Goal: Information Seeking & Learning: Learn about a topic

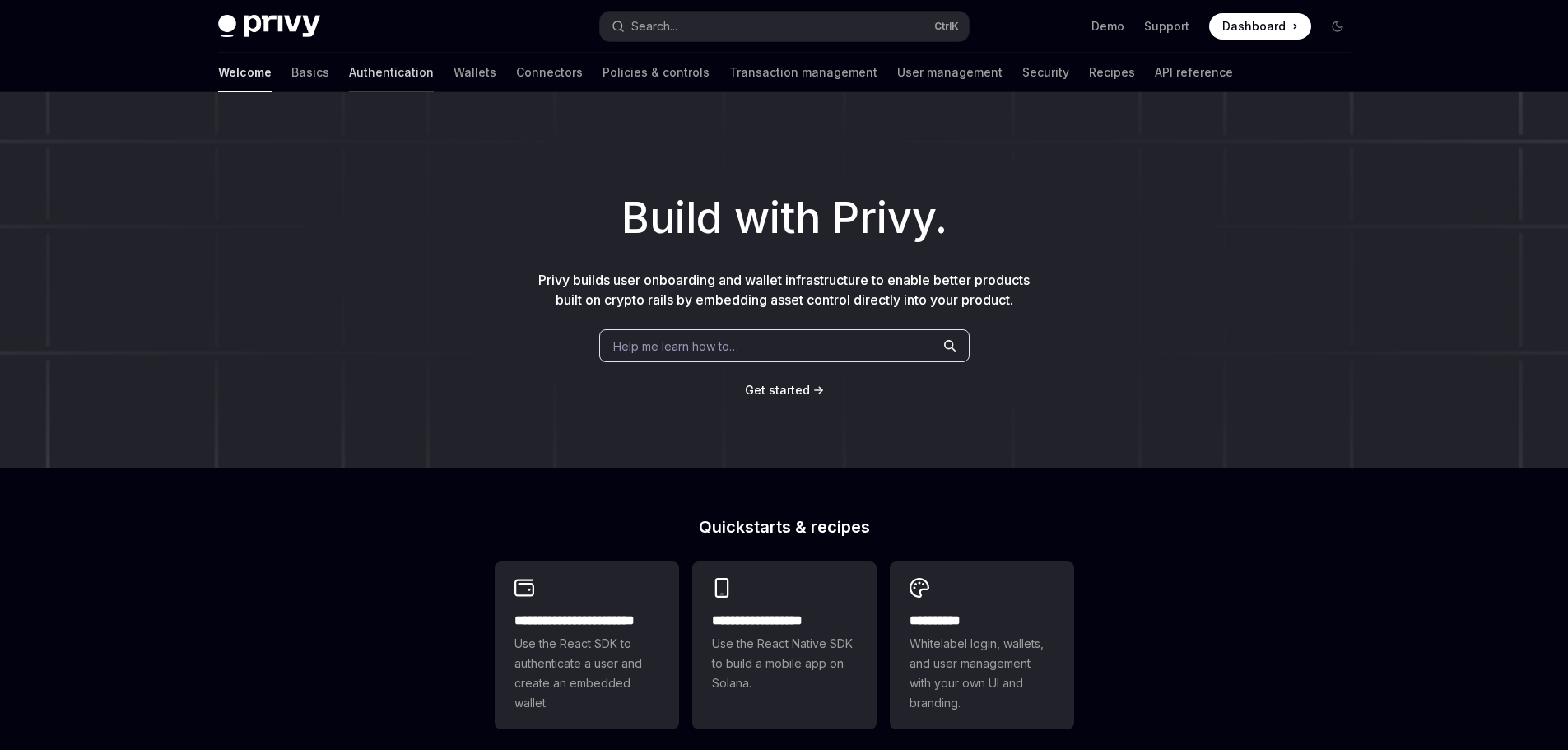
click at [349, 78] on link "Authentication" at bounding box center [391, 72] width 85 height 39
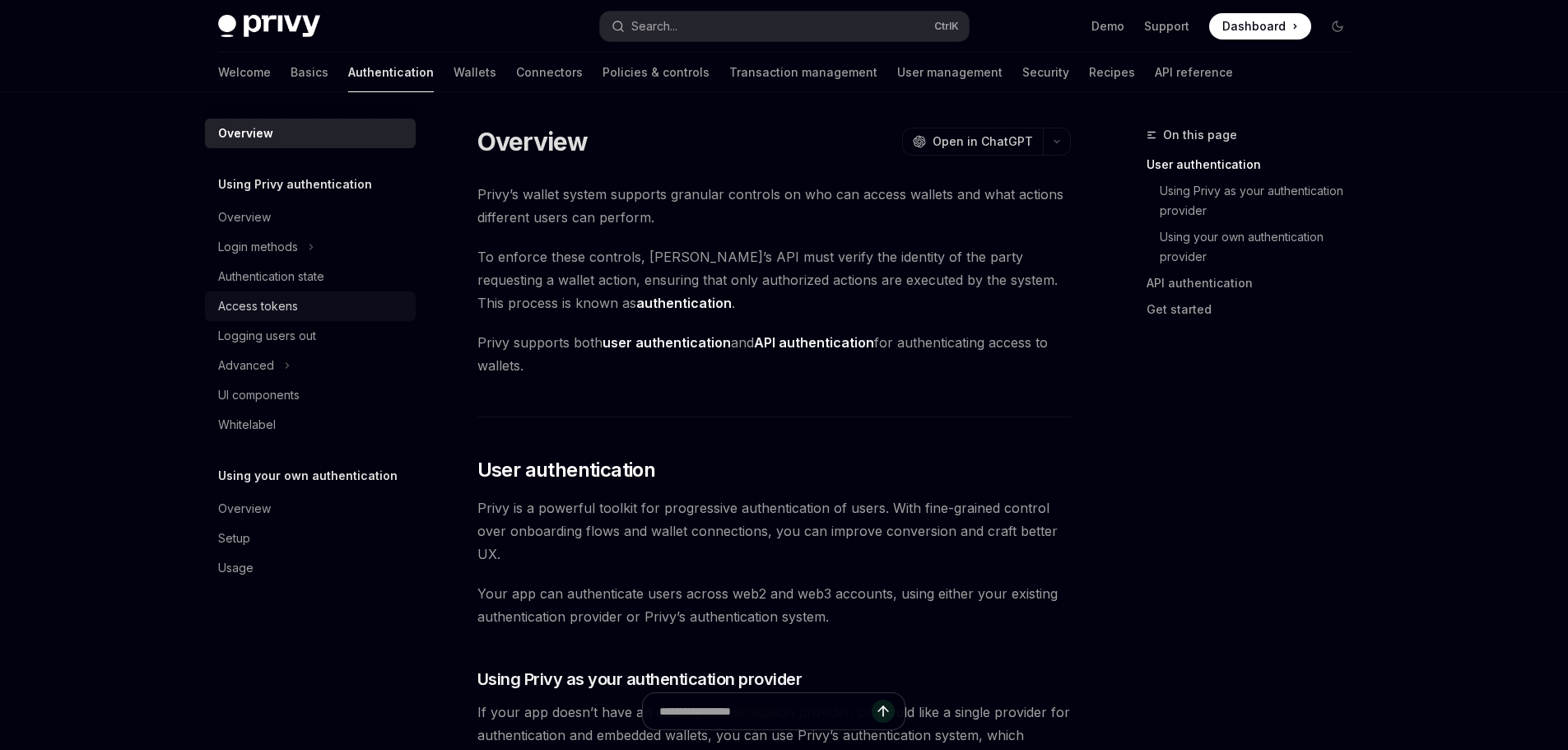
click at [278, 303] on div "Access tokens" at bounding box center [258, 306] width 80 height 20
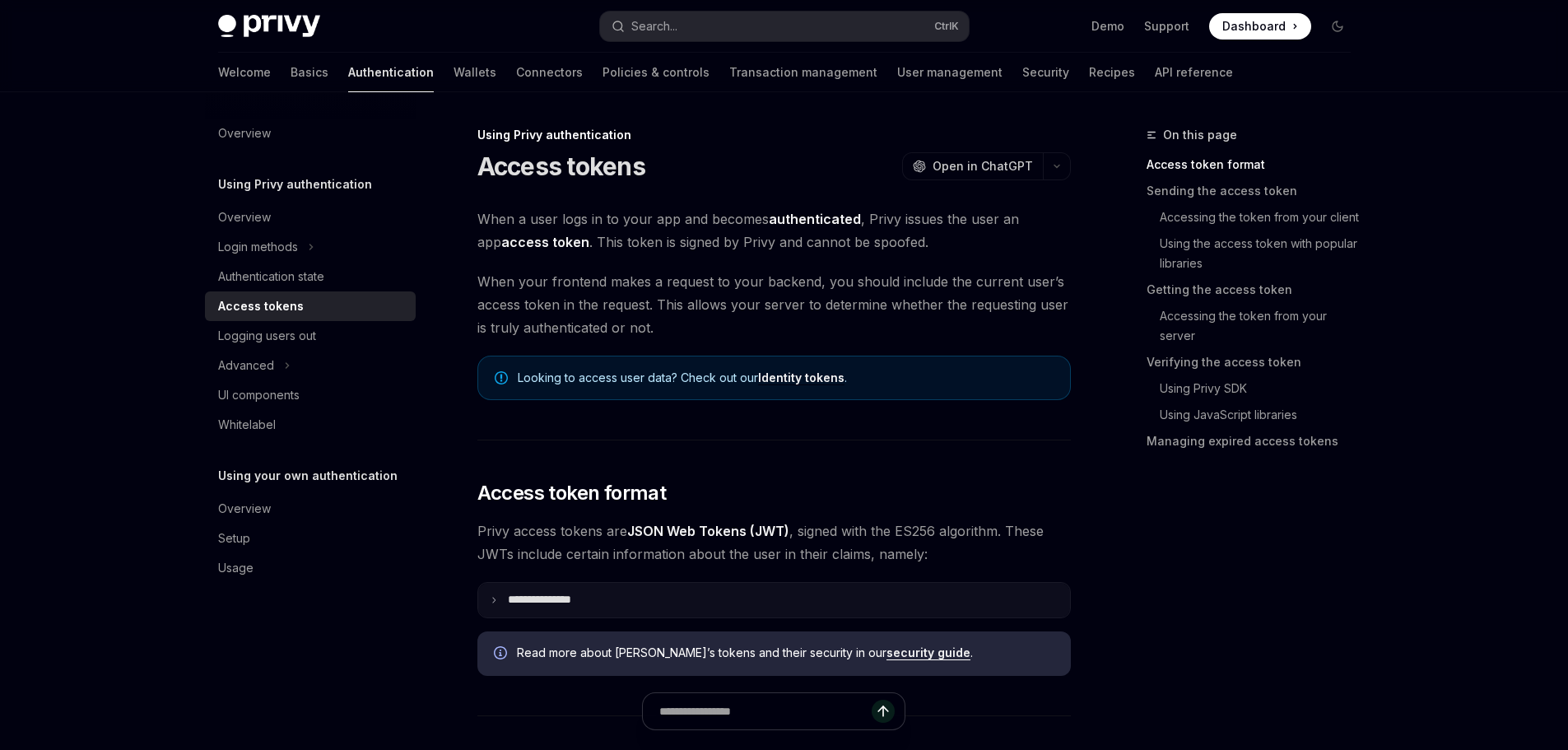
click at [561, 601] on p "**********" at bounding box center [553, 599] width 90 height 15
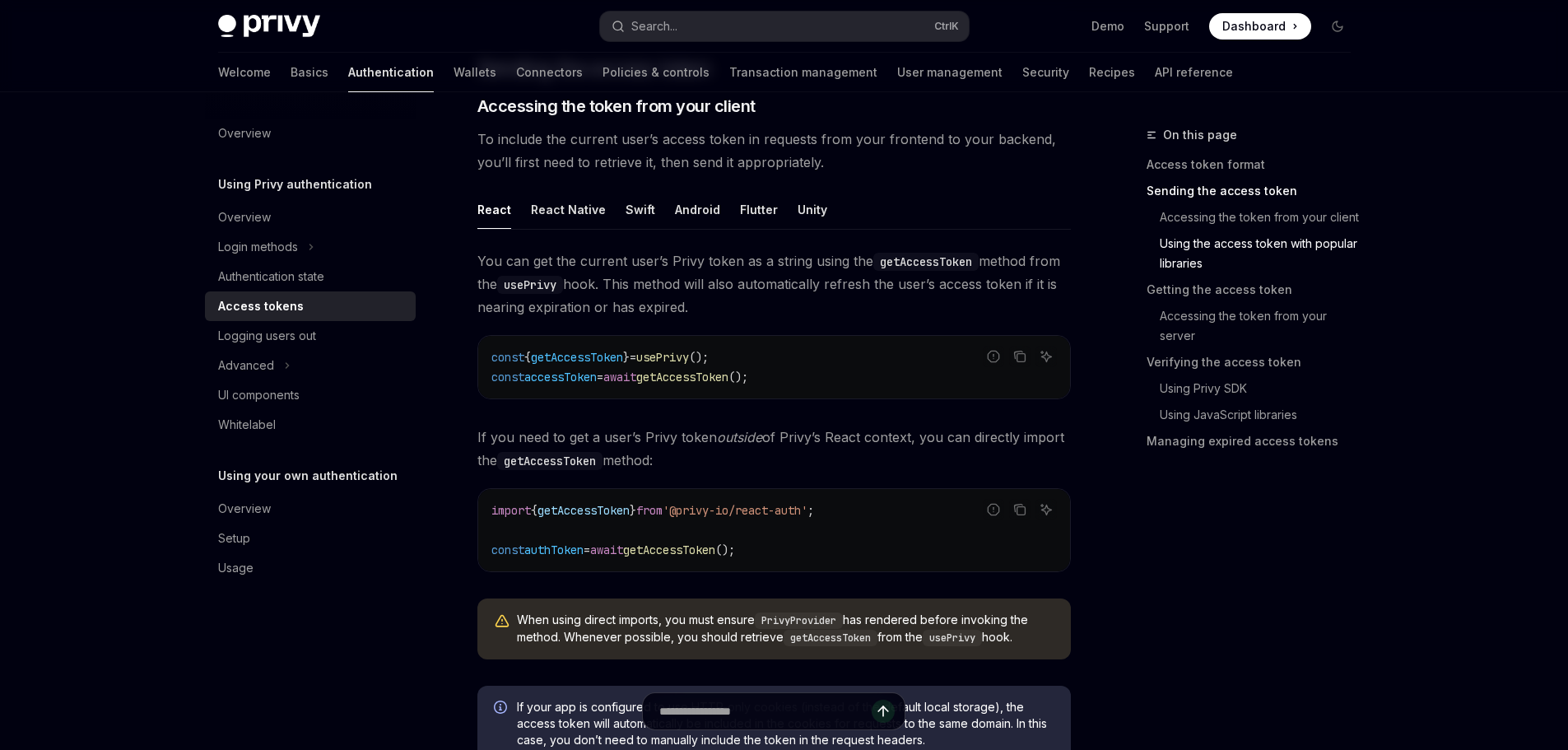
scroll to position [1400, 0]
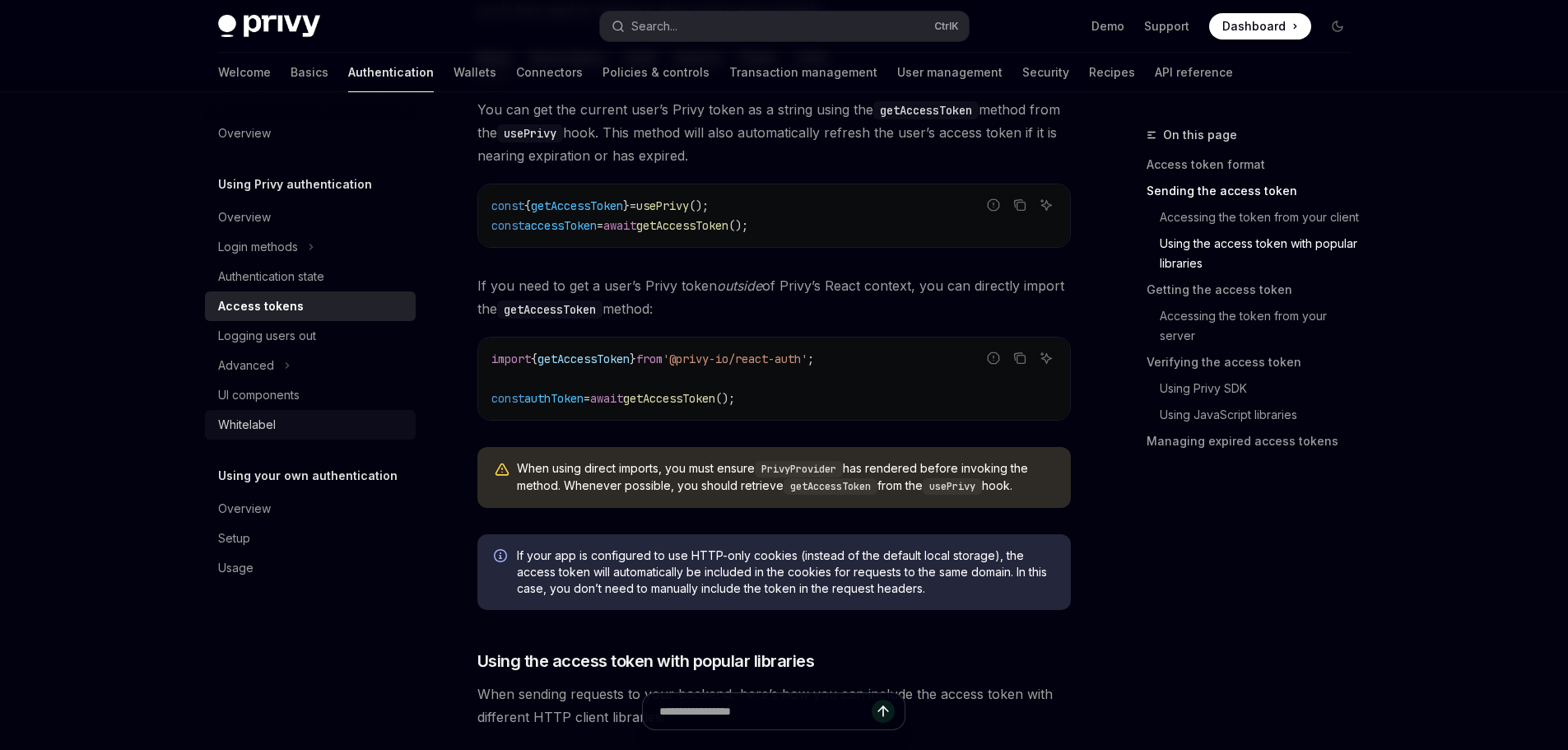
click at [325, 437] on link "Whitelabel" at bounding box center [310, 424] width 211 height 30
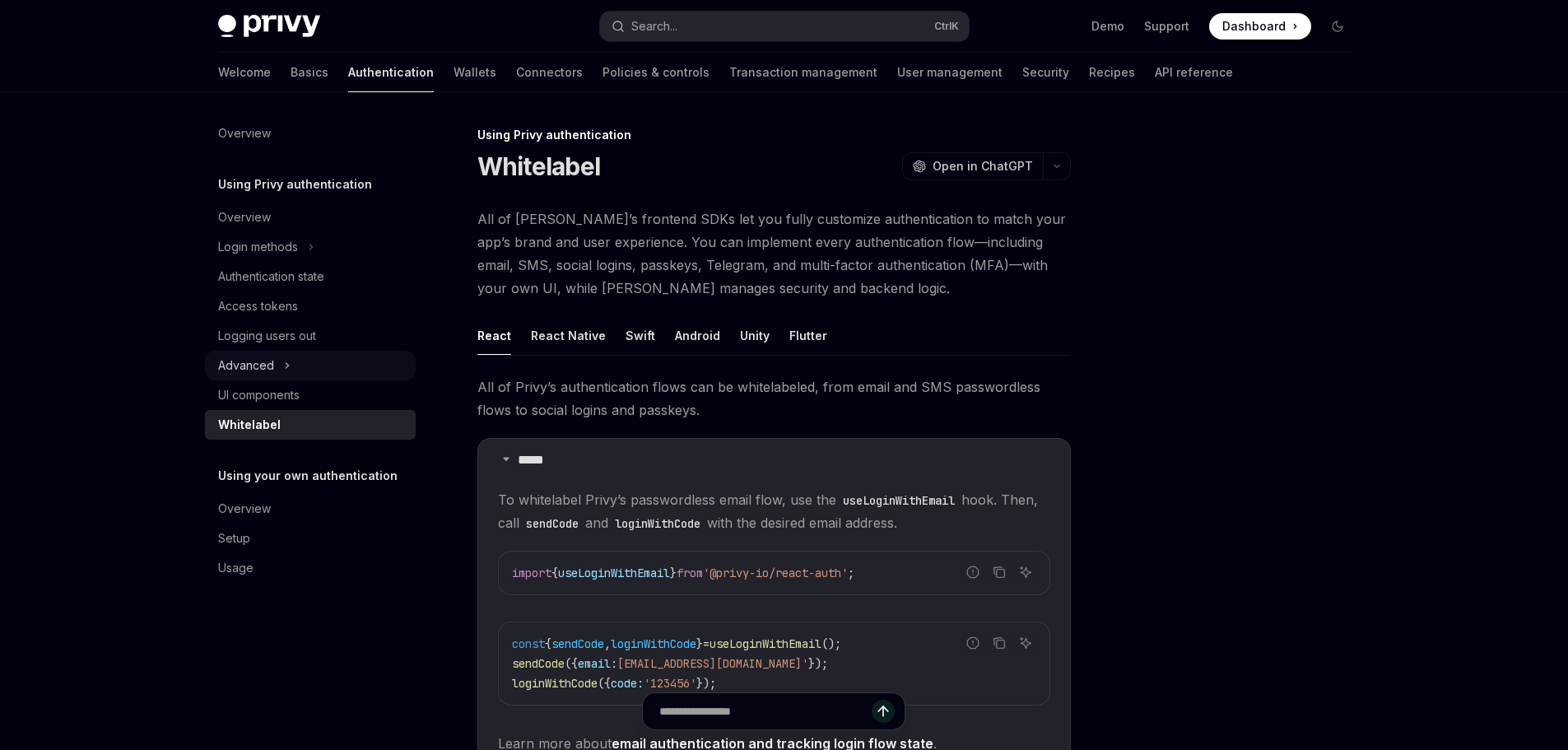
click at [324, 366] on button "Advanced" at bounding box center [310, 365] width 211 height 30
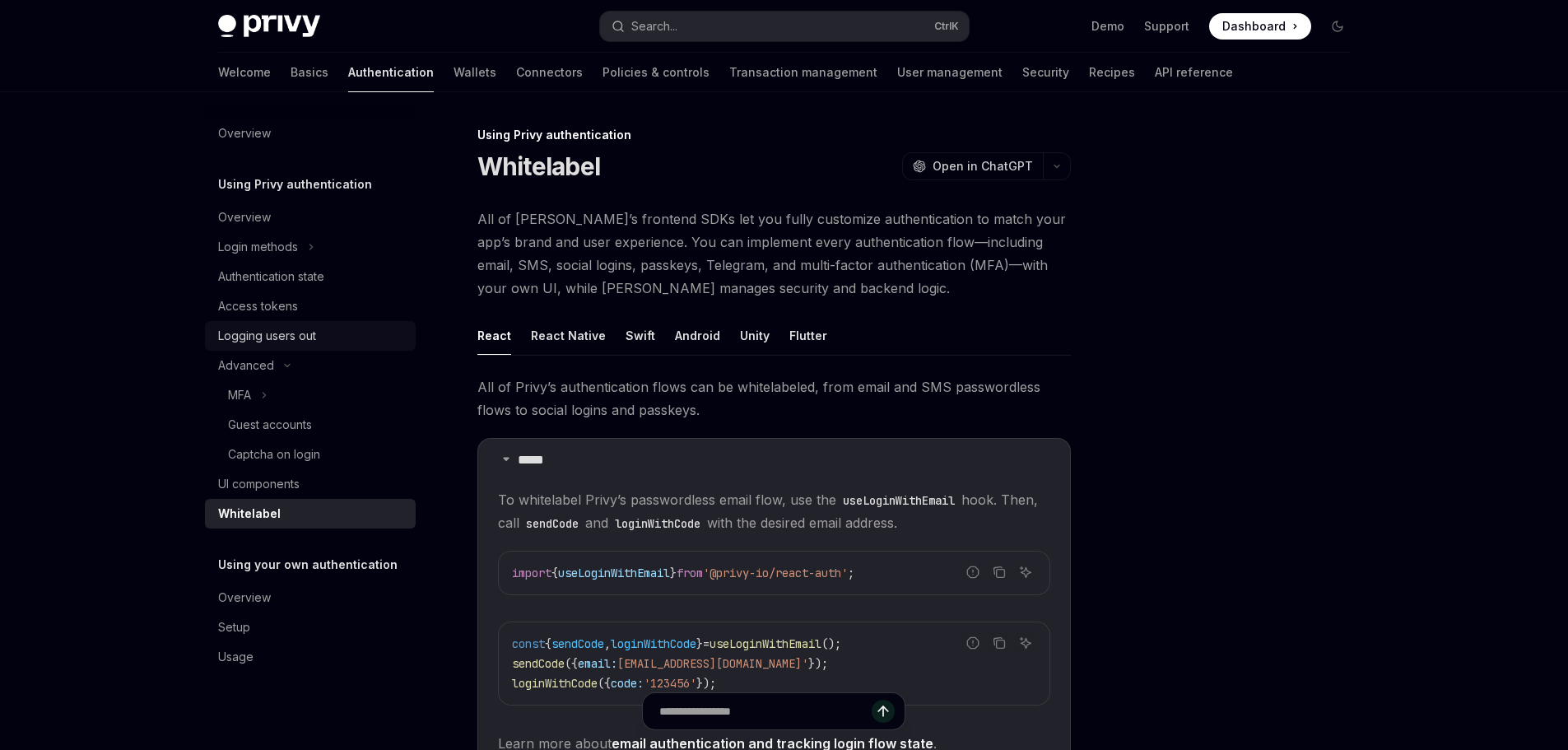
click at [319, 340] on div "Logging users out" at bounding box center [312, 335] width 188 height 20
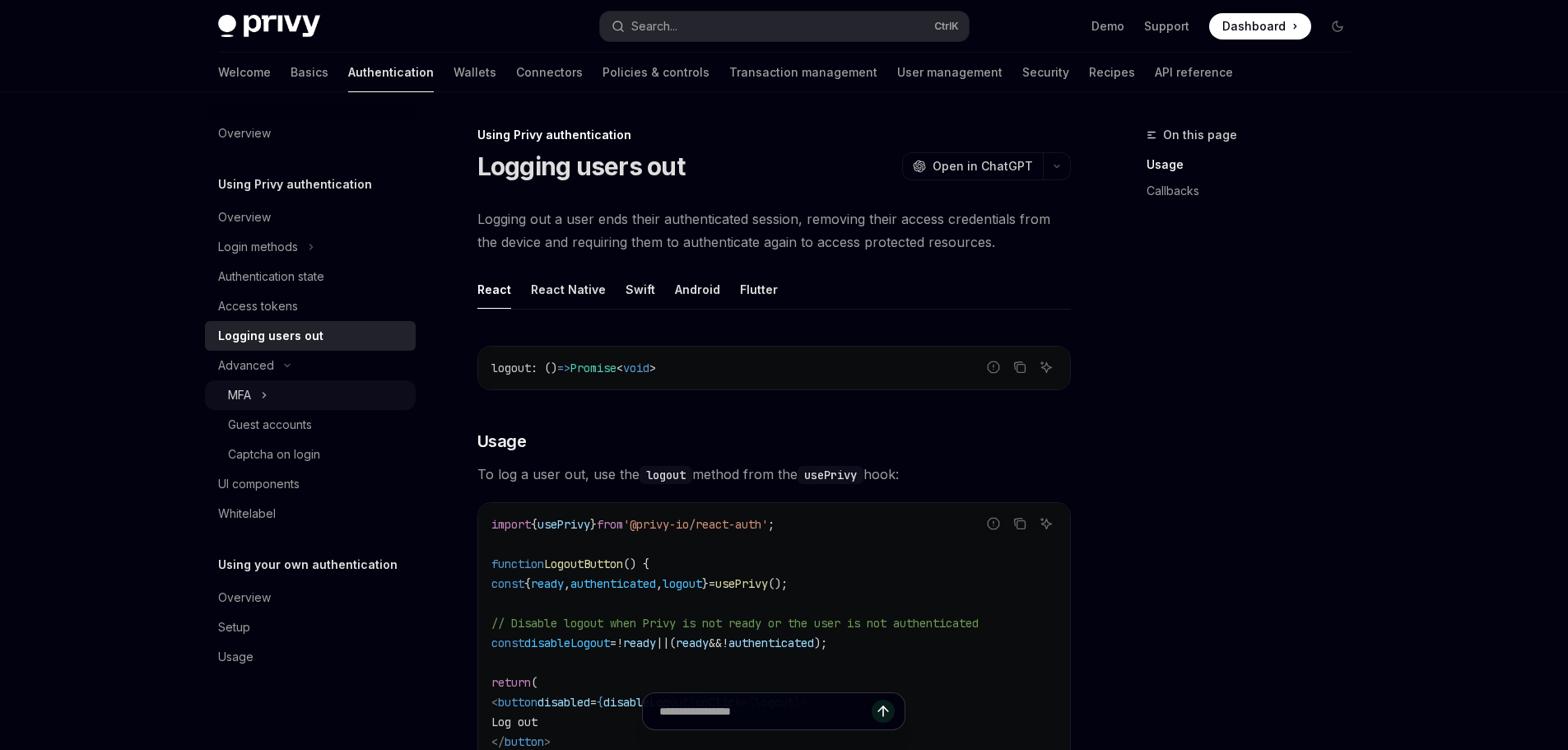
click at [322, 396] on button "MFA" at bounding box center [310, 395] width 211 height 30
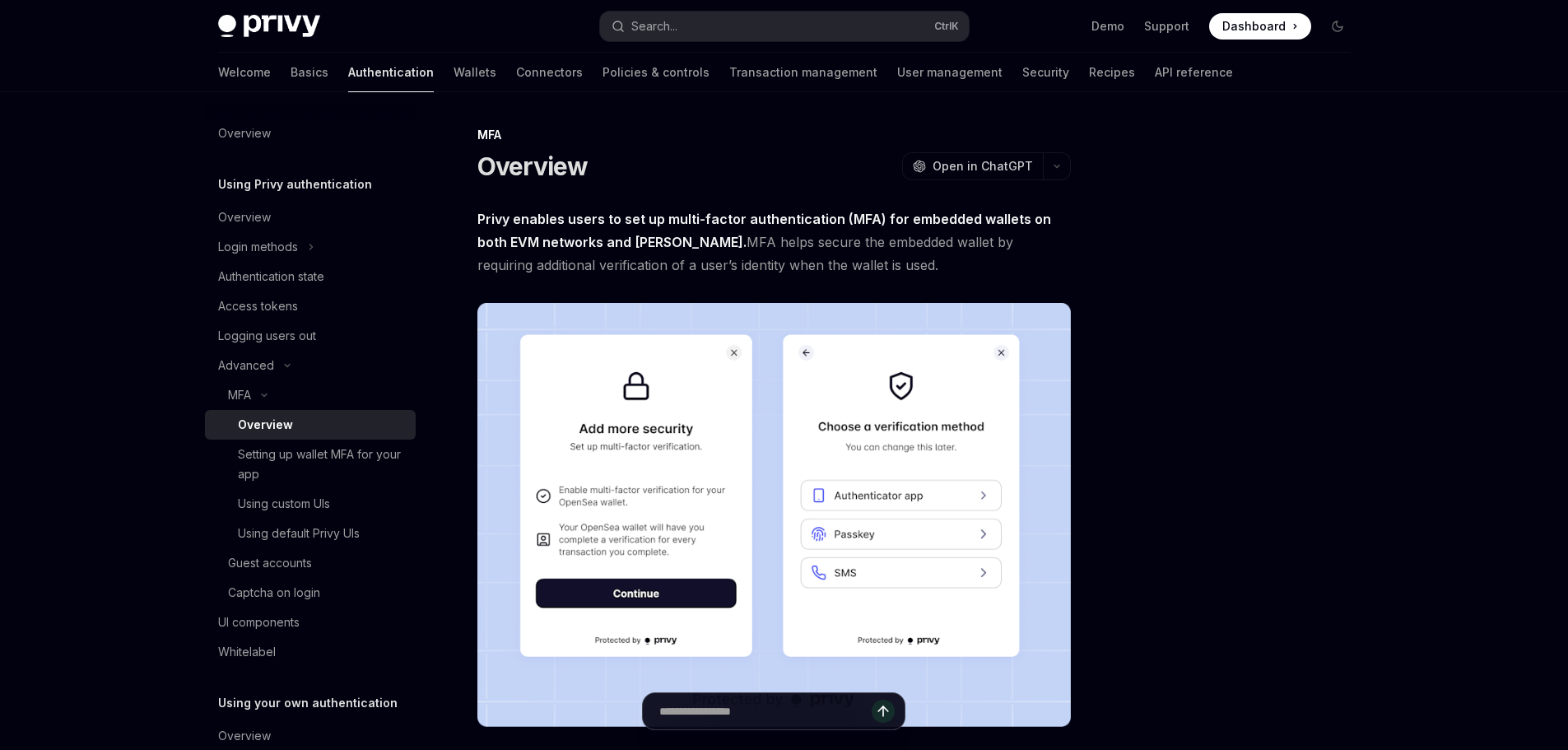
click at [325, 429] on div "Overview" at bounding box center [322, 424] width 168 height 20
click at [343, 455] on div "Setting up wallet MFA for your app" at bounding box center [322, 465] width 168 height 39
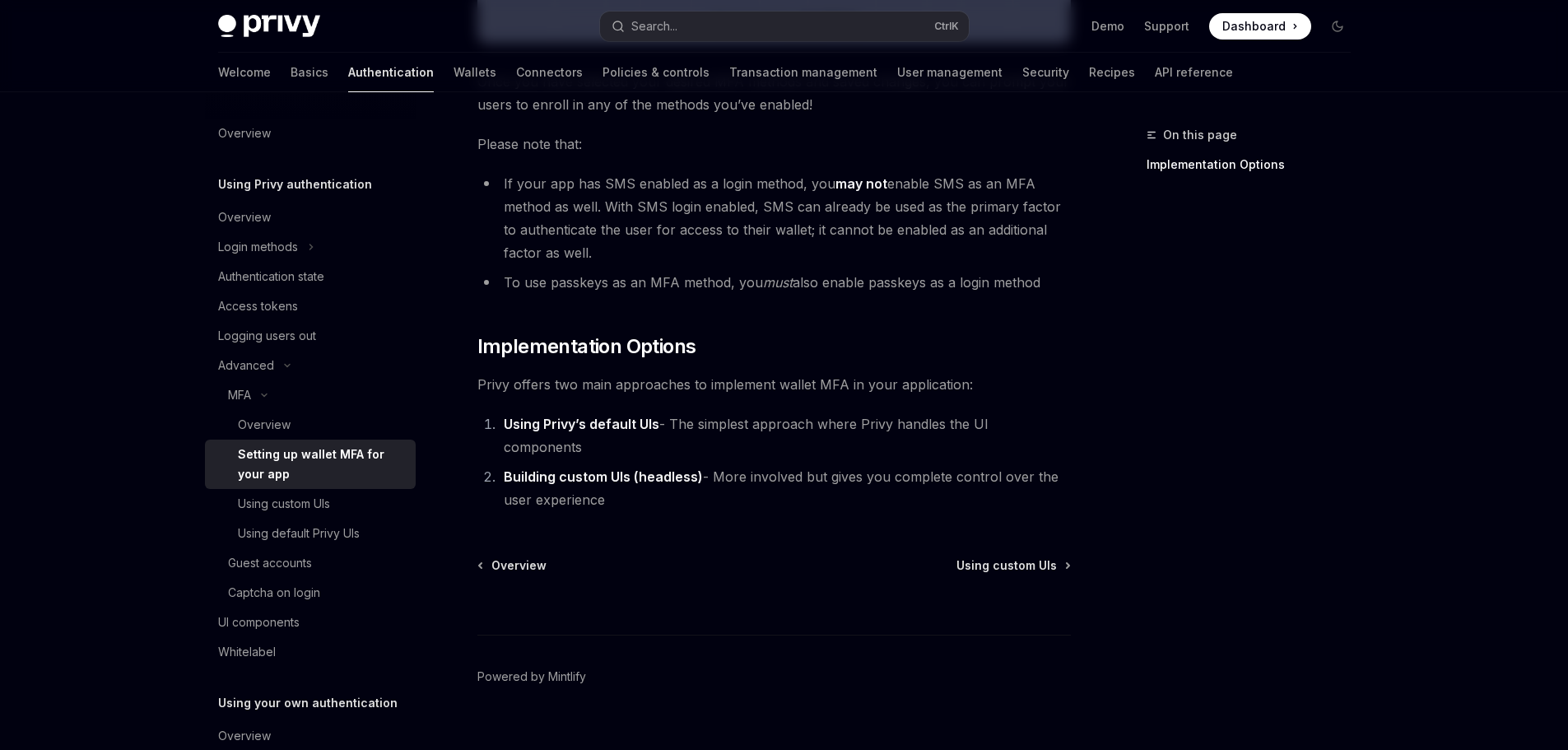
scroll to position [727, 0]
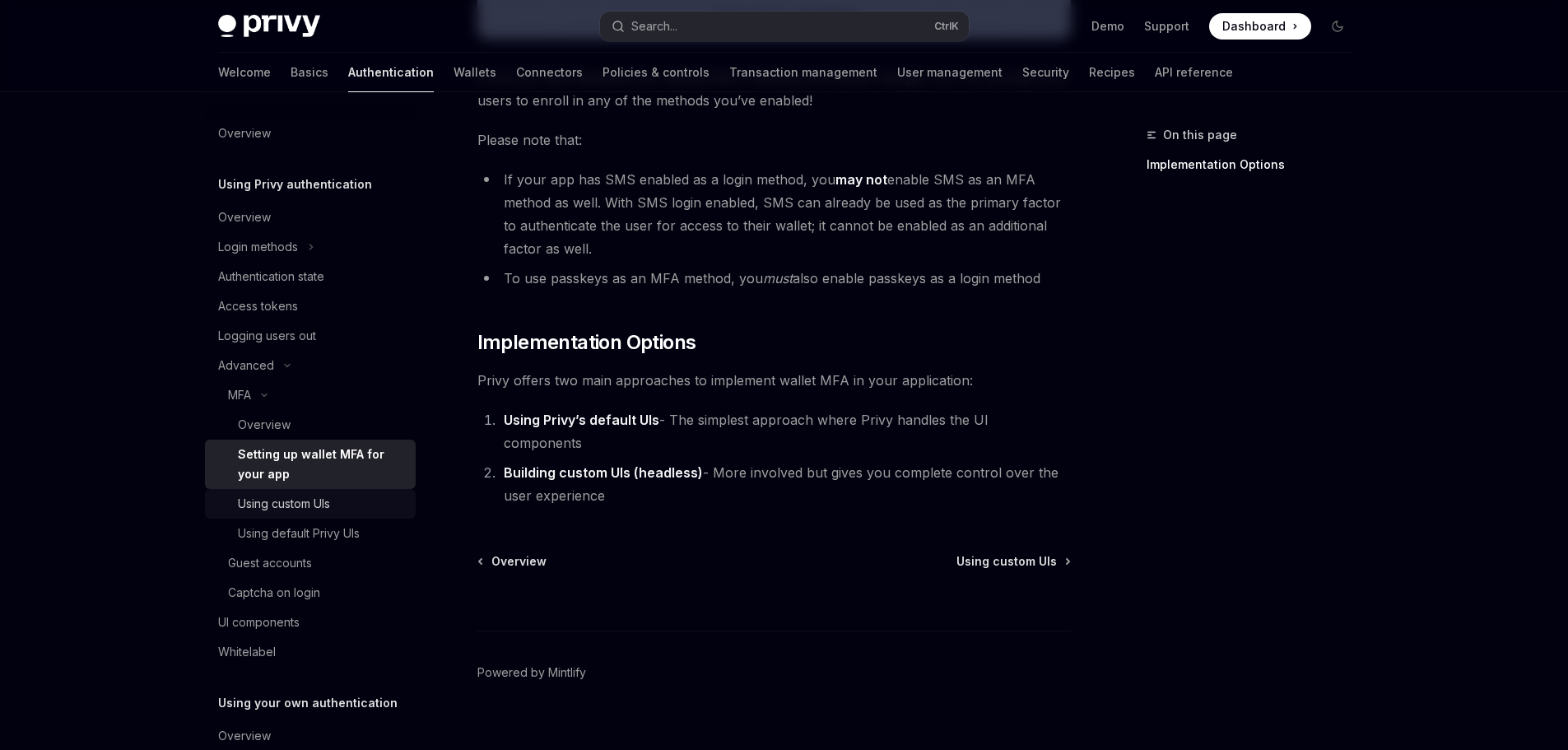
click at [356, 500] on div "Using custom UIs" at bounding box center [322, 503] width 168 height 20
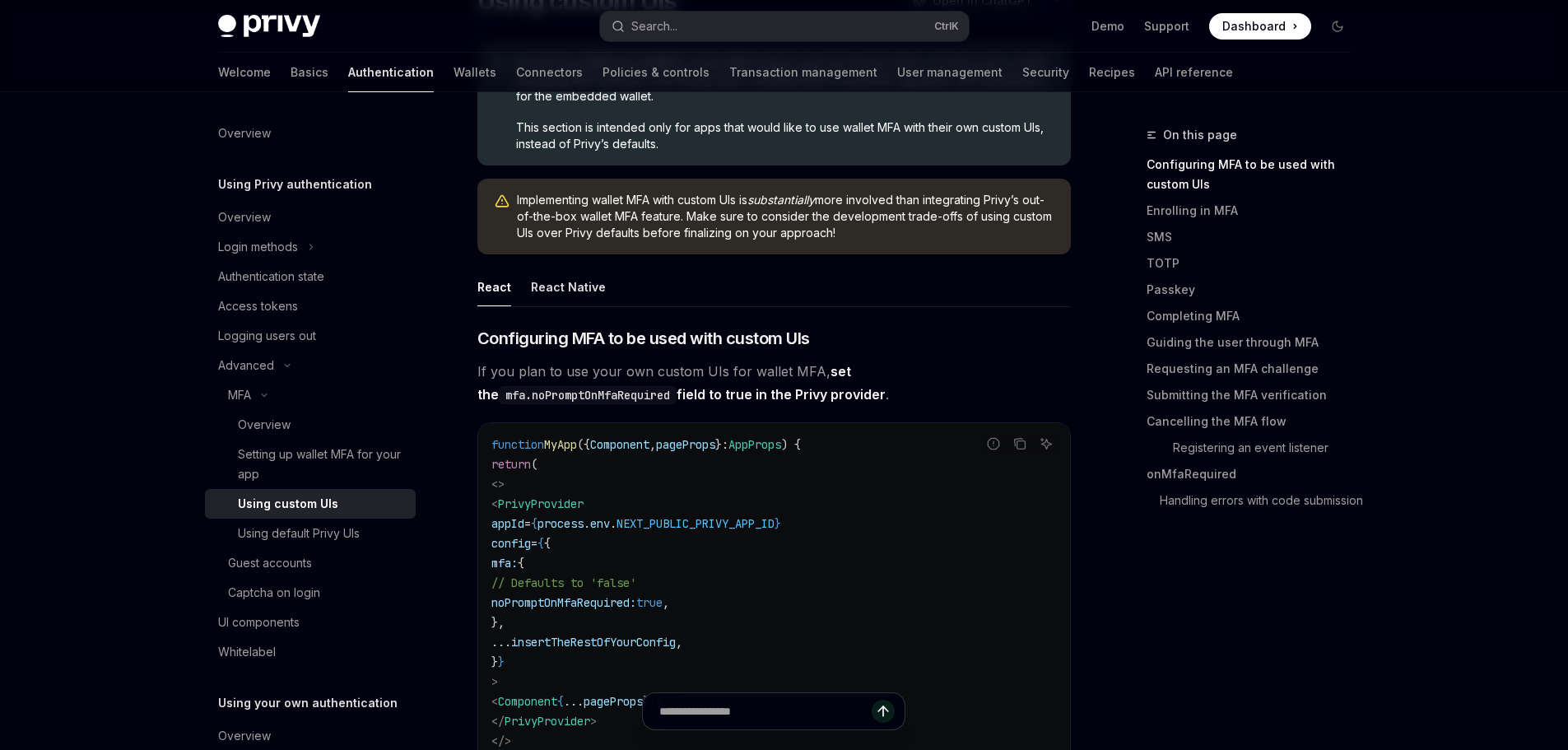
scroll to position [165, 0]
click at [1177, 266] on link "TOTP" at bounding box center [1255, 263] width 218 height 27
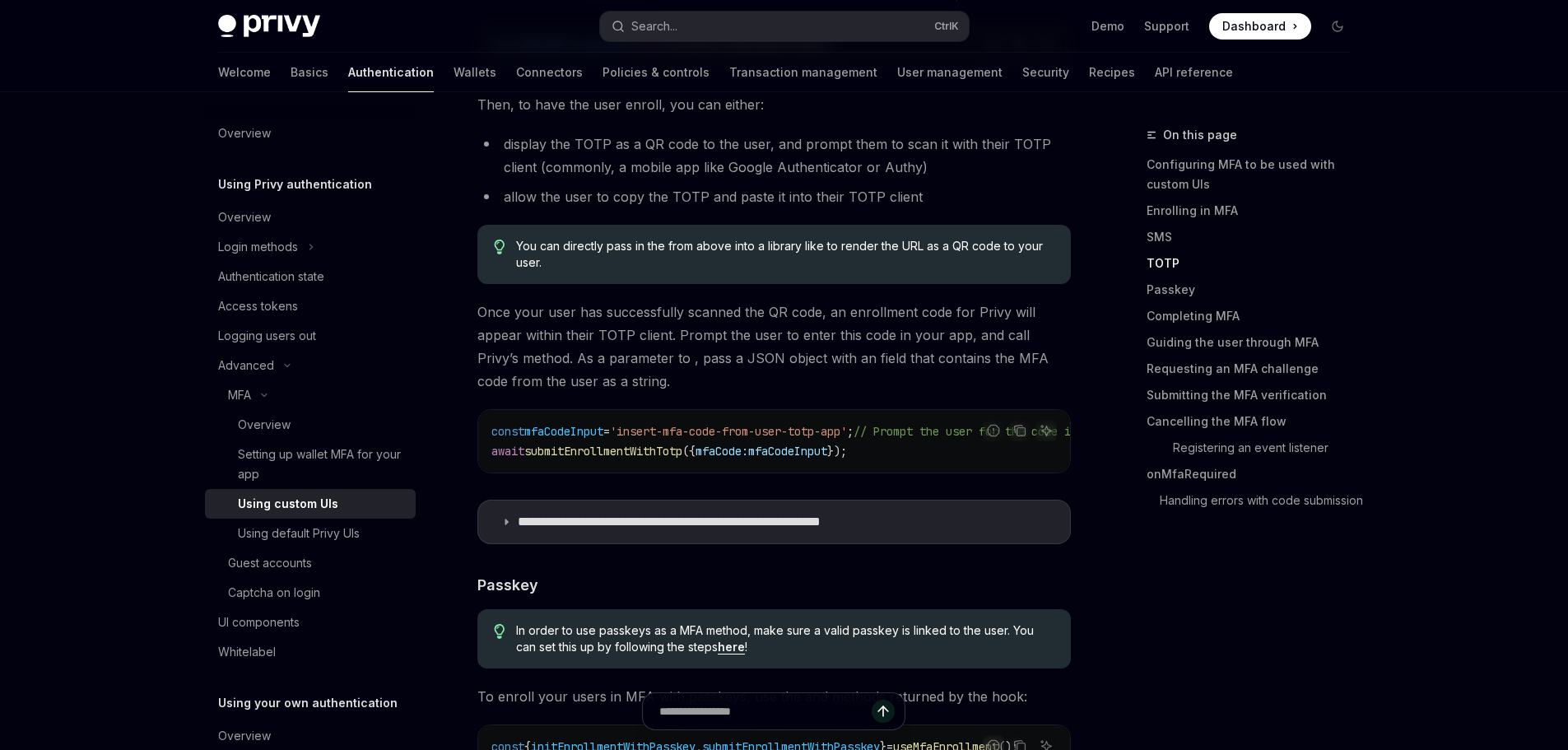
scroll to position [2451, 0]
click at [564, 513] on p "**********" at bounding box center [719, 520] width 403 height 16
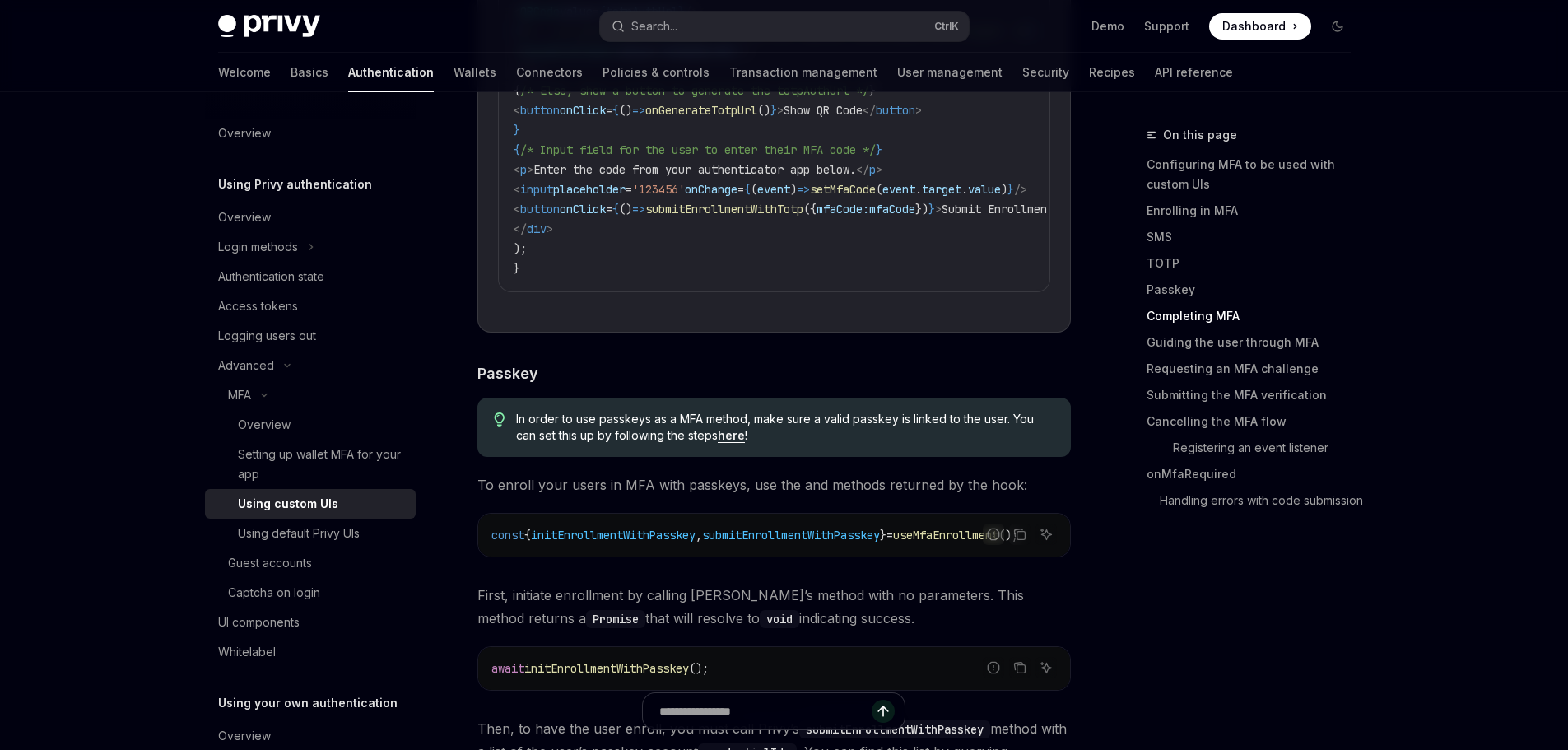
scroll to position [3768, 0]
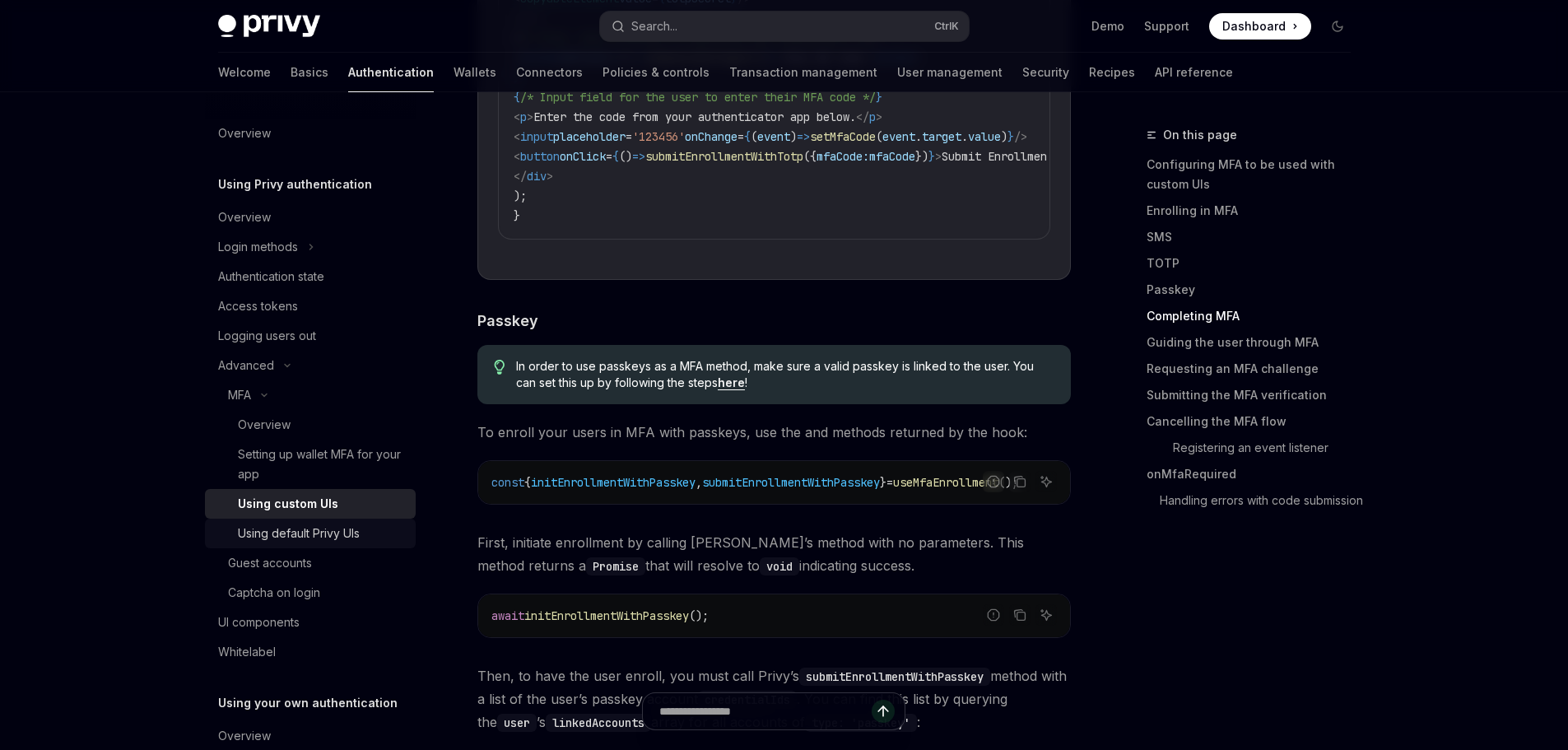
click at [368, 537] on div "Using default Privy UIs" at bounding box center [322, 533] width 168 height 20
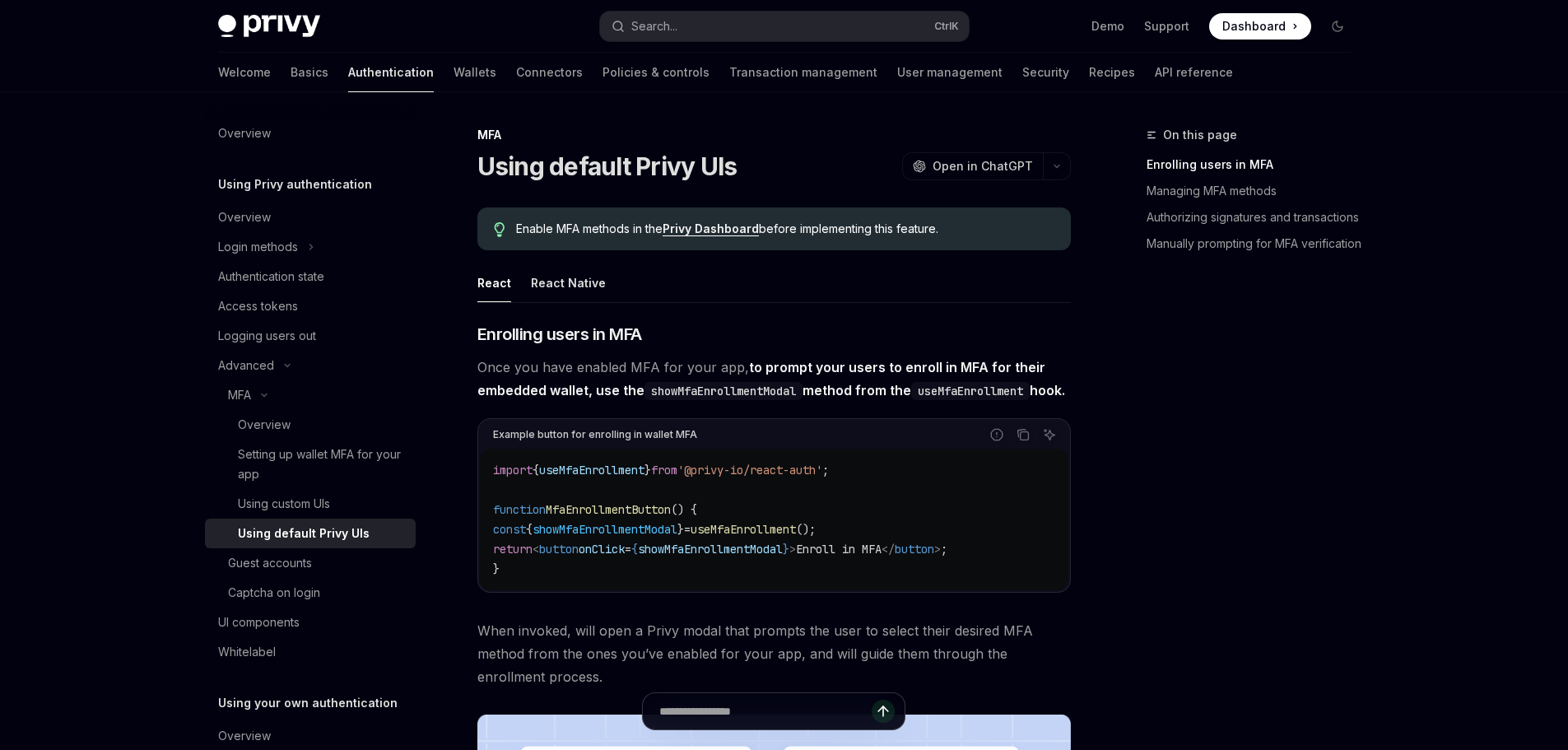
click at [715, 225] on link "Privy Dashboard" at bounding box center [710, 228] width 96 height 15
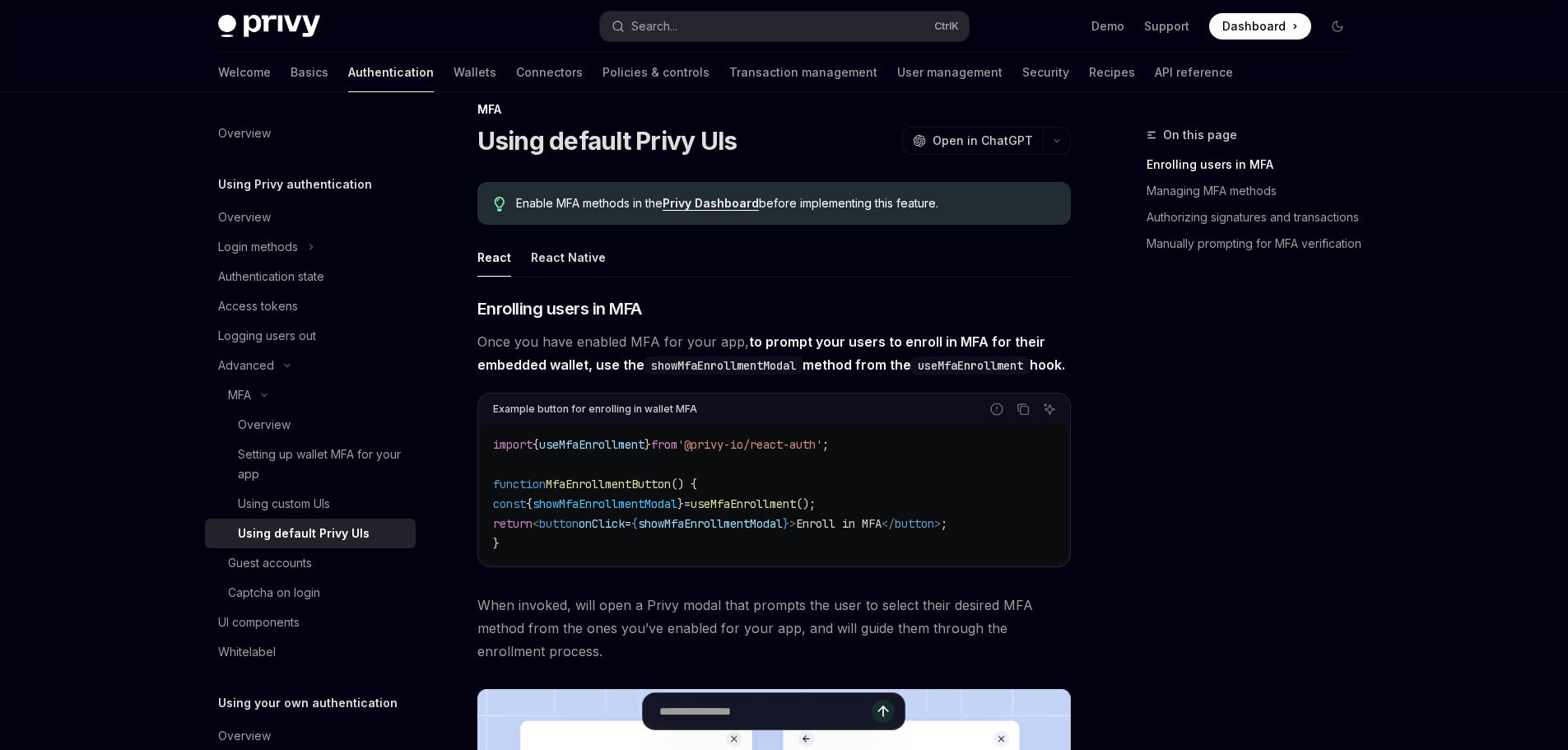
scroll to position [165, 0]
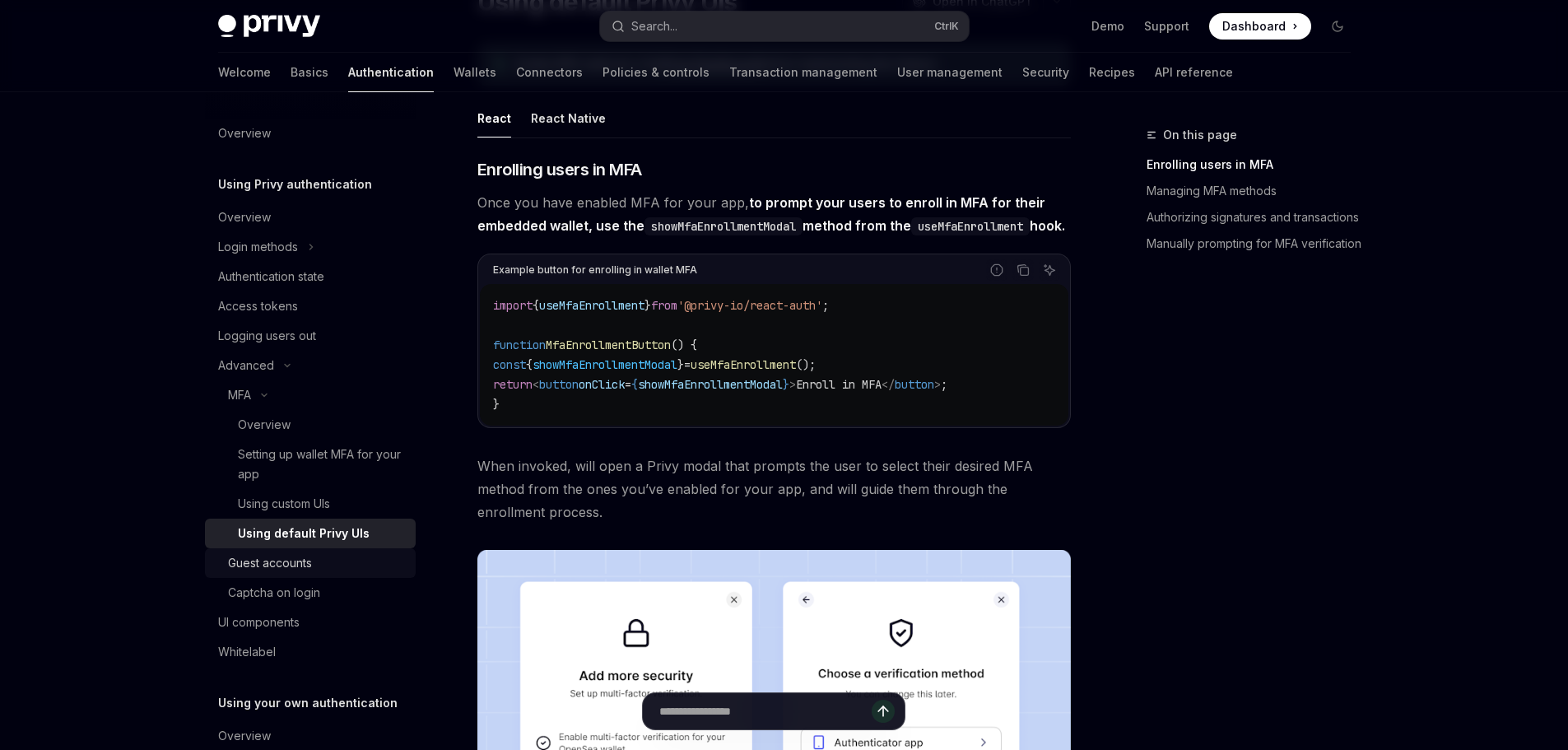
click at [260, 554] on div "Guest accounts" at bounding box center [270, 562] width 84 height 20
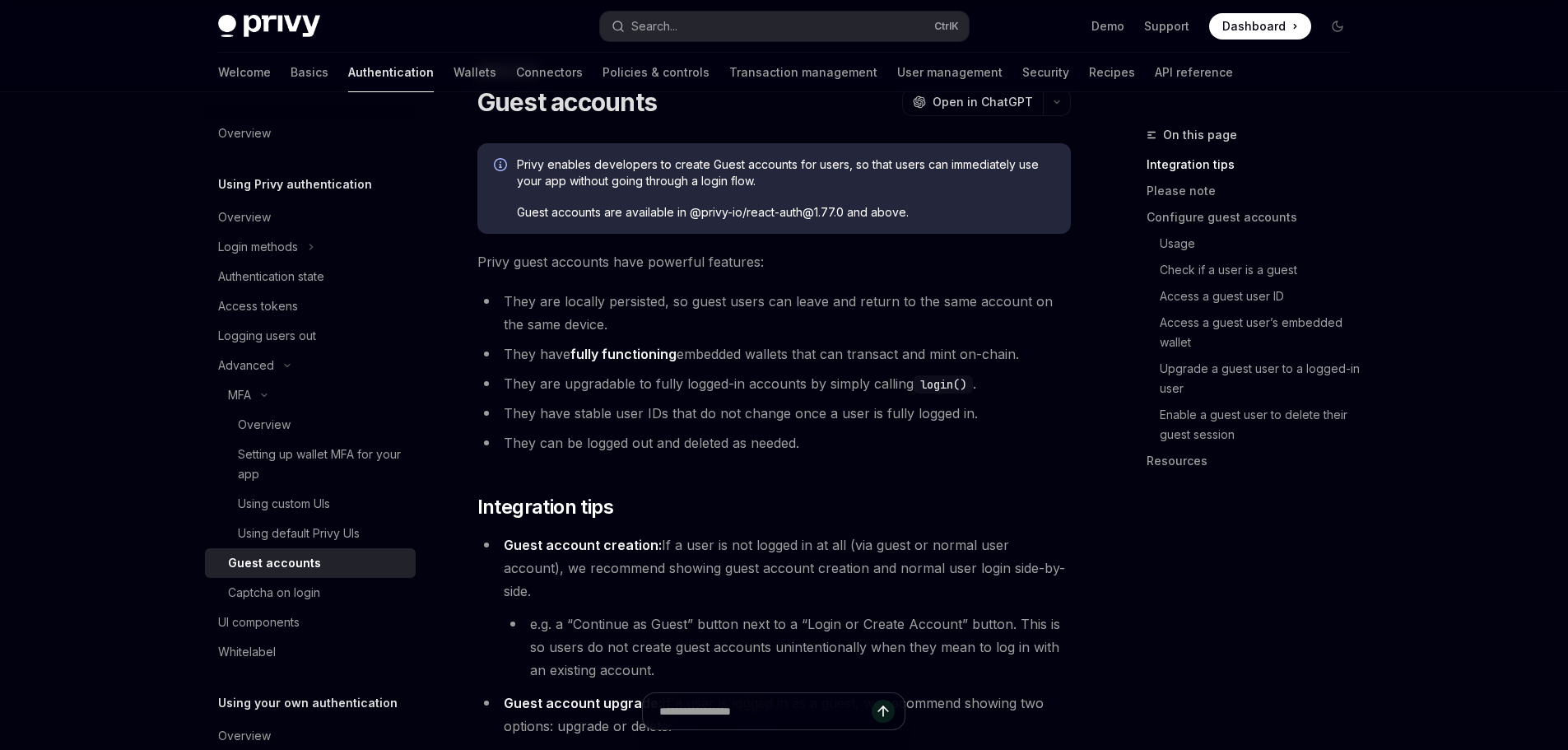
scroll to position [329, 0]
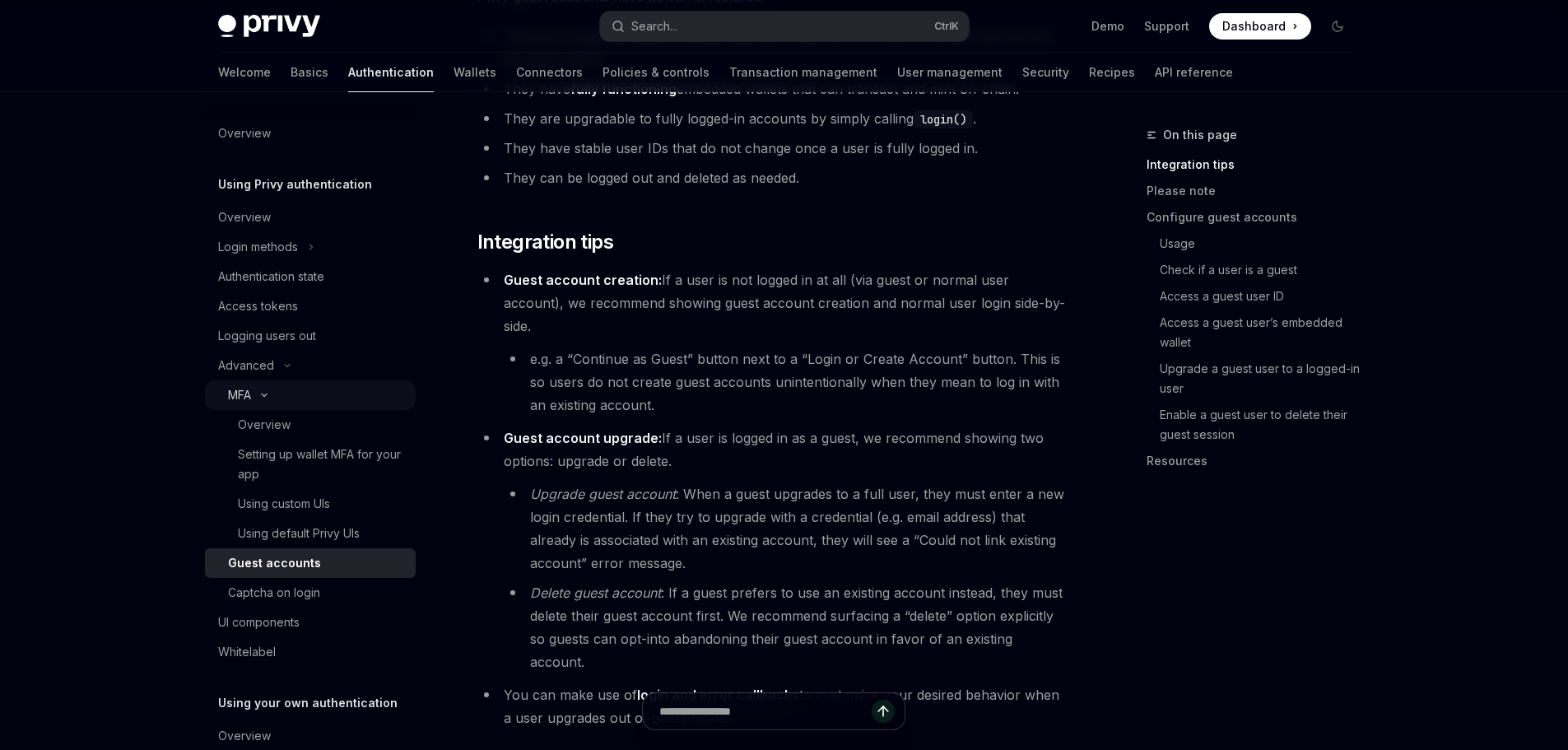
click at [258, 387] on button "MFA" at bounding box center [310, 395] width 211 height 30
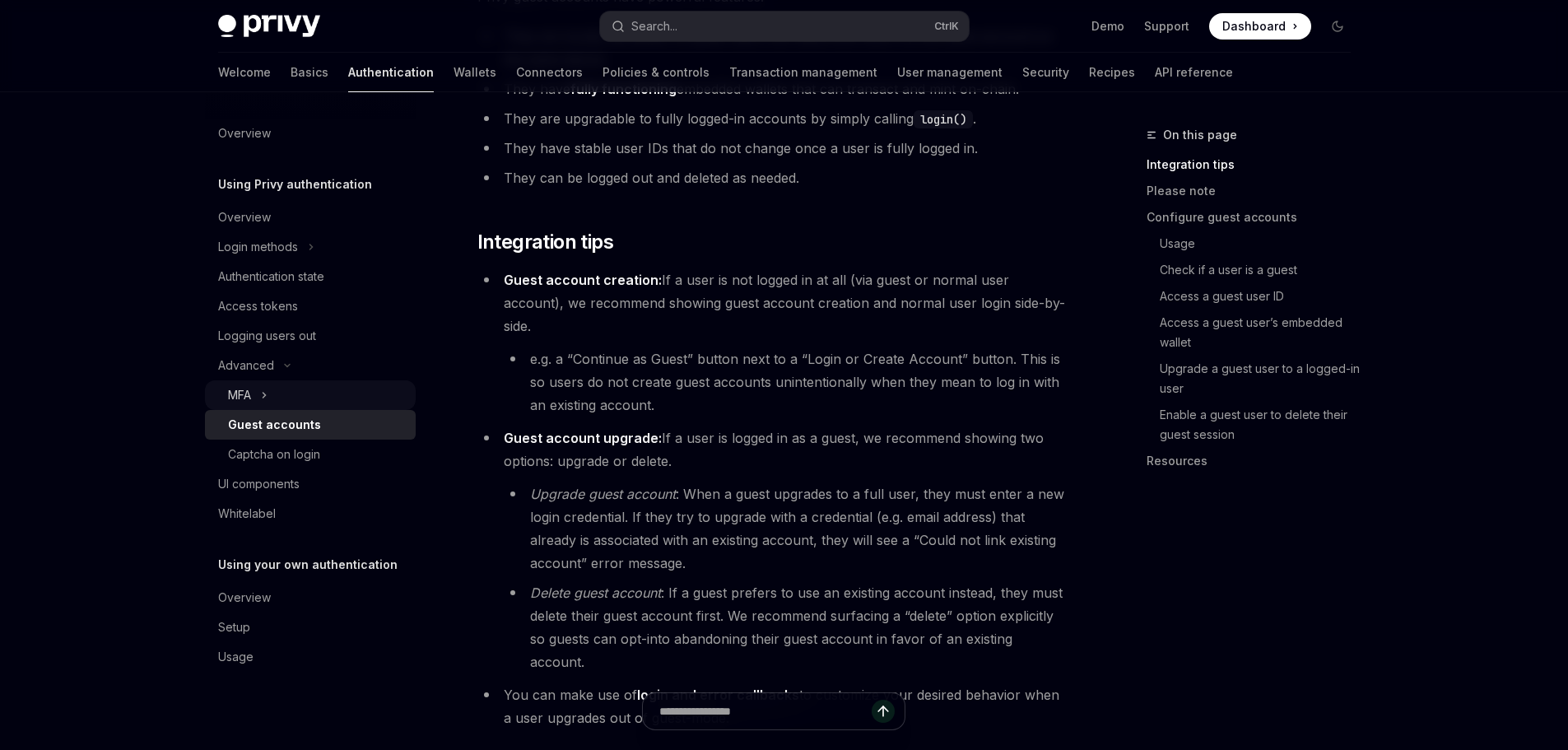
click at [258, 387] on button "MFA" at bounding box center [310, 395] width 211 height 30
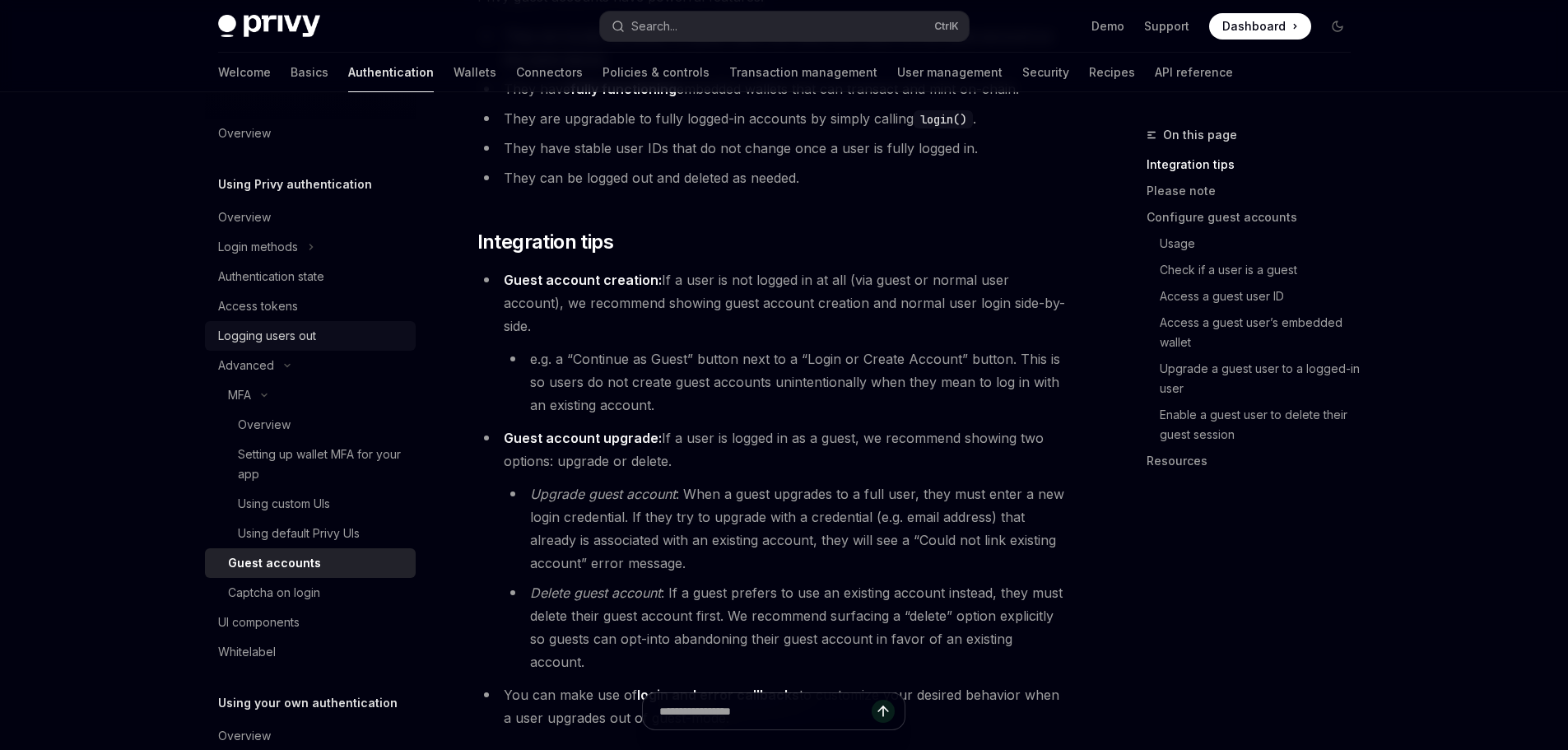
click at [290, 334] on div "Logging users out" at bounding box center [267, 335] width 98 height 20
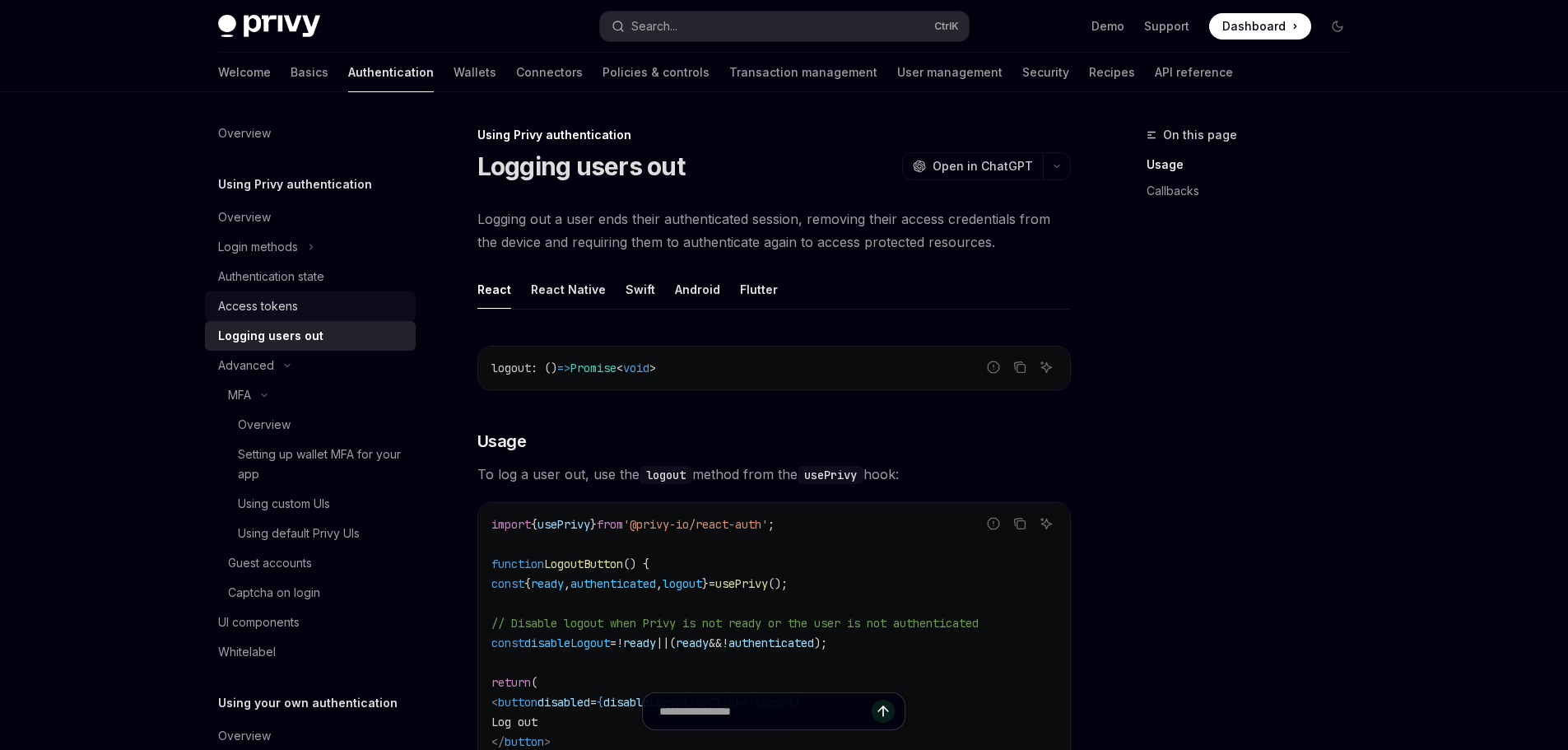
click at [296, 305] on div "Access tokens" at bounding box center [258, 306] width 80 height 20
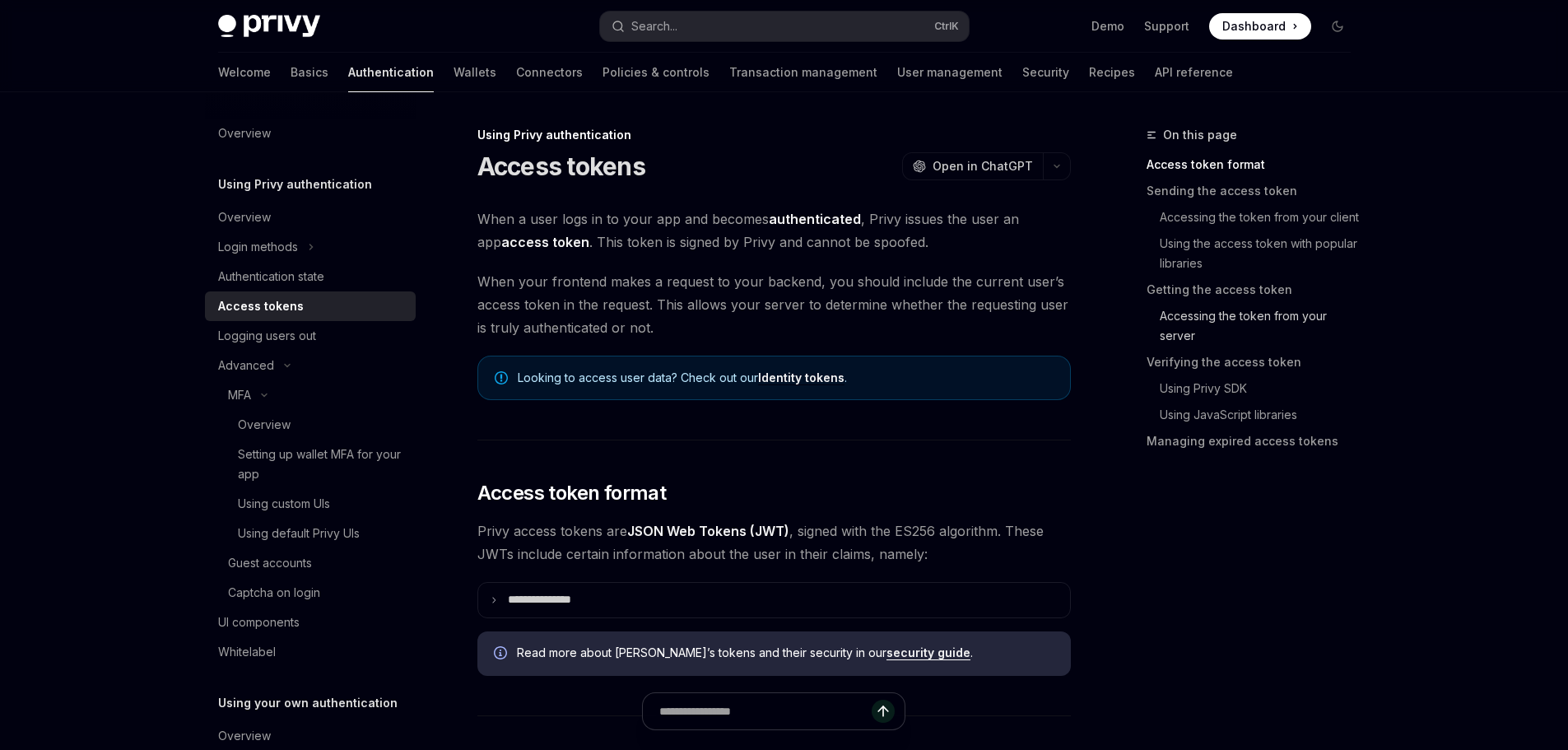
click at [1224, 327] on link "Accessing the token from your server" at bounding box center [1255, 326] width 218 height 46
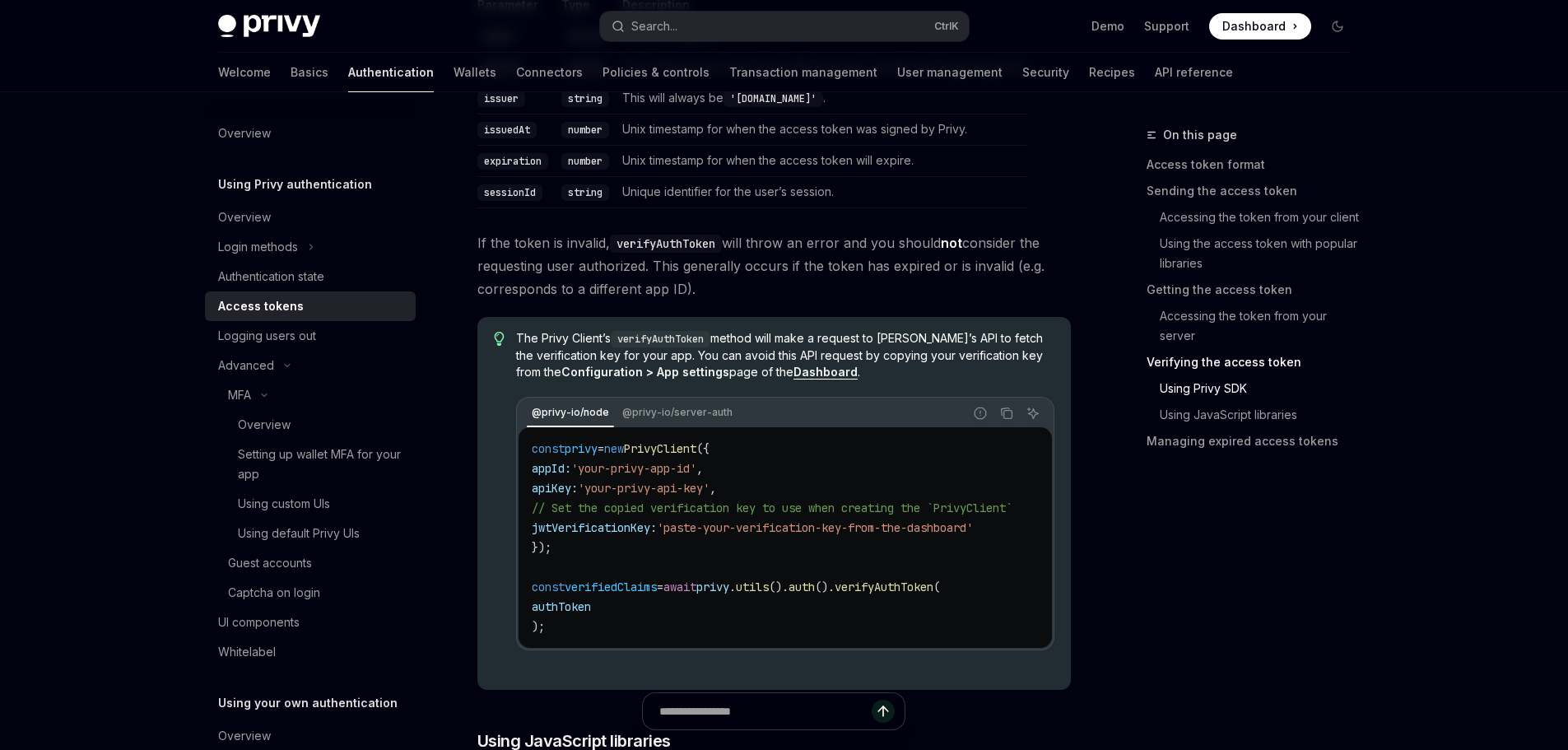
scroll to position [2937, 0]
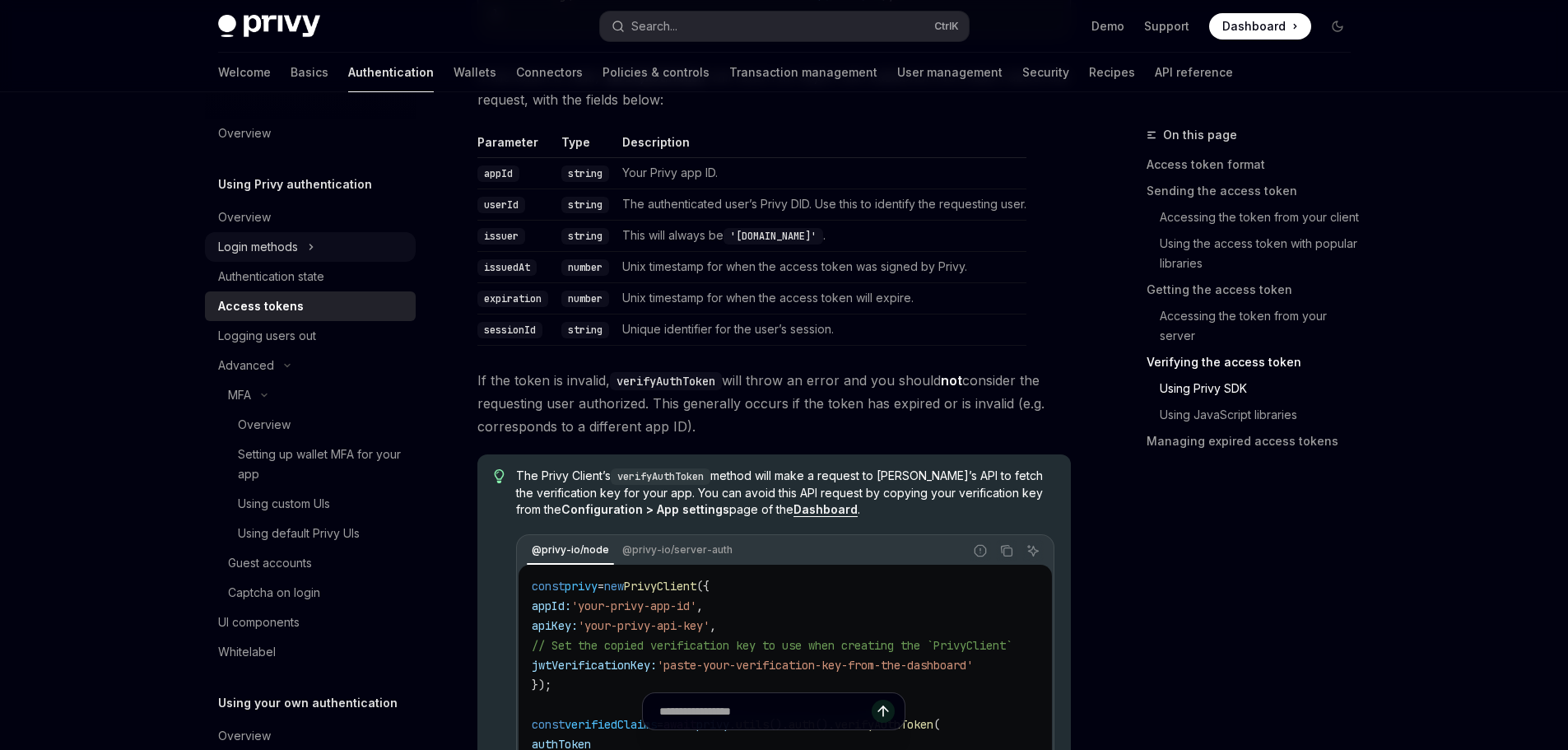
click at [240, 242] on div "Login methods" at bounding box center [258, 247] width 80 height 20
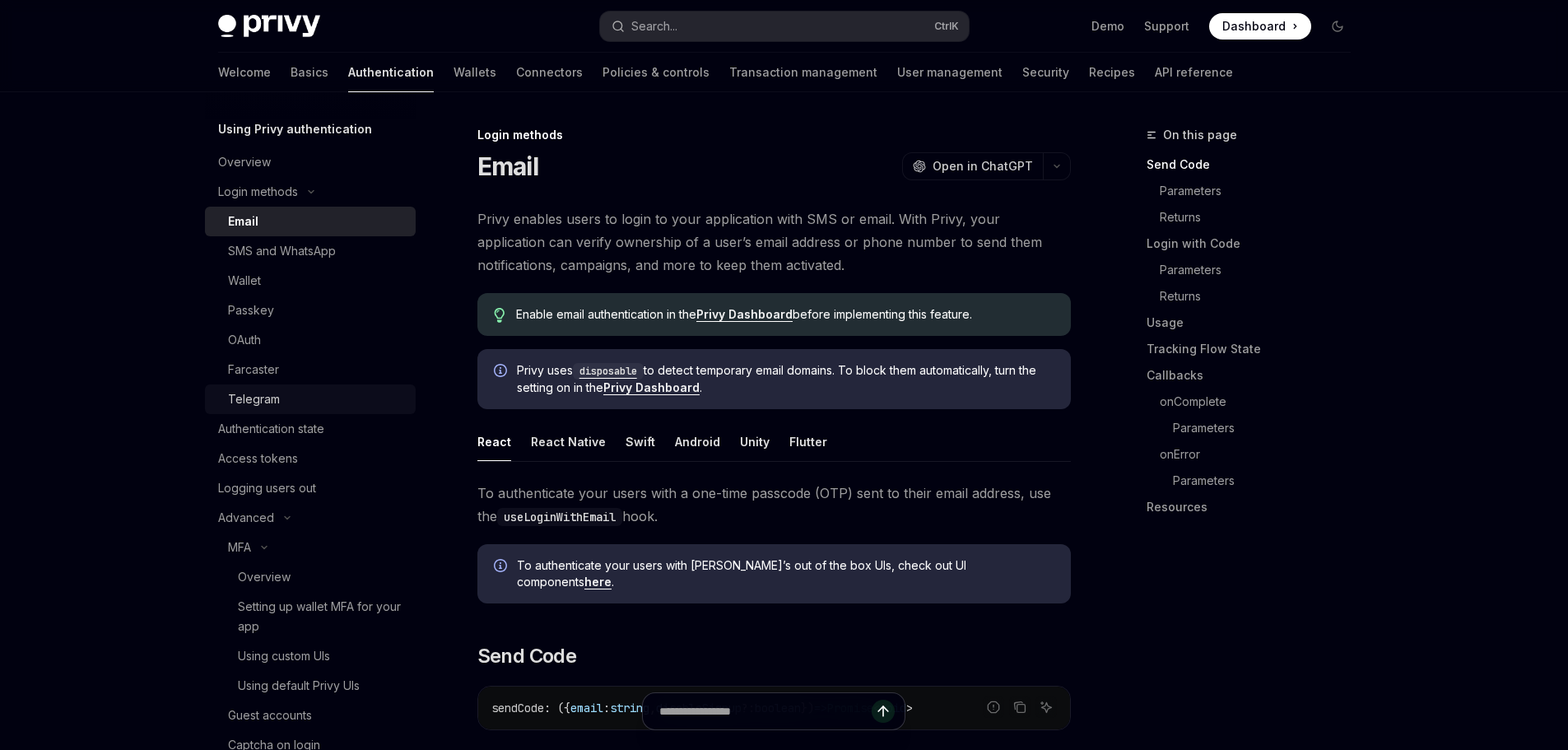
scroll to position [165, 0]
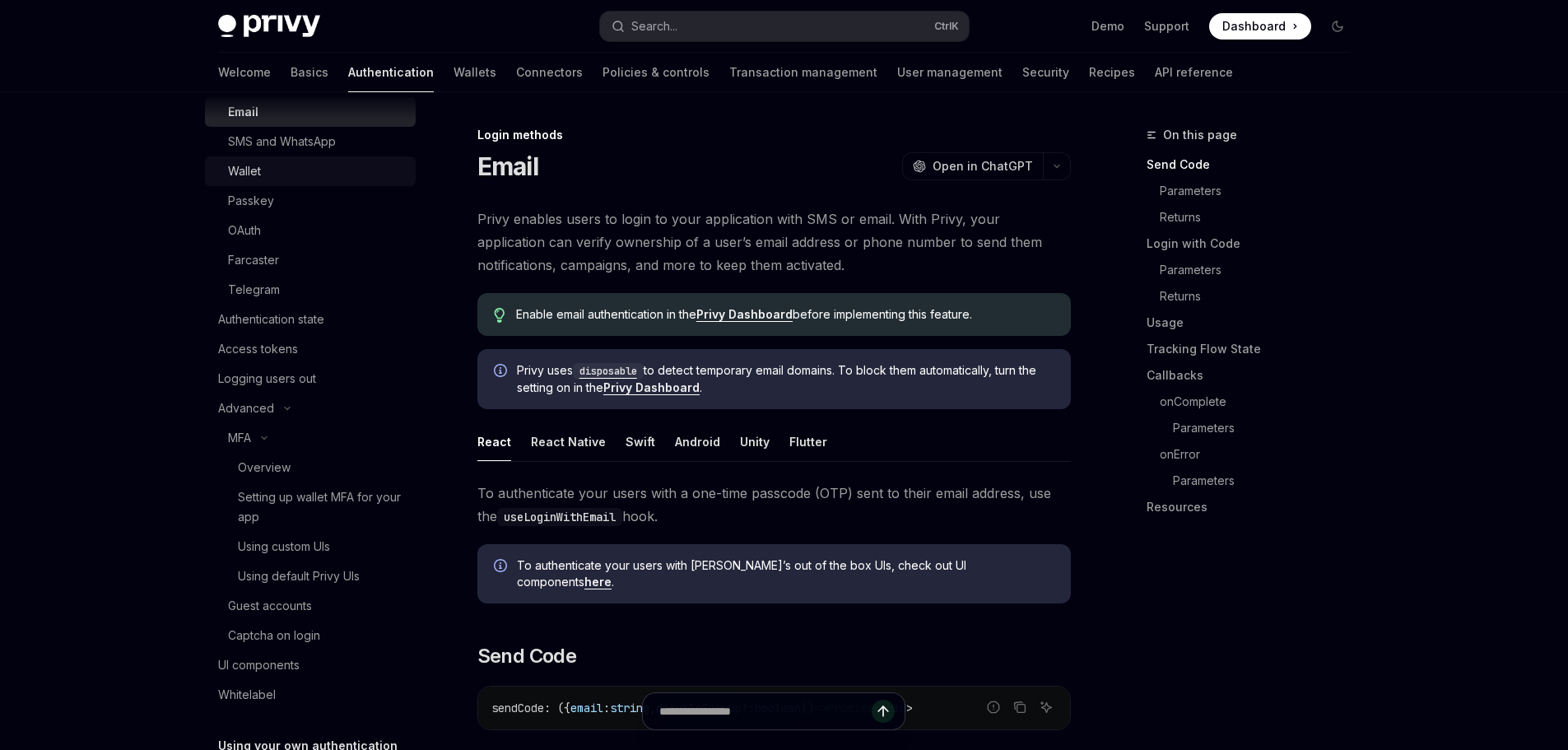
click at [256, 183] on link "Wallet" at bounding box center [310, 171] width 211 height 30
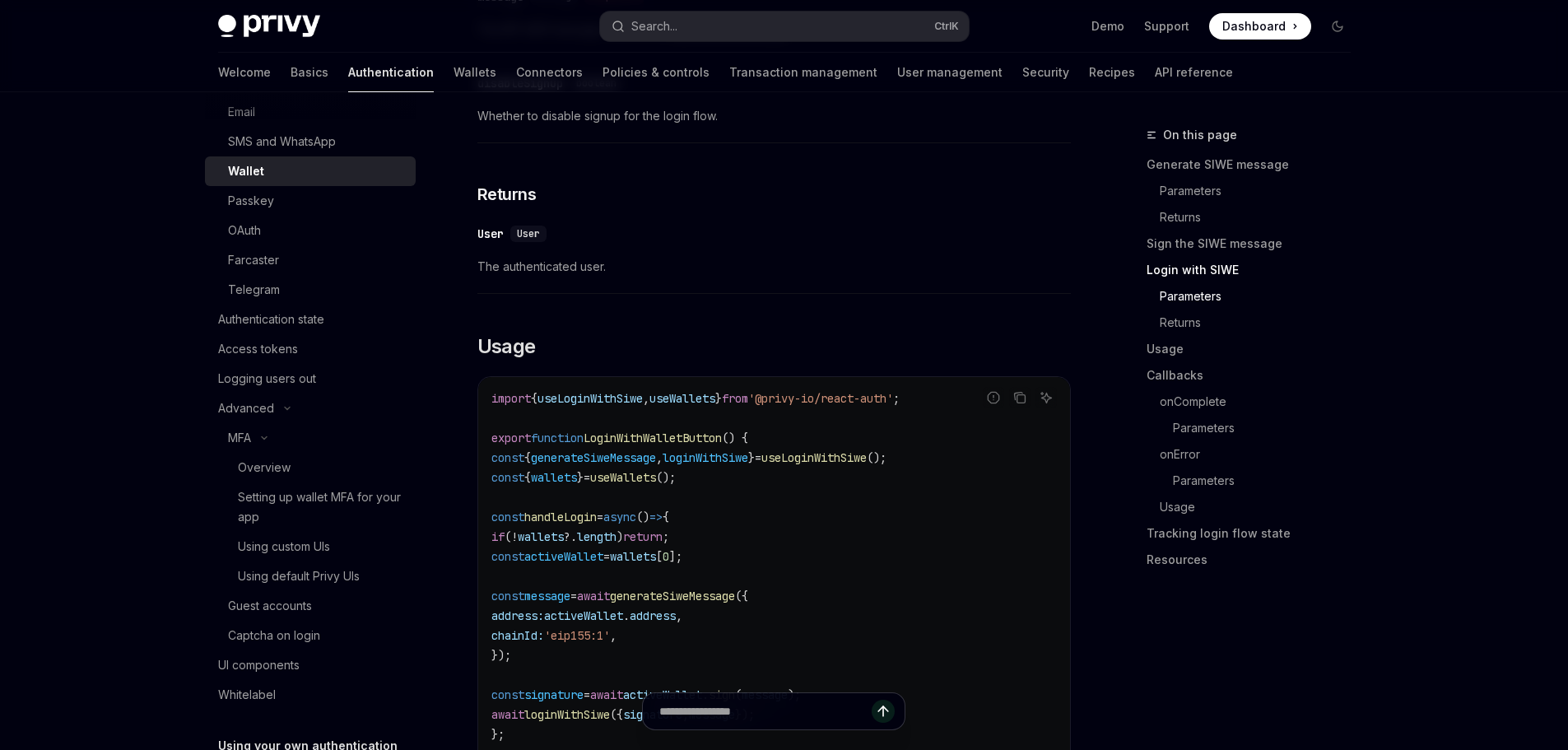
scroll to position [1729, 0]
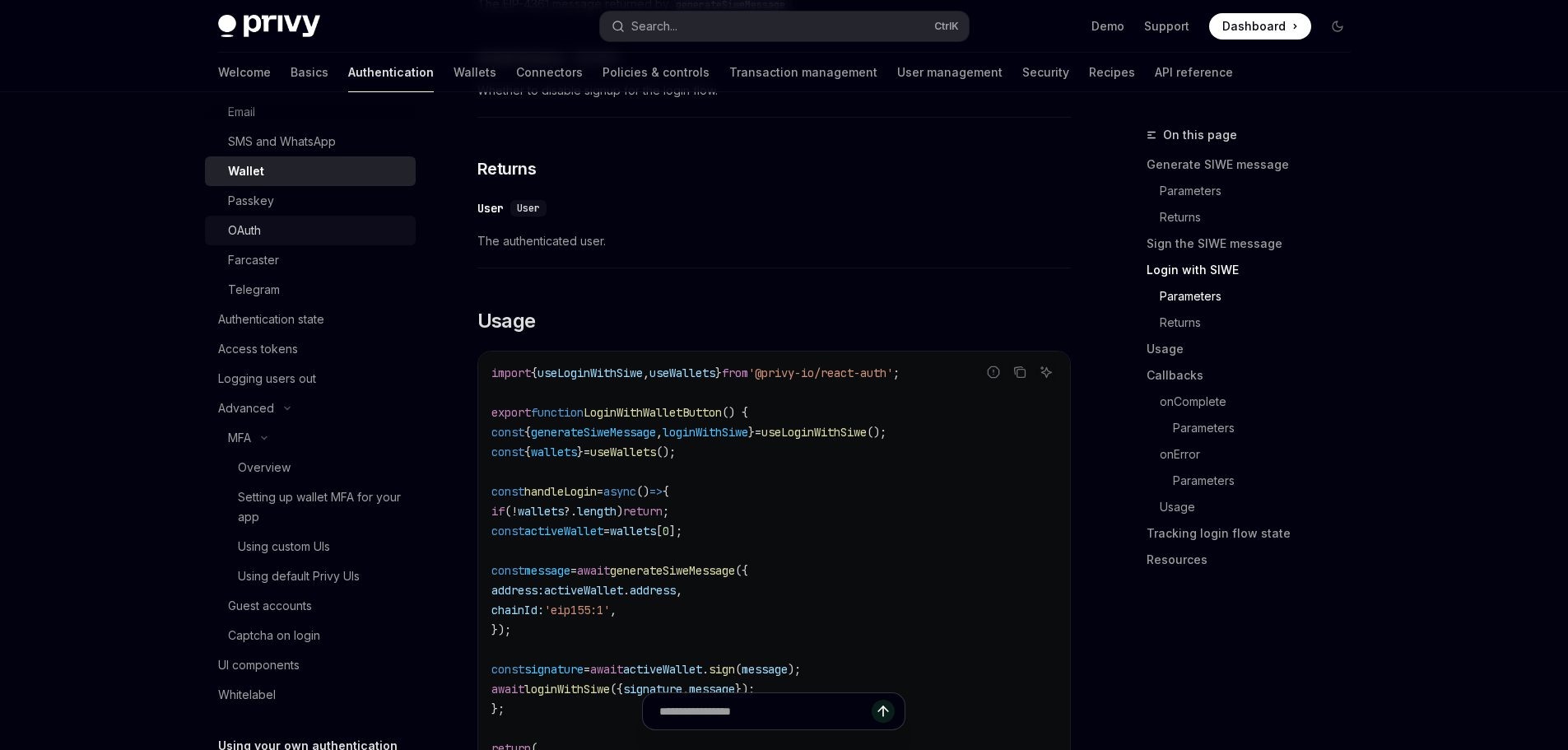
click at [261, 228] on div "OAuth" at bounding box center [316, 230] width 177 height 20
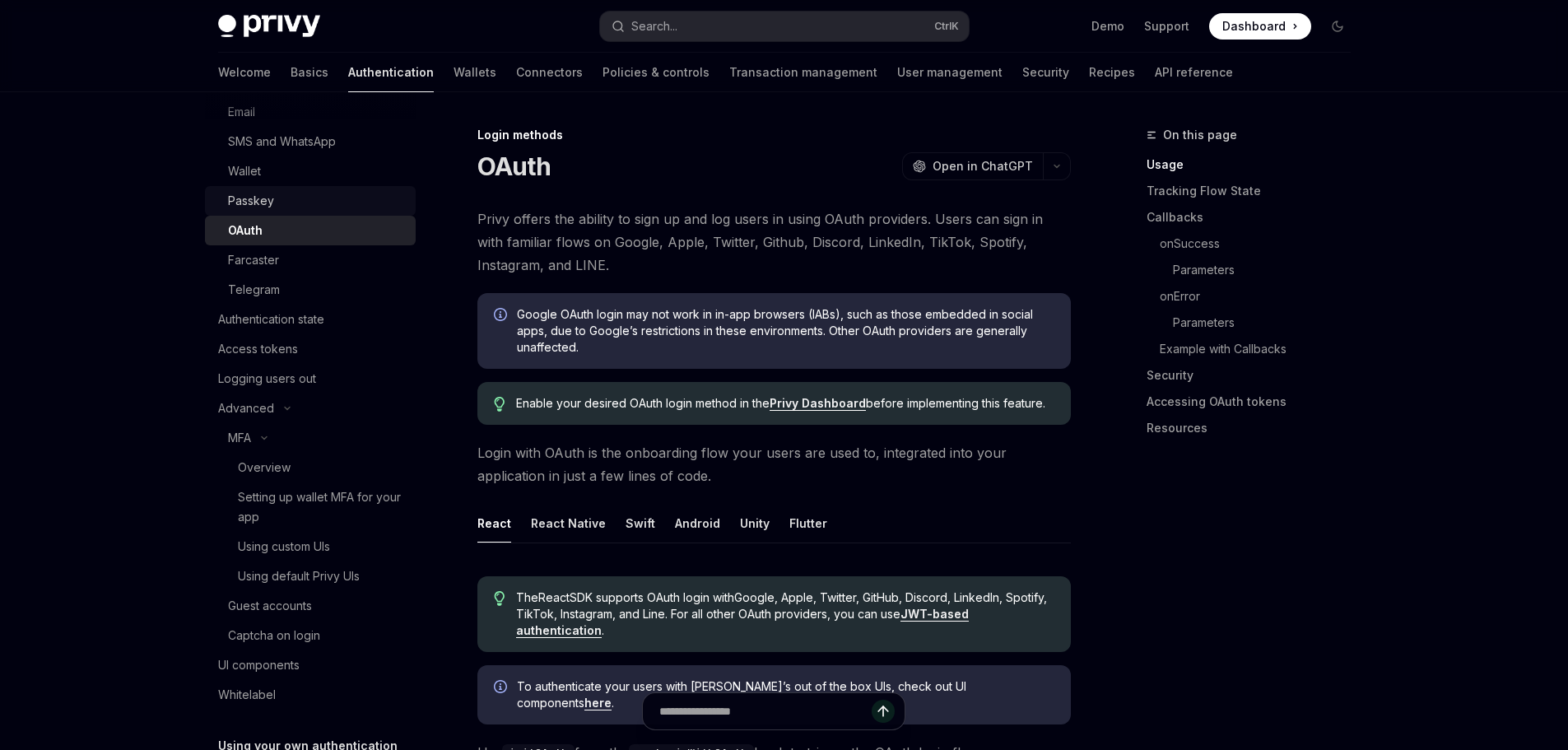
click at [280, 200] on div "Passkey" at bounding box center [316, 201] width 177 height 20
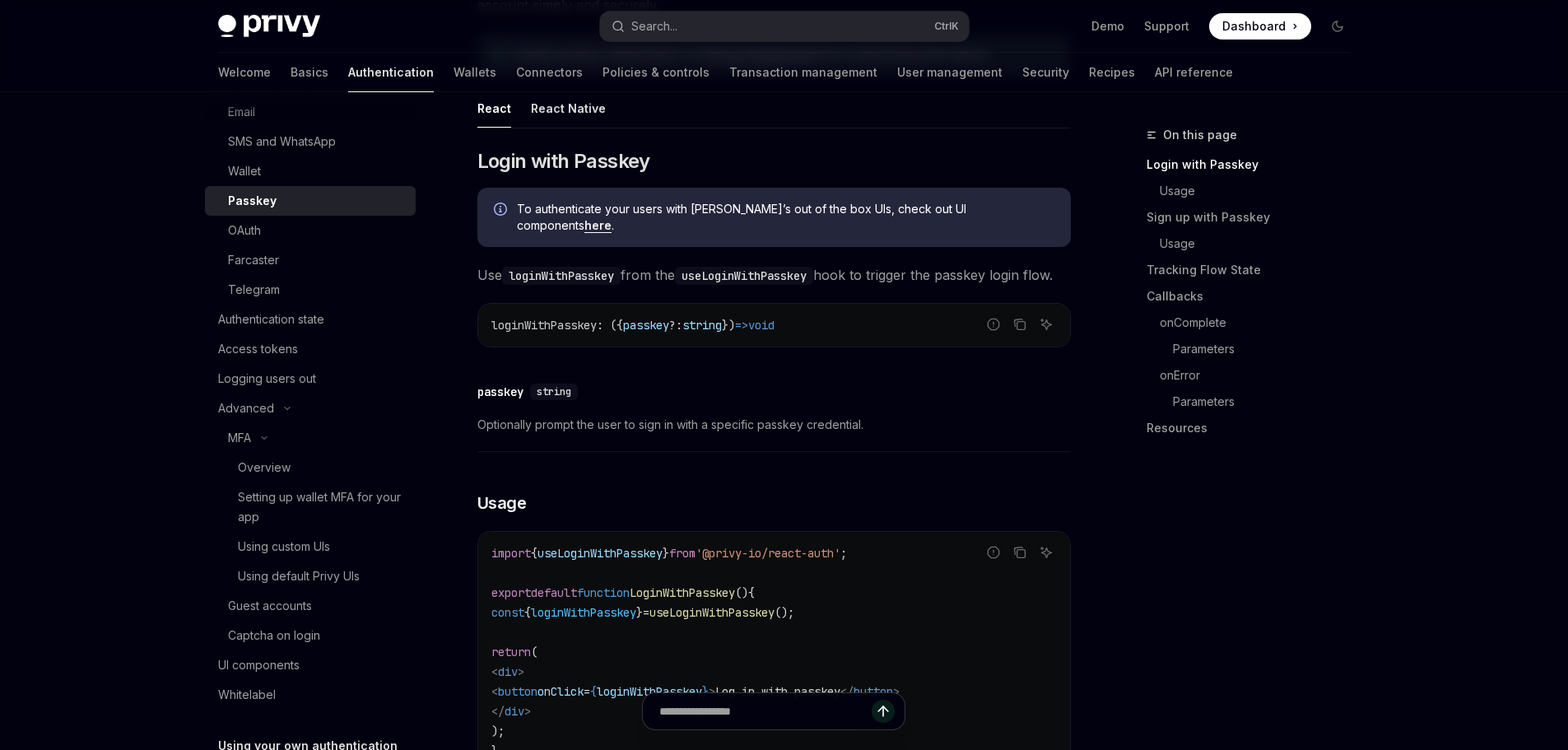
scroll to position [329, 0]
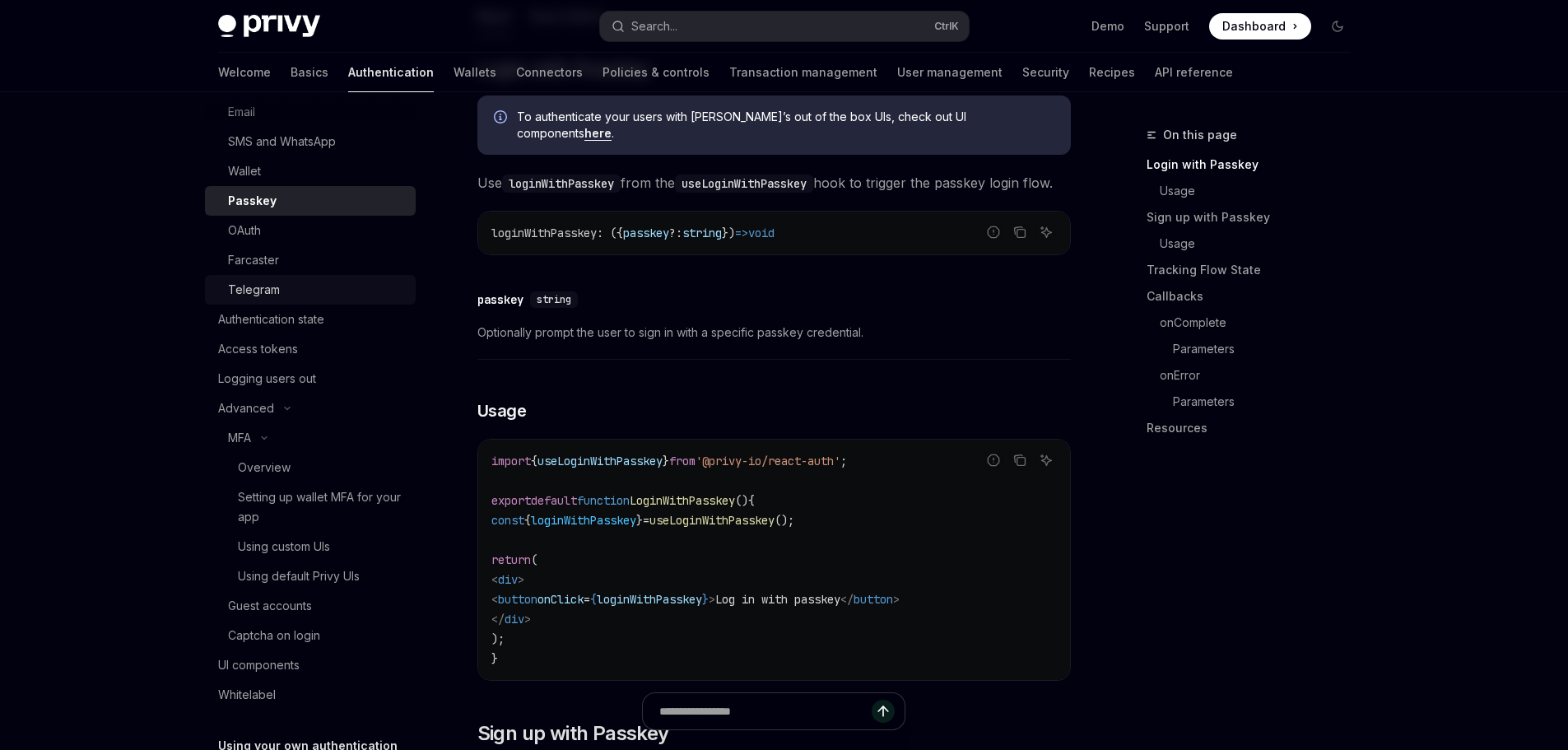
click at [366, 290] on div "Telegram" at bounding box center [316, 290] width 177 height 20
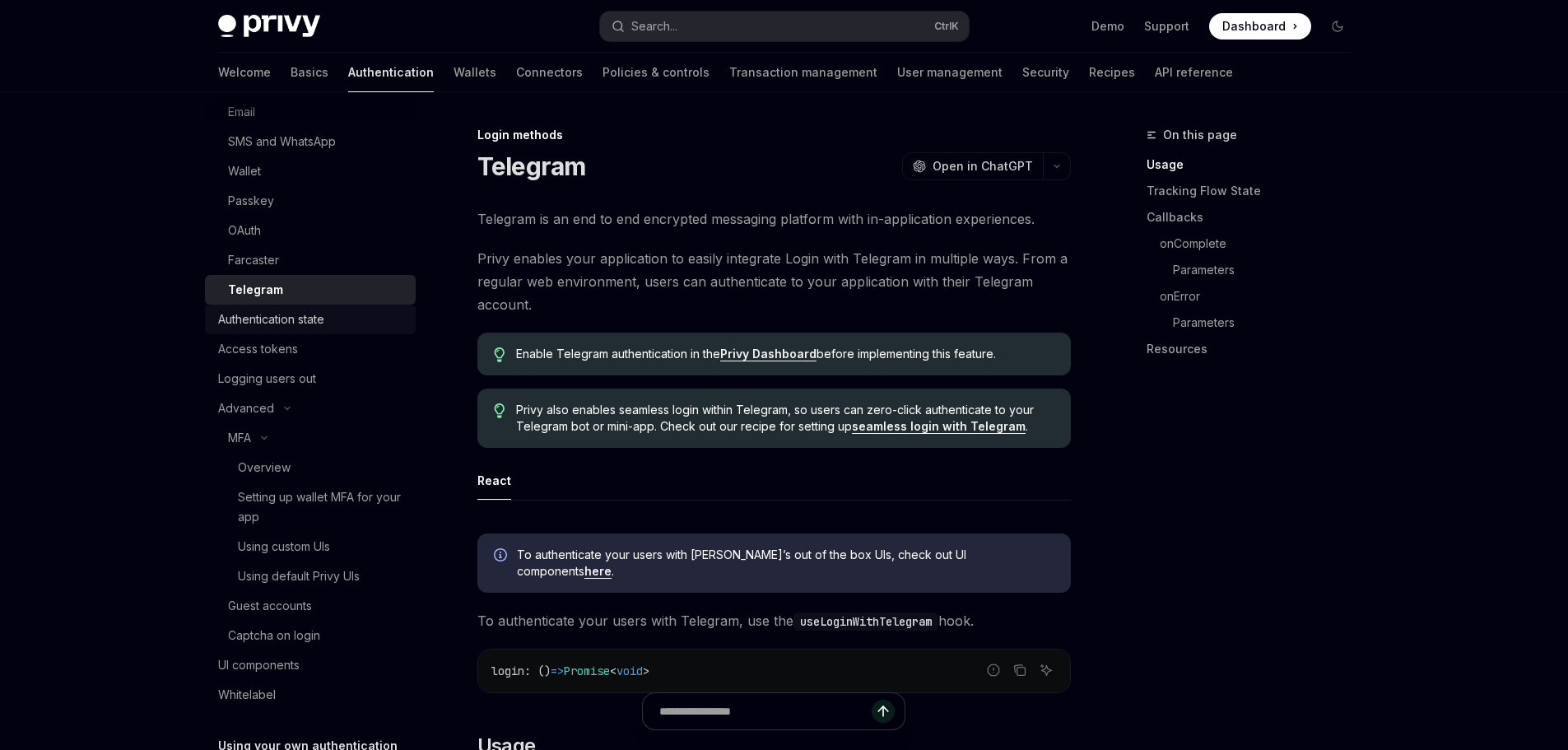
click at [356, 315] on div "Authentication state" at bounding box center [312, 319] width 188 height 20
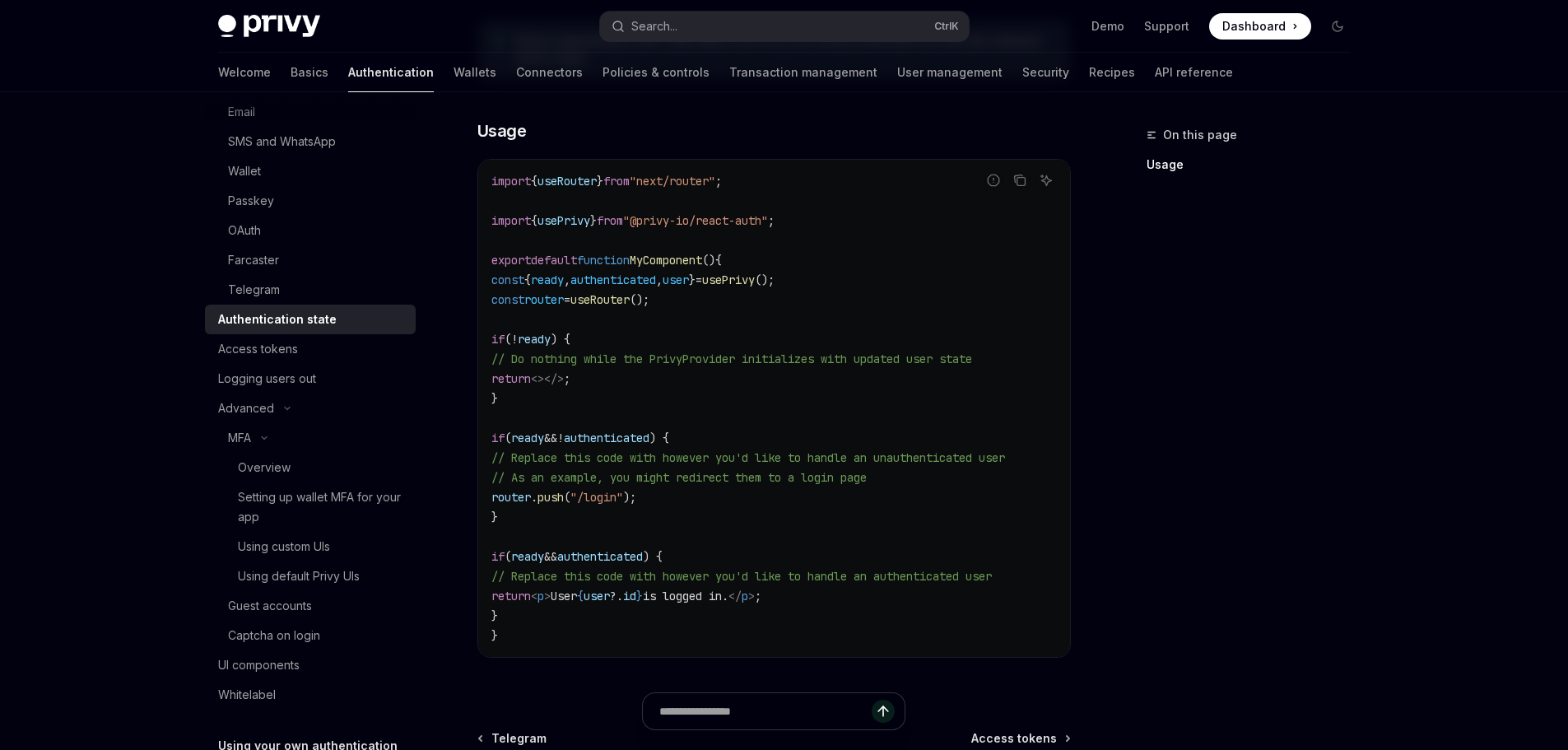
scroll to position [494, 0]
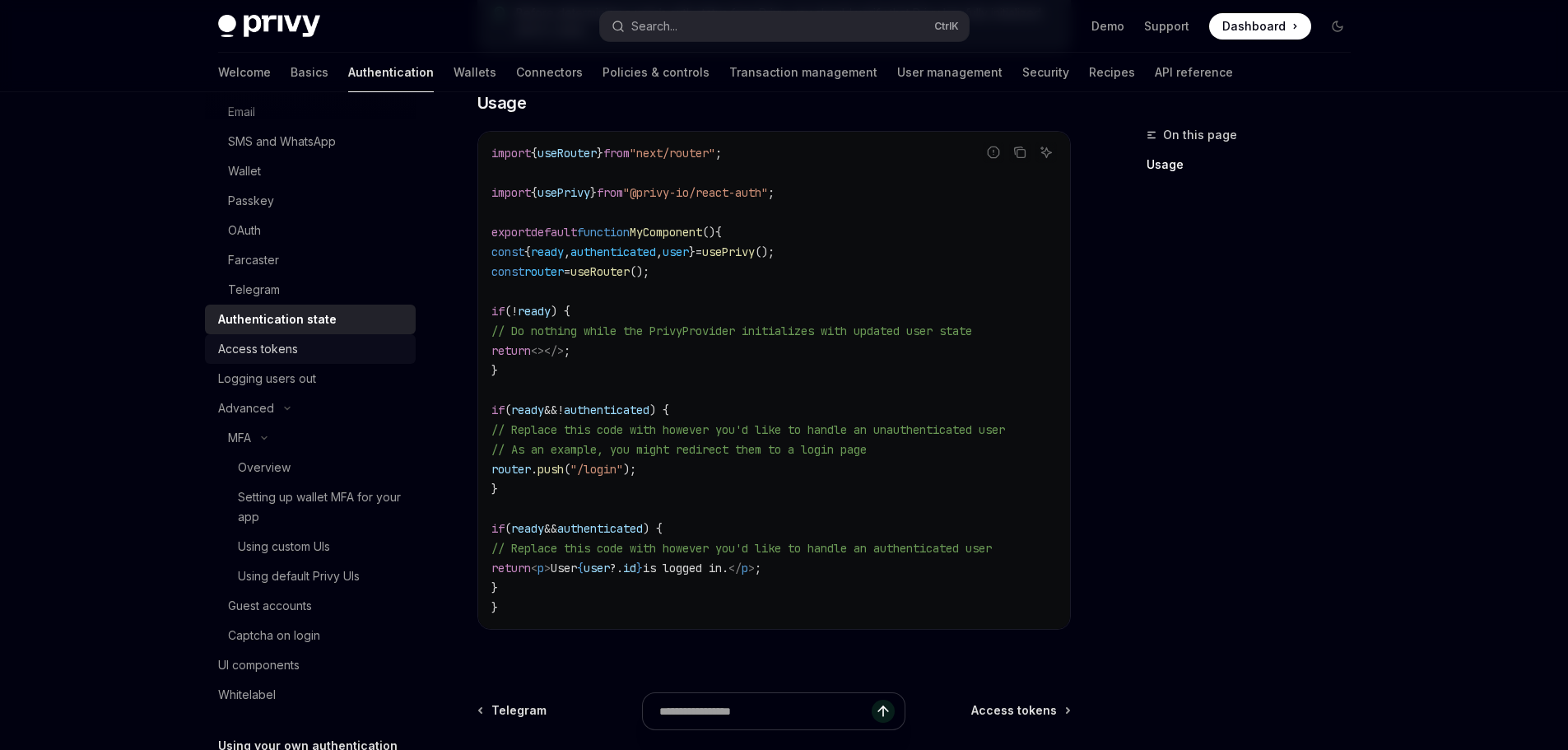
click at [315, 352] on div "Access tokens" at bounding box center [312, 349] width 188 height 20
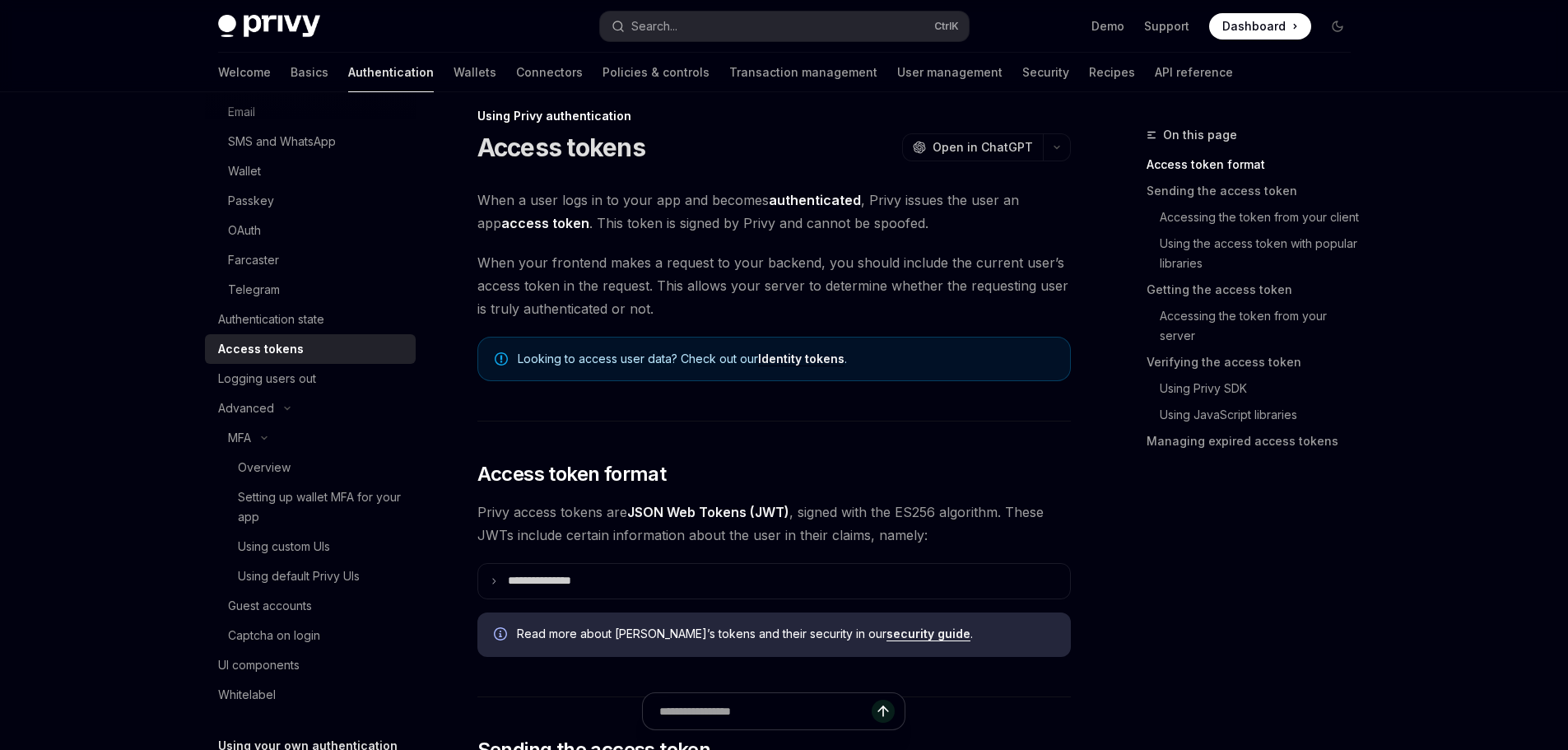
type textarea "*"
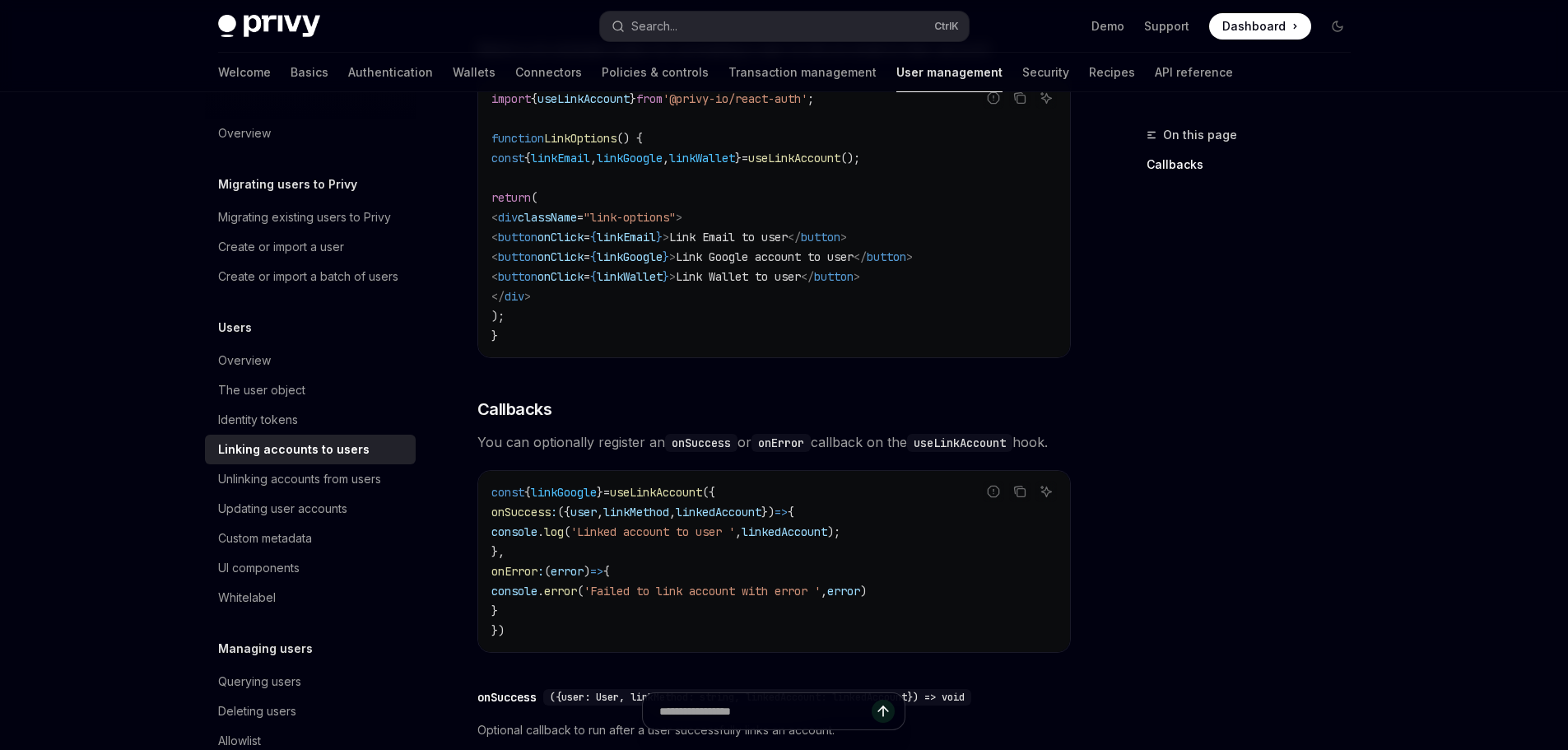
scroll to position [1944, 0]
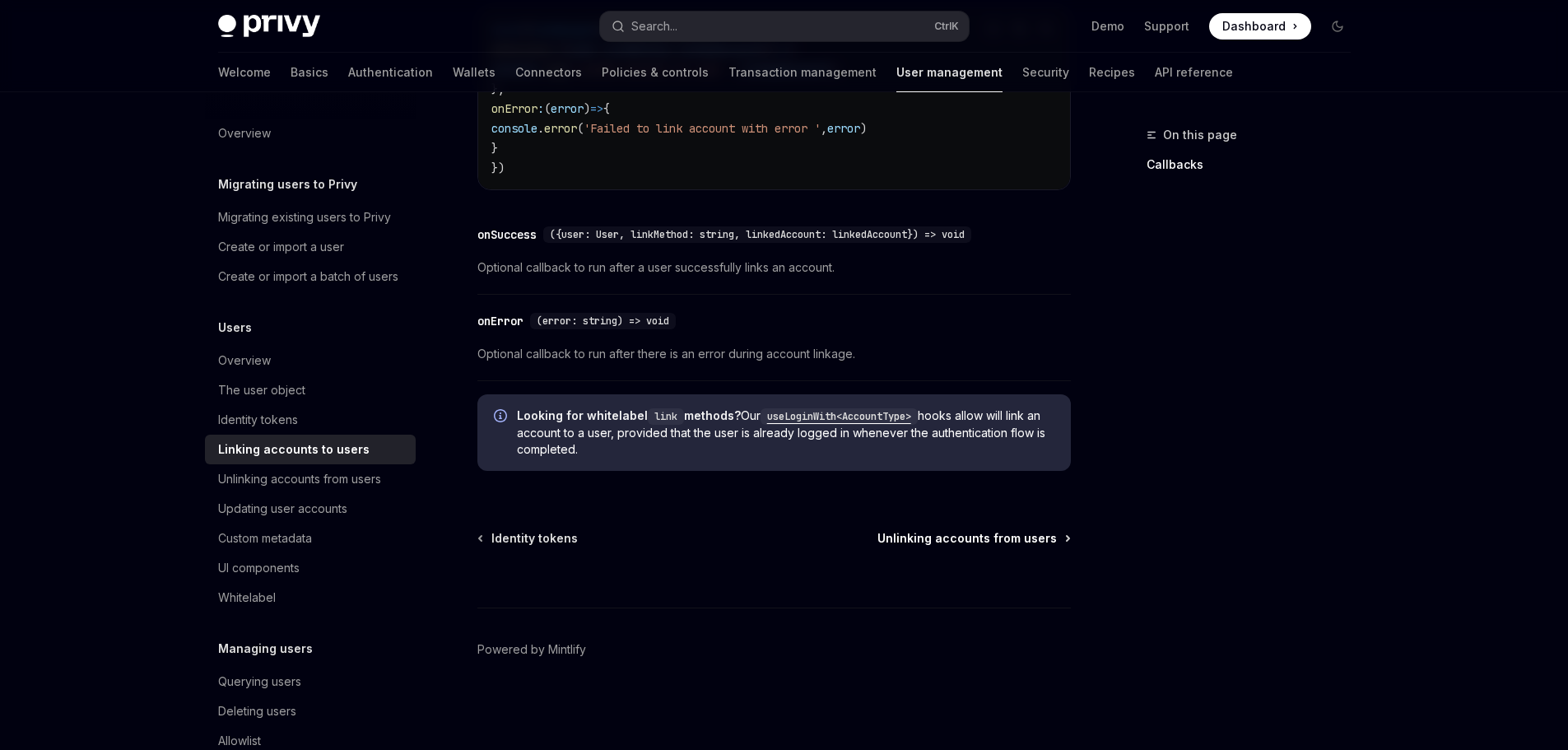
click at [913, 540] on span "Unlinking accounts from users" at bounding box center [967, 537] width 179 height 16
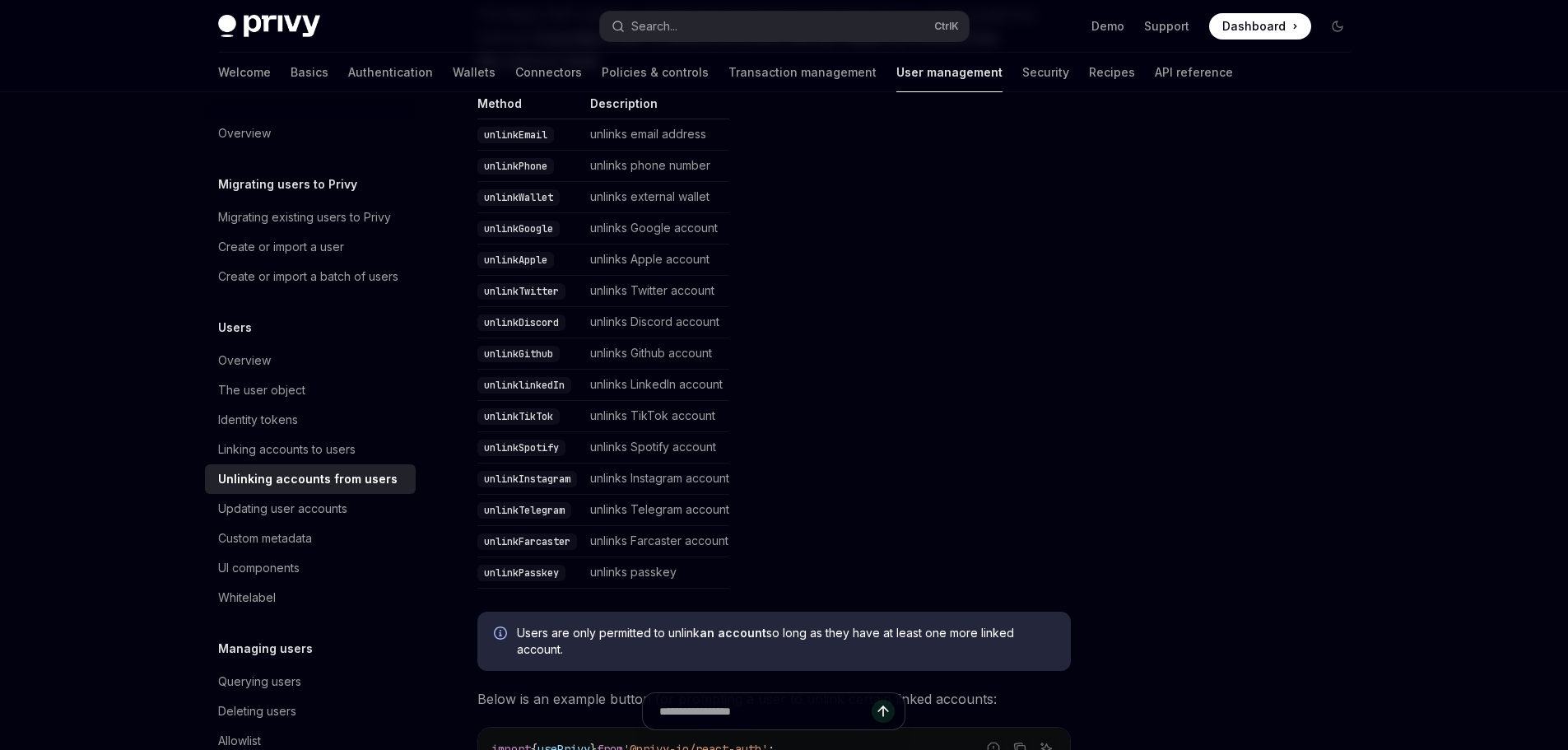
scroll to position [329, 0]
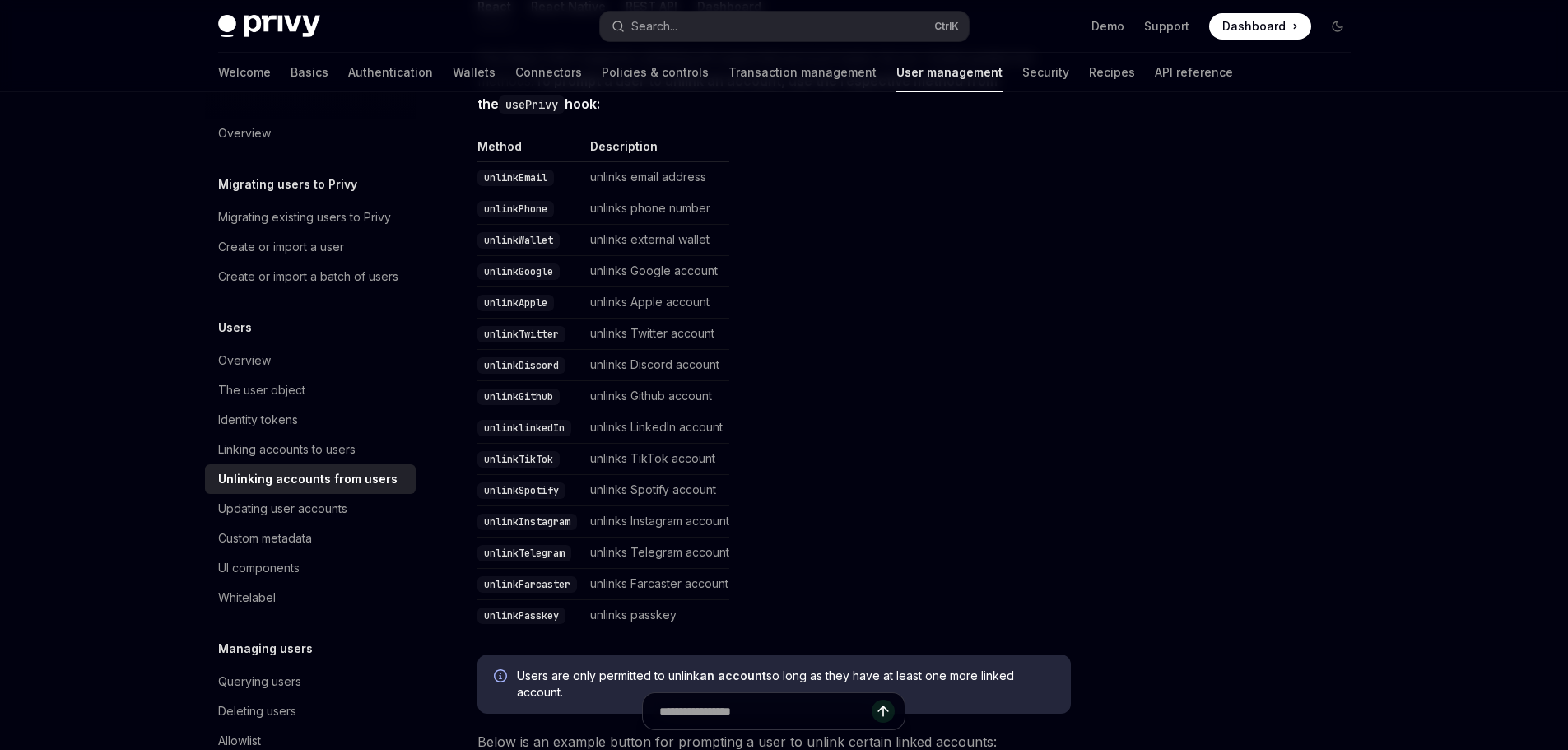
click at [618, 265] on td "unlinks Google account" at bounding box center [656, 272] width 146 height 31
click at [655, 275] on td "unlinks Google account" at bounding box center [656, 272] width 146 height 31
click at [530, 260] on td "unlinkGoogle" at bounding box center [530, 272] width 106 height 31
click at [530, 263] on code "unlinkGoogle" at bounding box center [518, 271] width 82 height 16
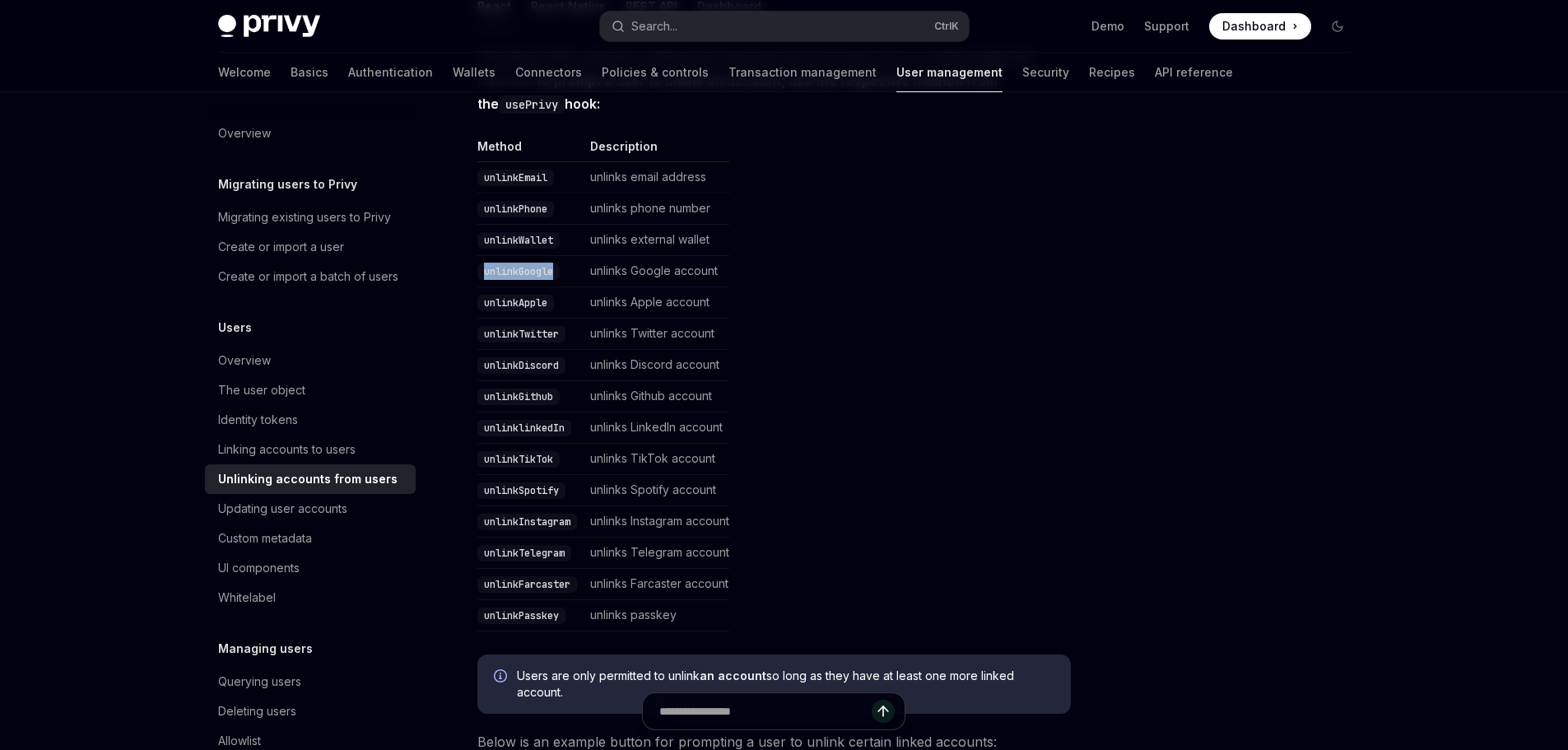
click at [530, 263] on code "unlinkGoogle" at bounding box center [518, 271] width 82 height 16
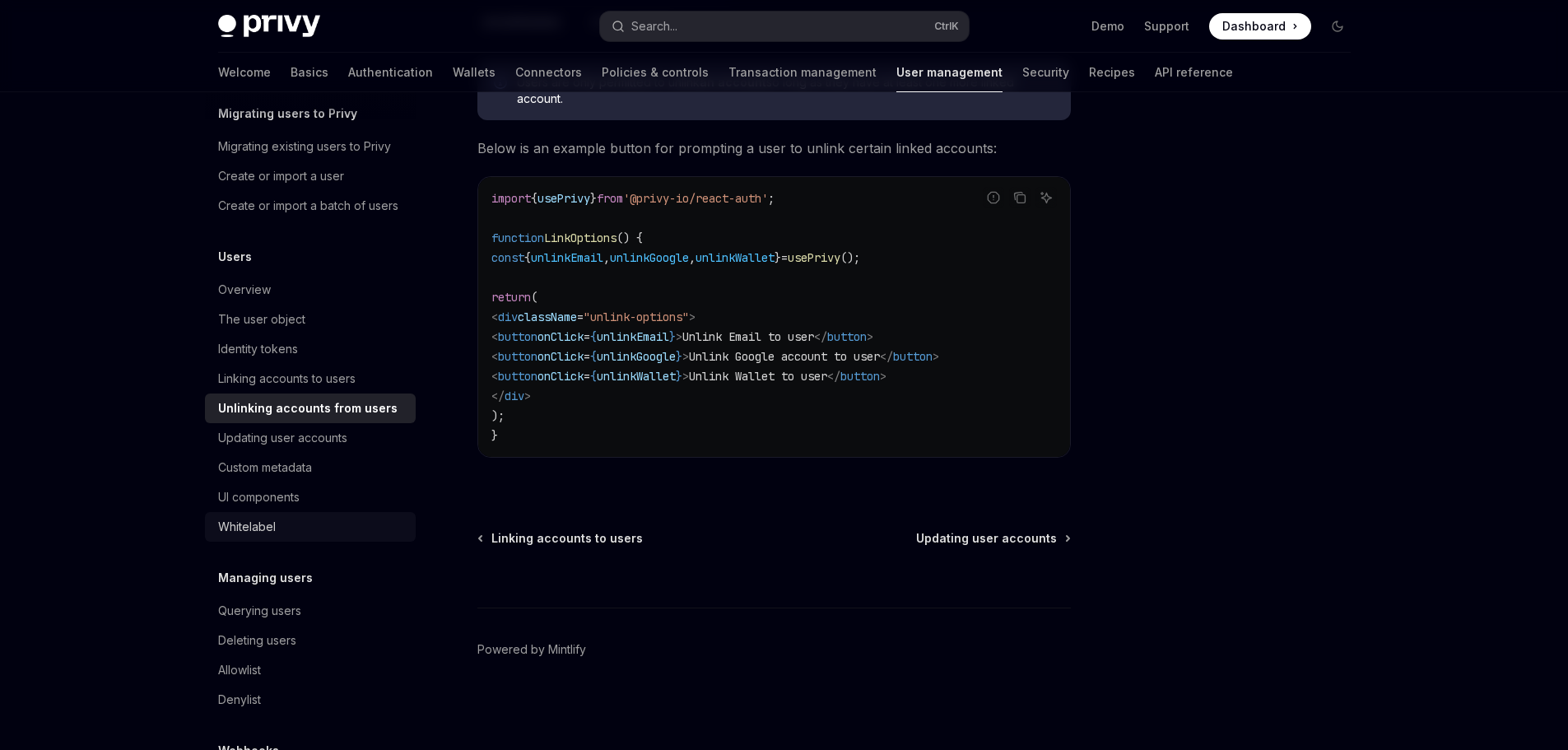
scroll to position [165, 0]
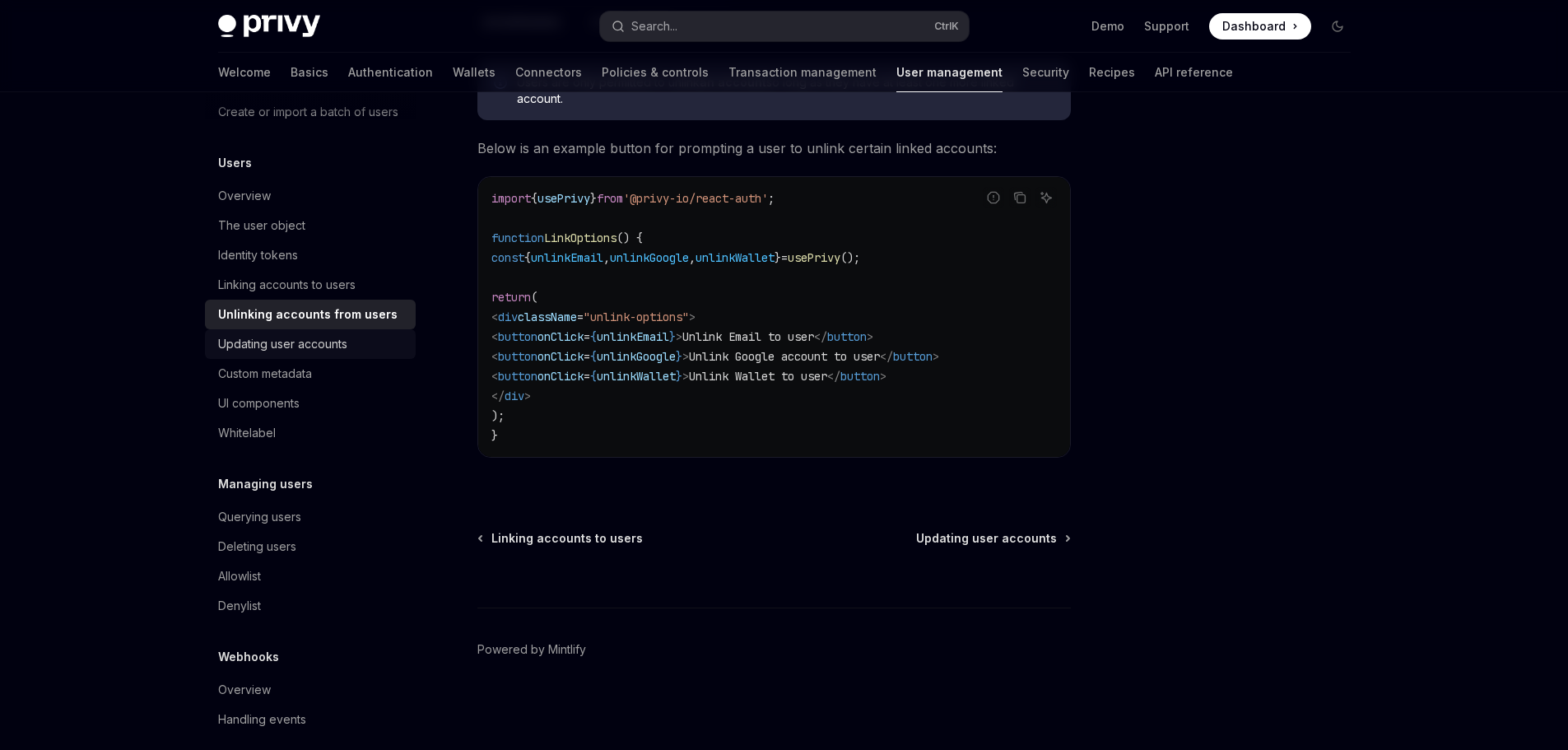
click at [287, 354] on div "Updating user accounts" at bounding box center [283, 344] width 129 height 20
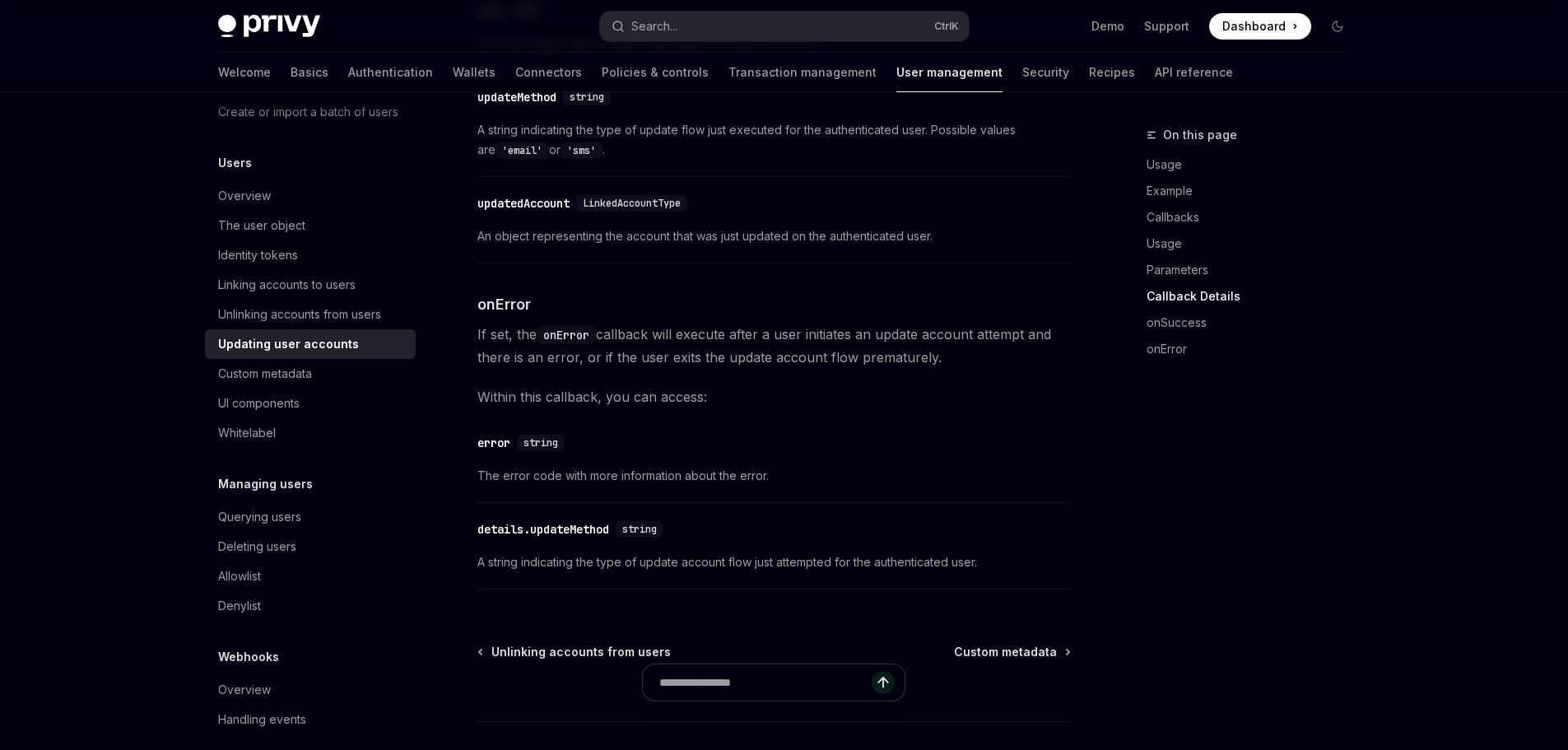
scroll to position [2223, 0]
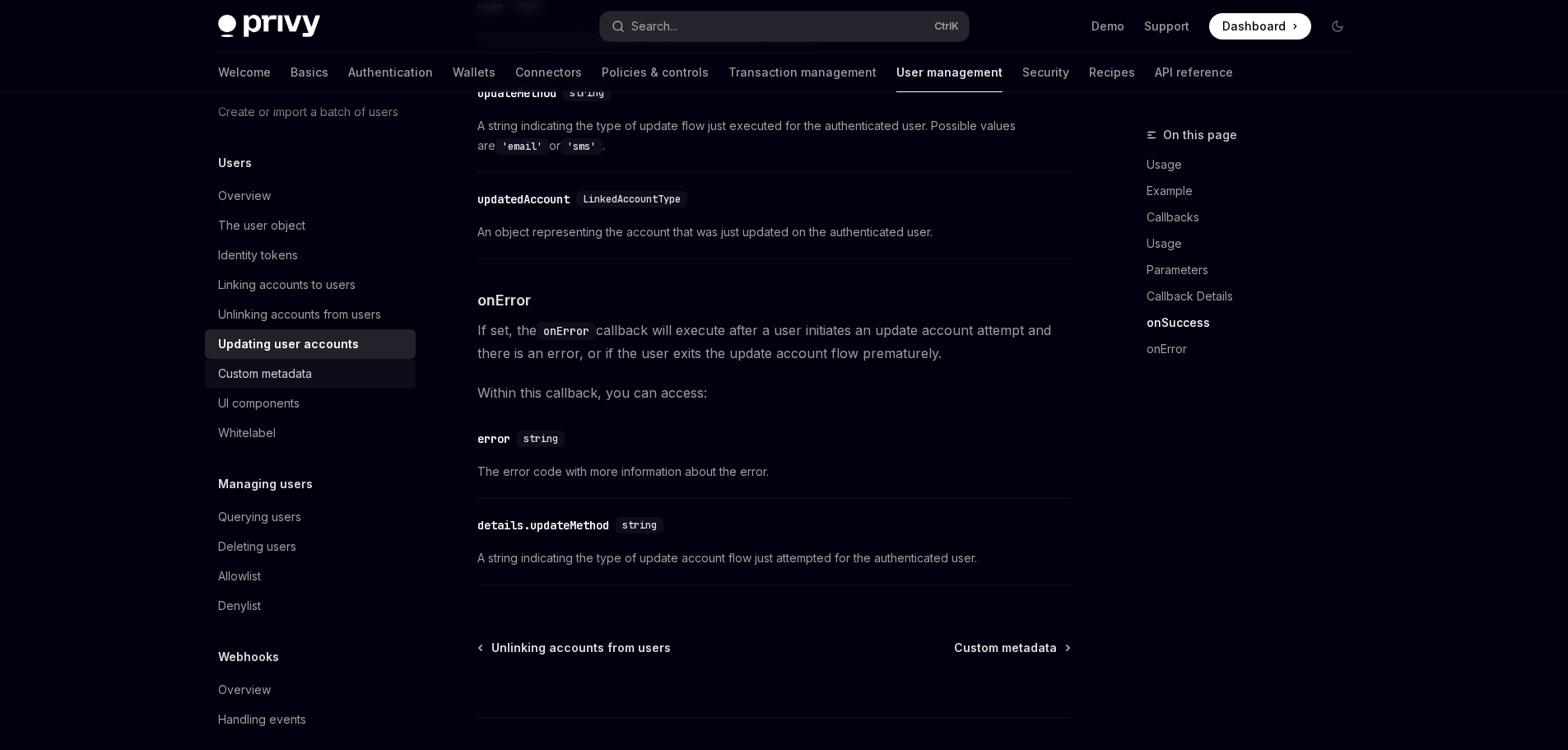
click at [261, 388] on link "Custom metadata" at bounding box center [310, 374] width 211 height 30
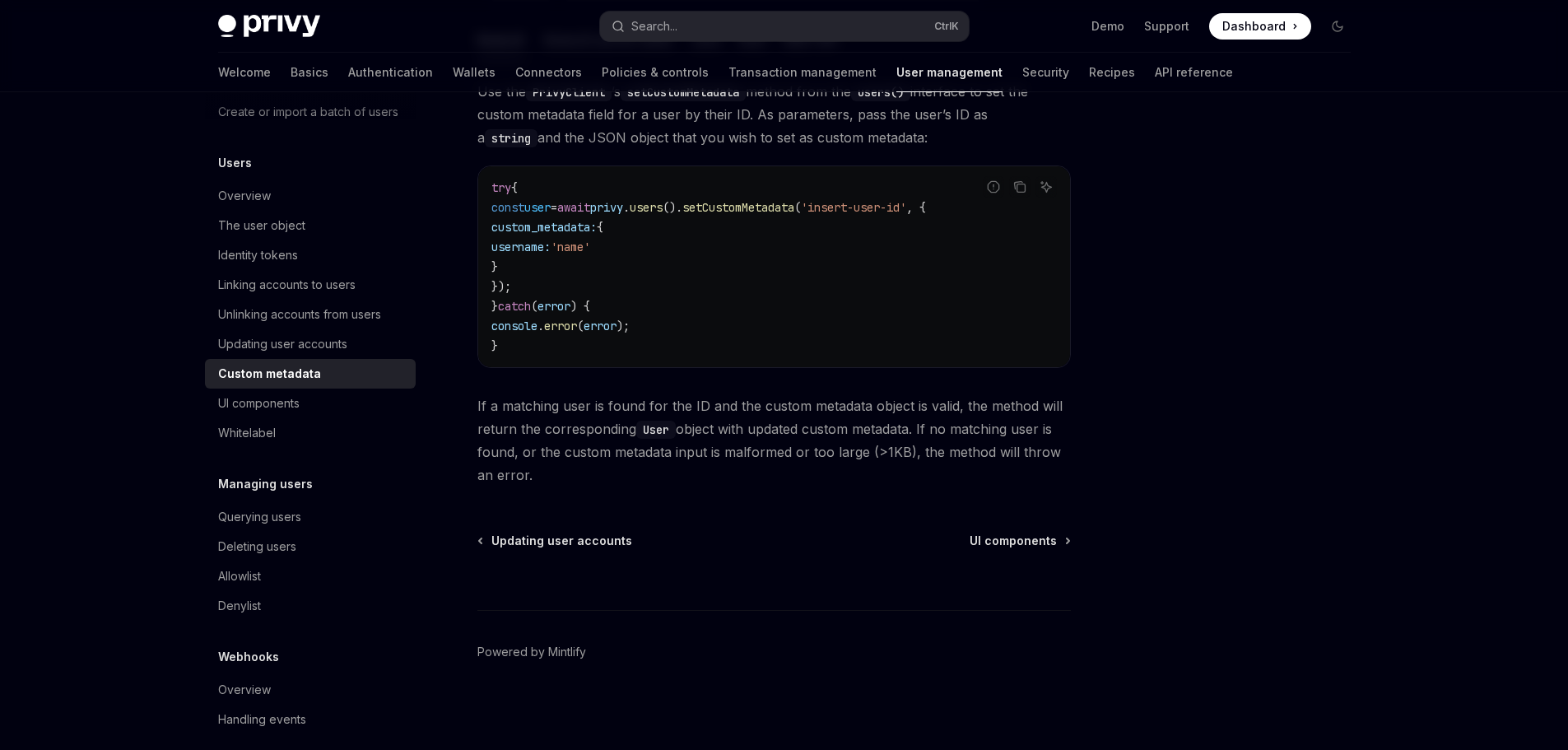
scroll to position [298, 0]
click at [322, 300] on link "Linking accounts to users" at bounding box center [310, 285] width 211 height 30
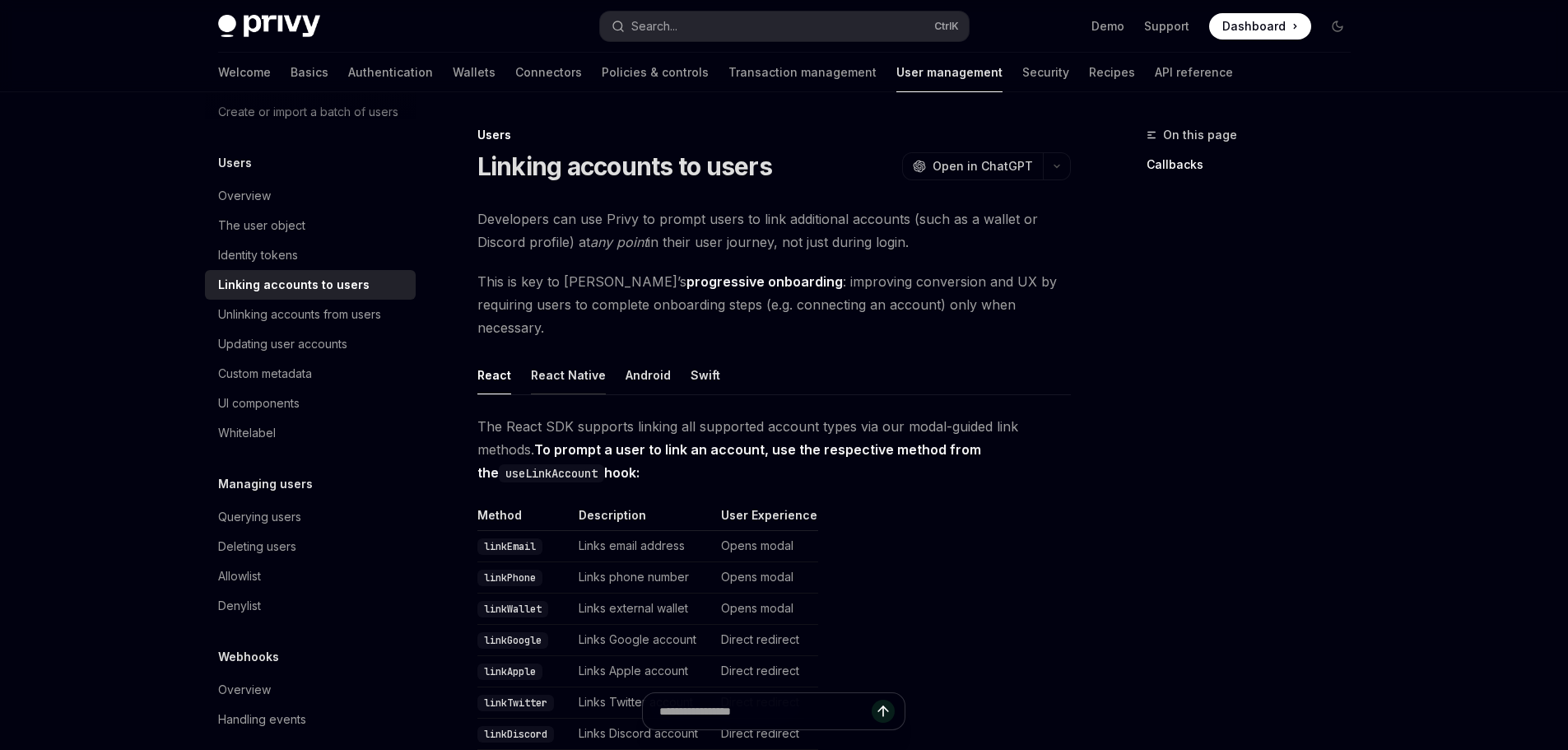
click at [558, 356] on div "React Native" at bounding box center [567, 375] width 75 height 39
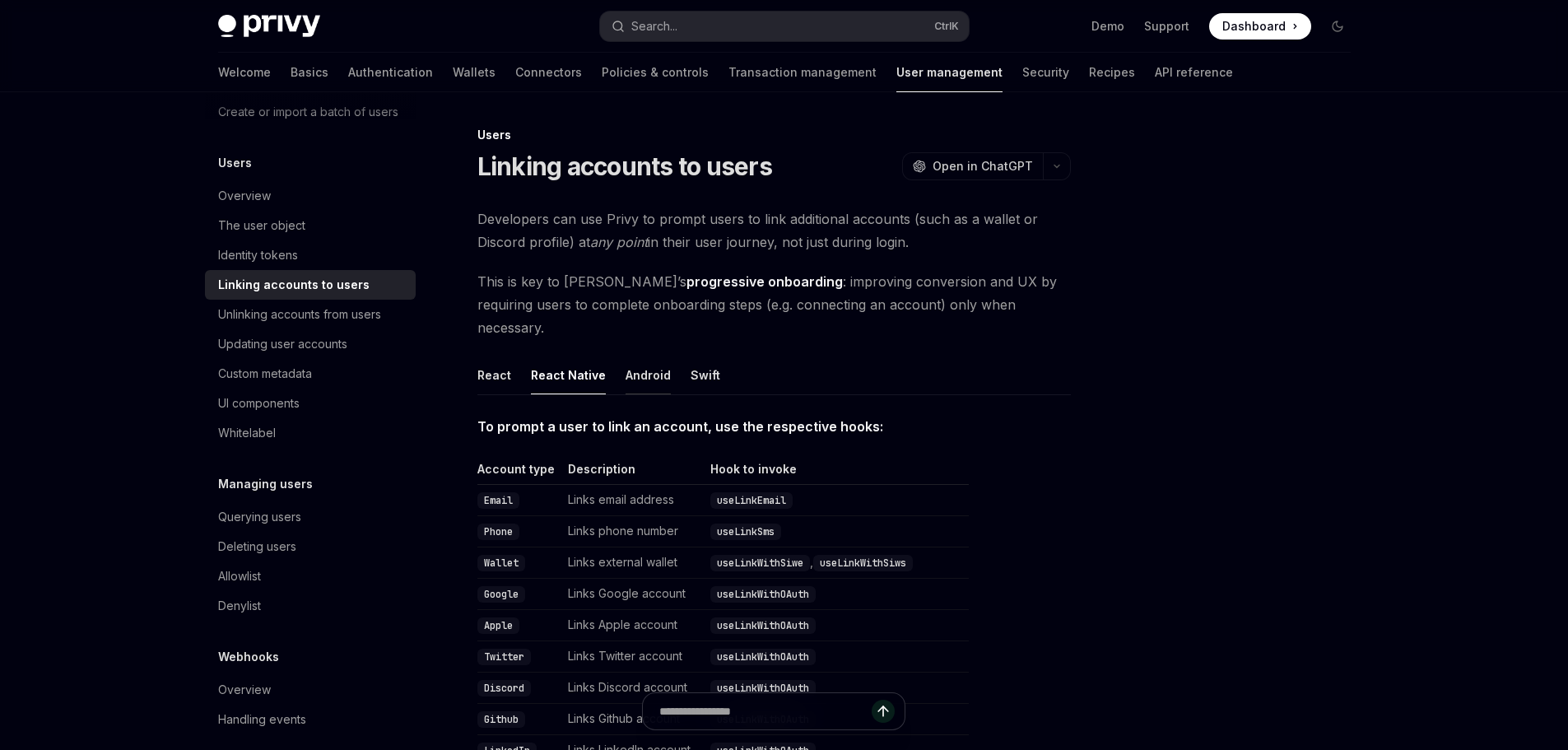
click at [638, 363] on div "Android" at bounding box center [648, 375] width 45 height 39
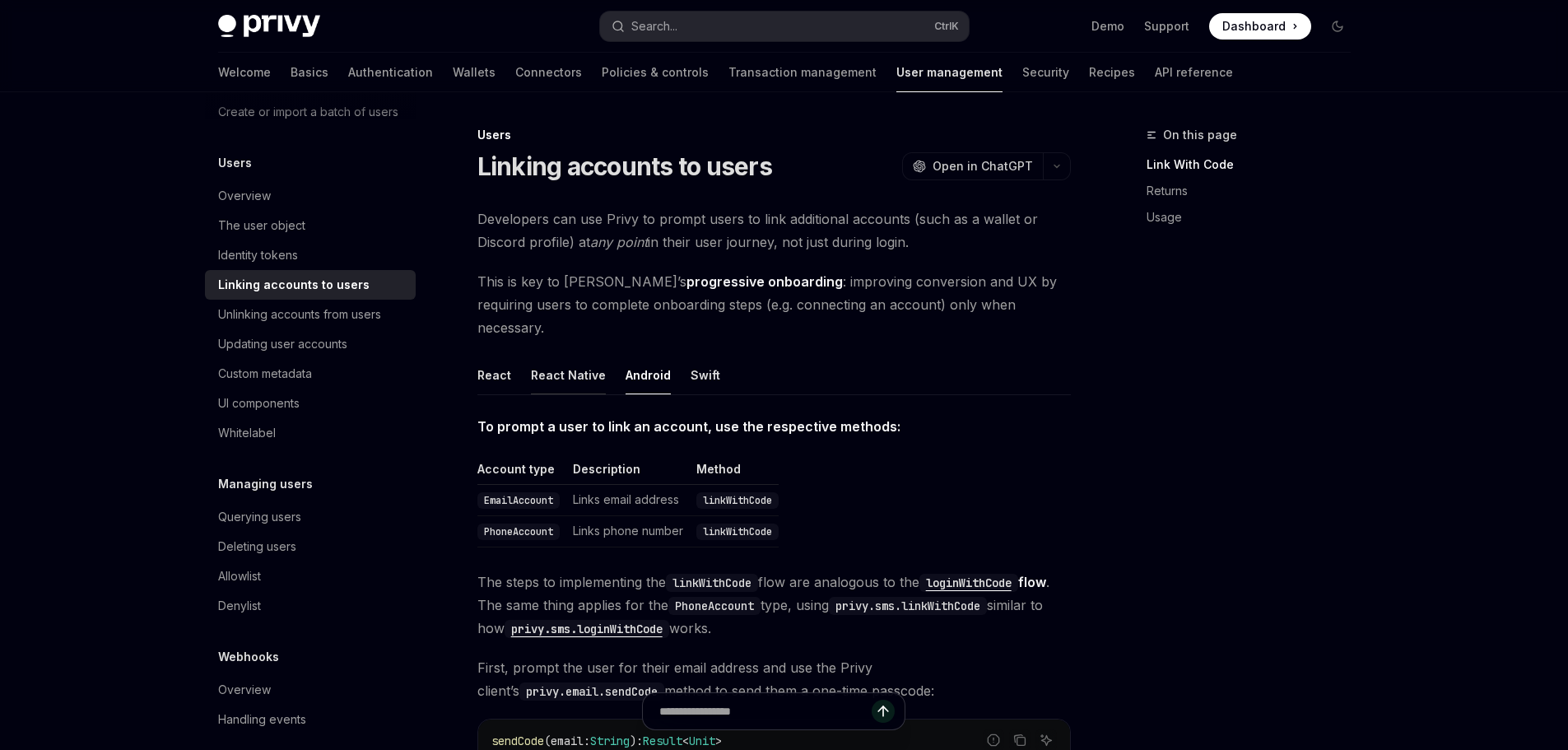
click at [560, 361] on div "React Native" at bounding box center [567, 375] width 75 height 39
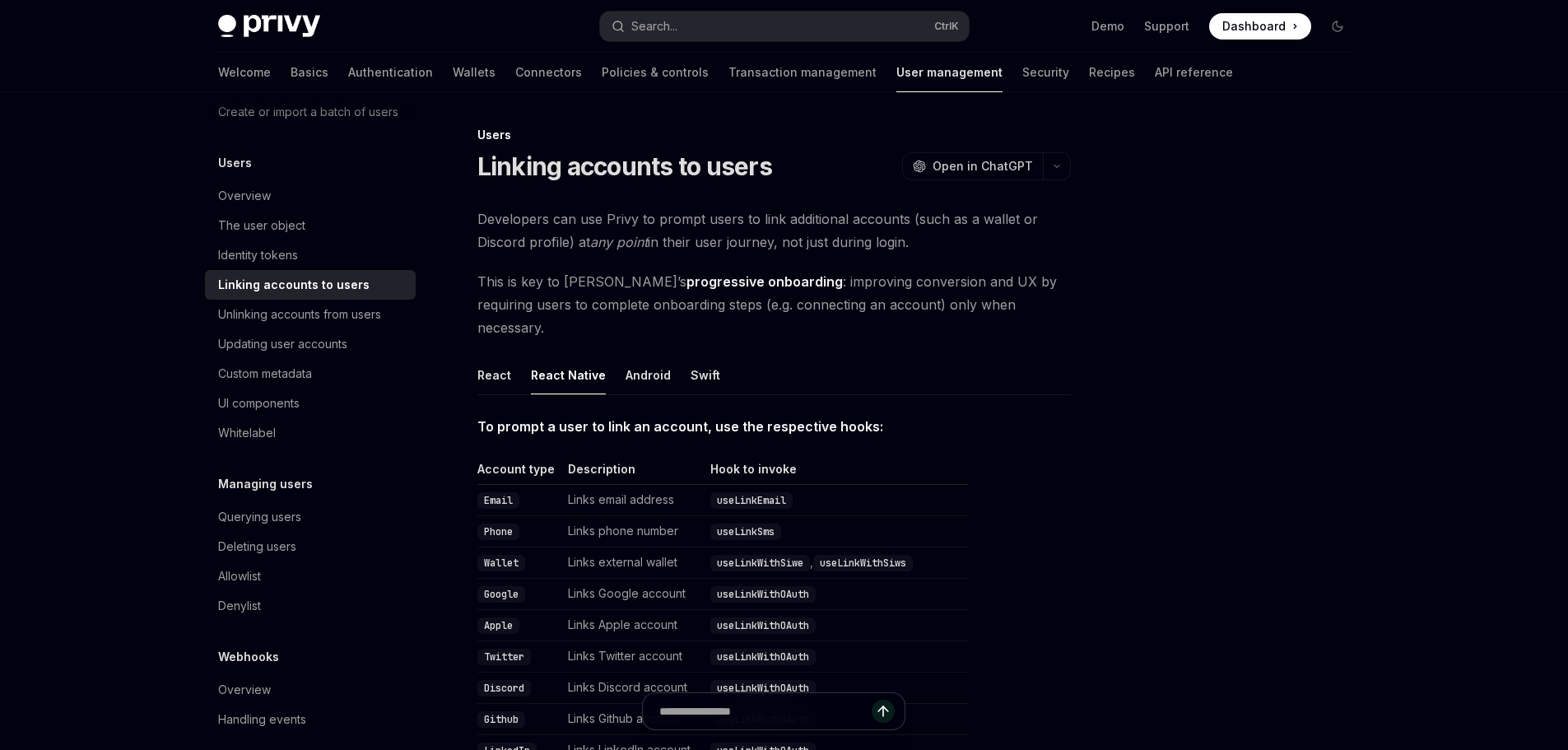
click at [532, 356] on div "React Native" at bounding box center [567, 375] width 75 height 39
click at [523, 356] on ul "React React Native Android Swift" at bounding box center [774, 375] width 593 height 39
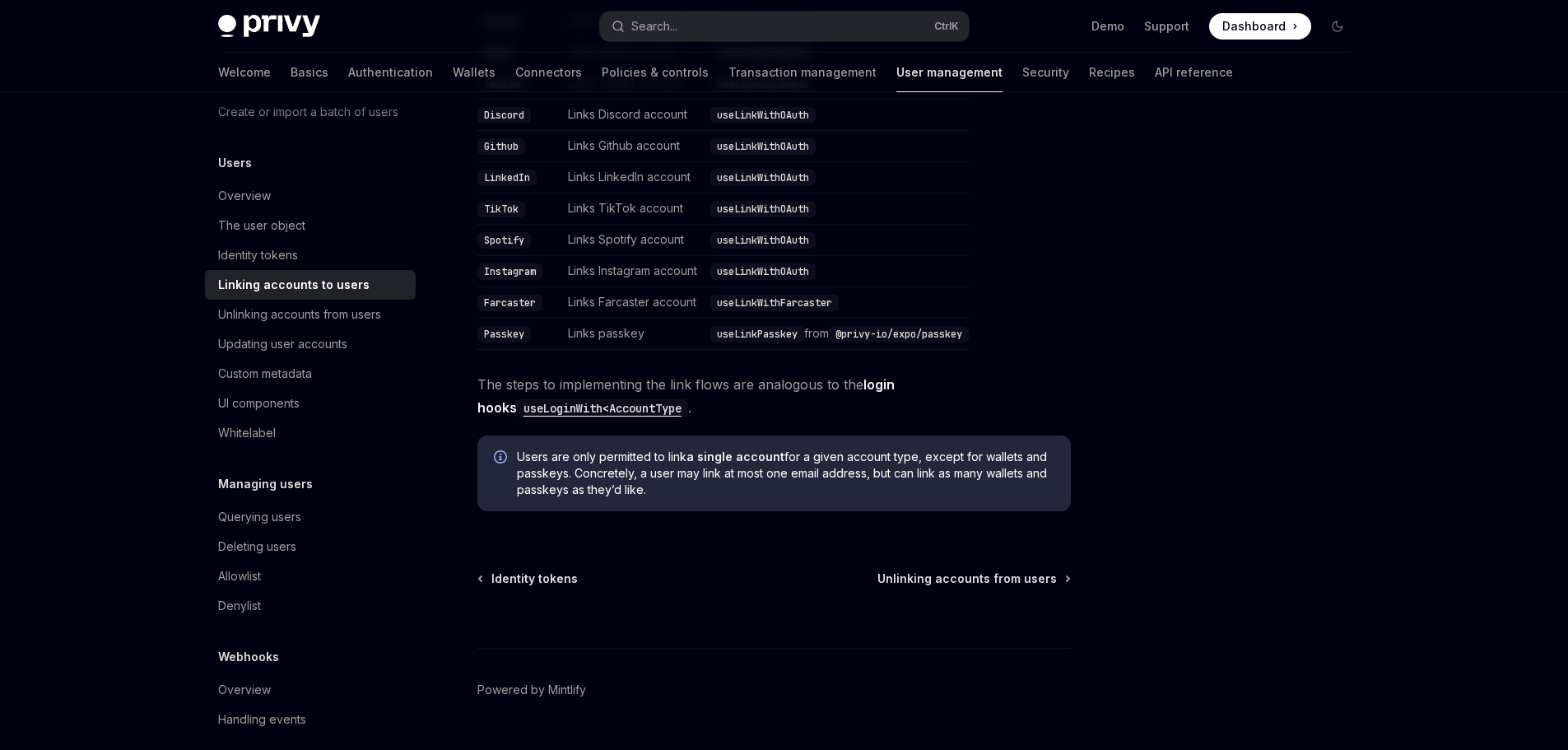
scroll to position [576, 0]
click at [280, 384] on div "Custom metadata" at bounding box center [265, 373] width 93 height 20
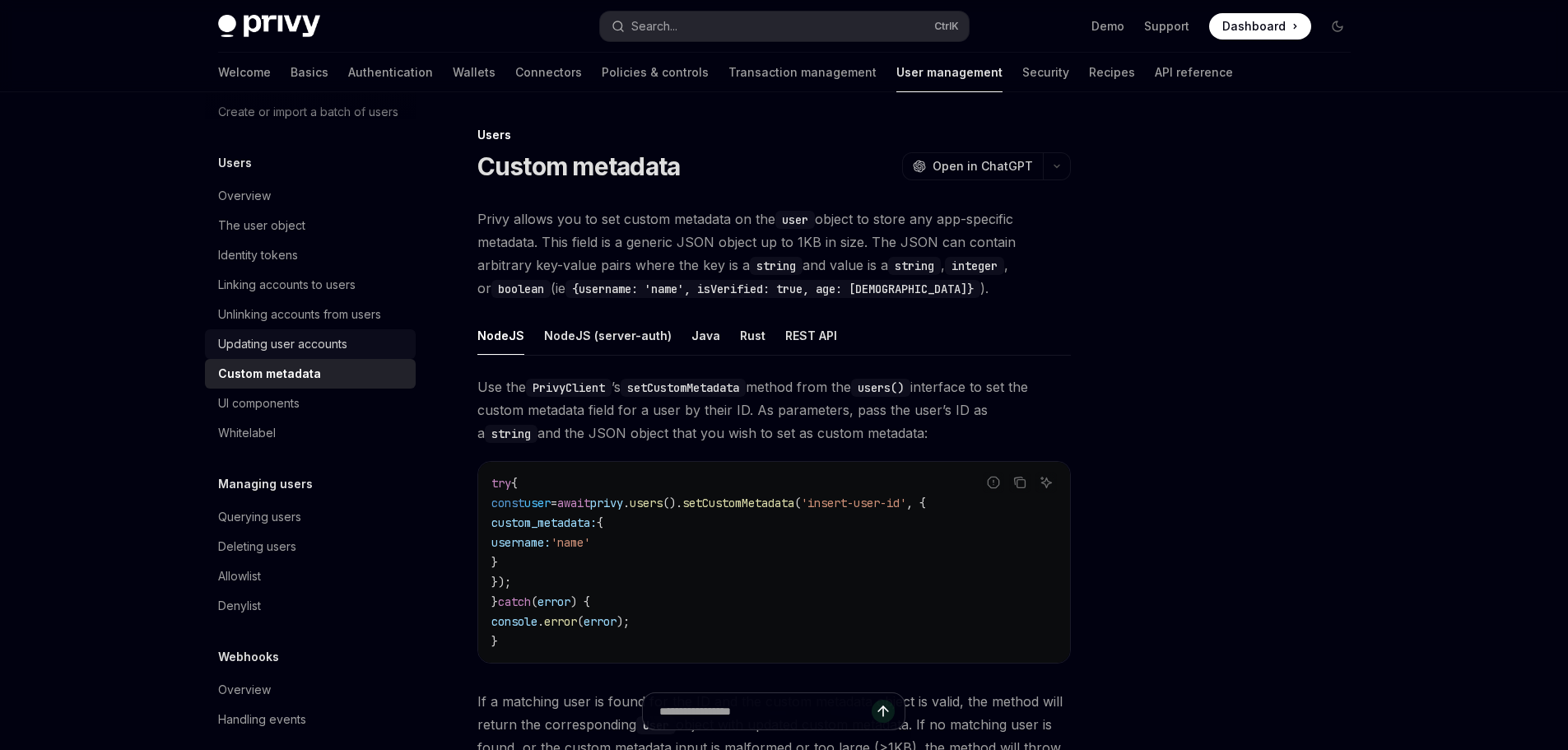
click at [290, 354] on div "Updating user accounts" at bounding box center [283, 344] width 129 height 20
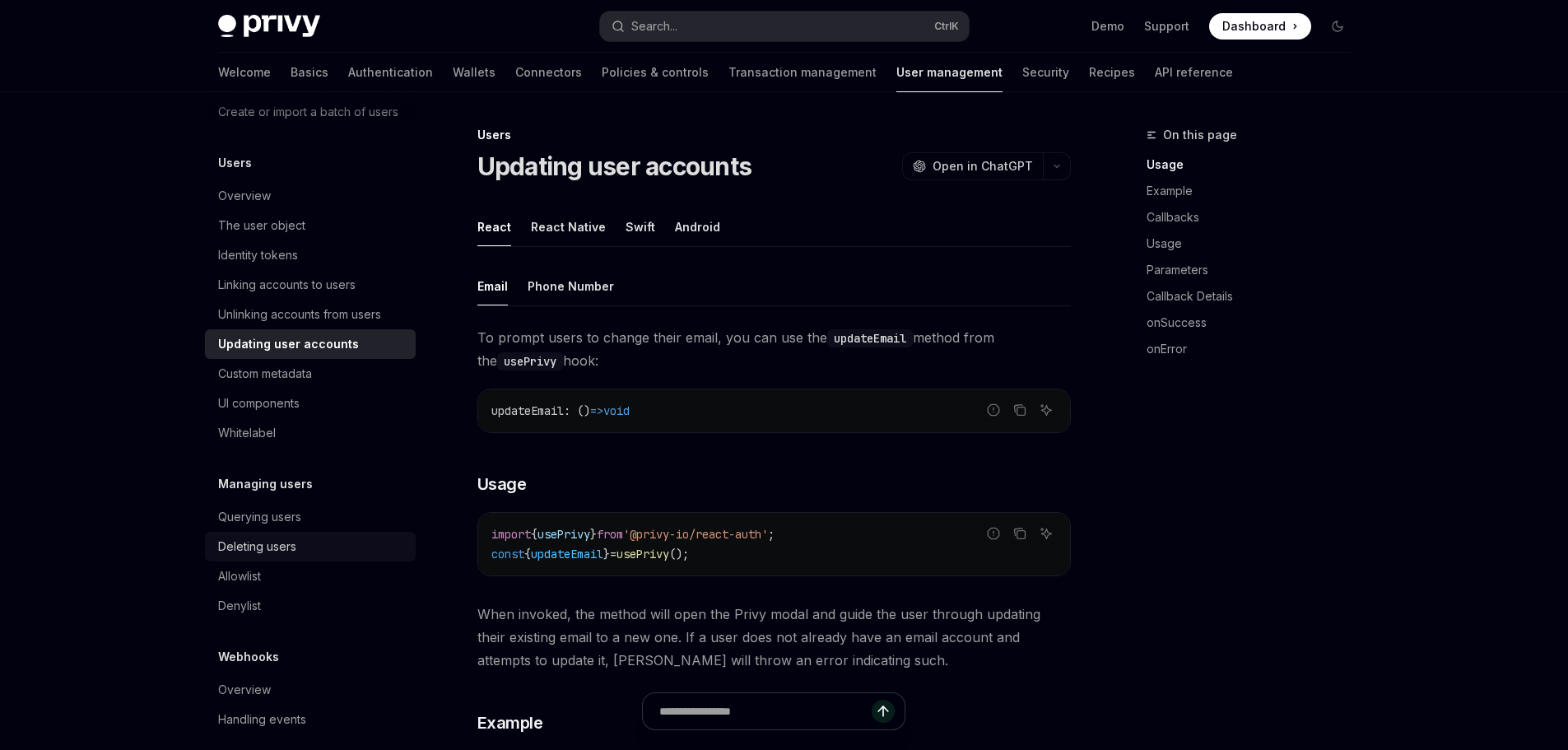
click at [314, 556] on div "Deleting users" at bounding box center [312, 546] width 188 height 20
type textarea "*"
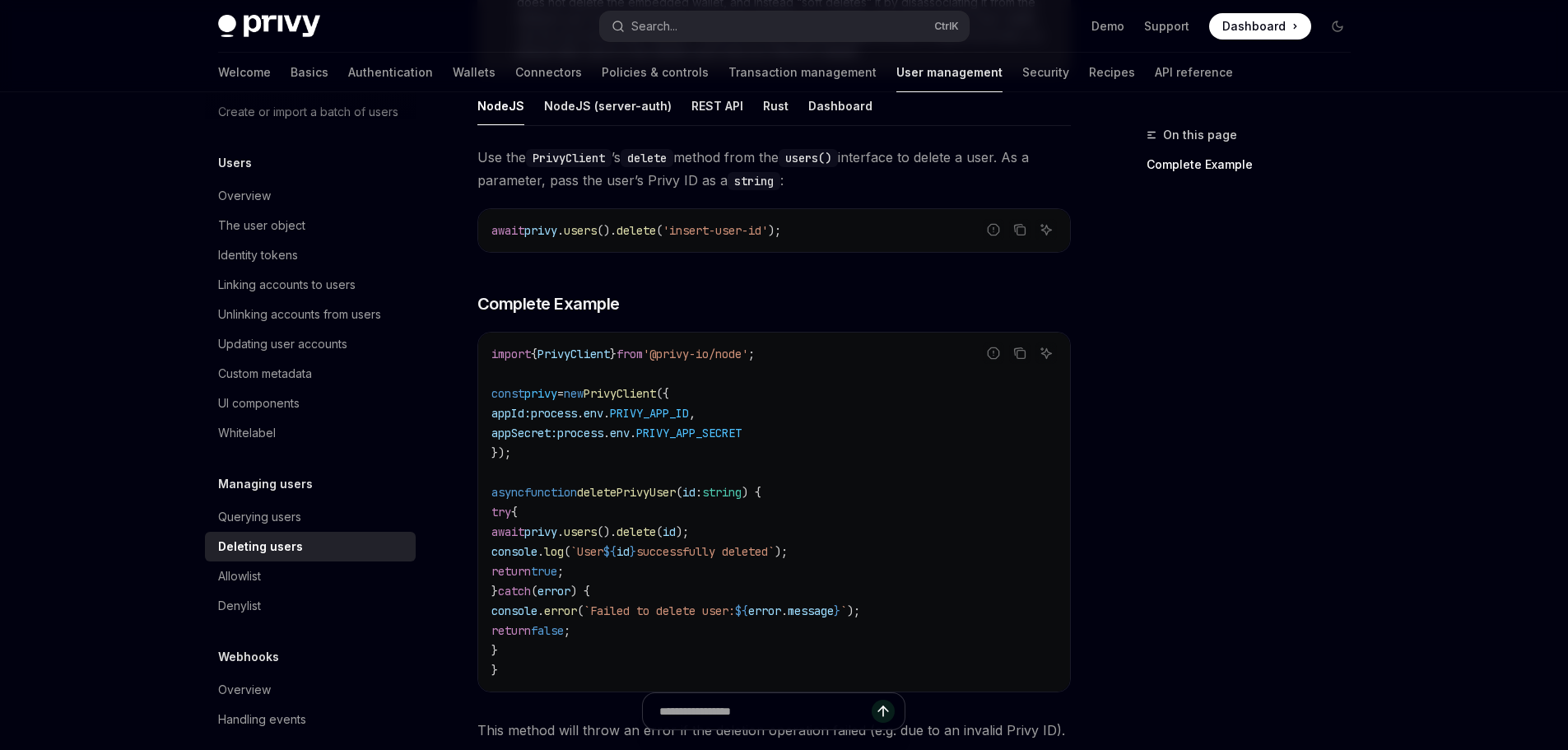
scroll to position [329, 0]
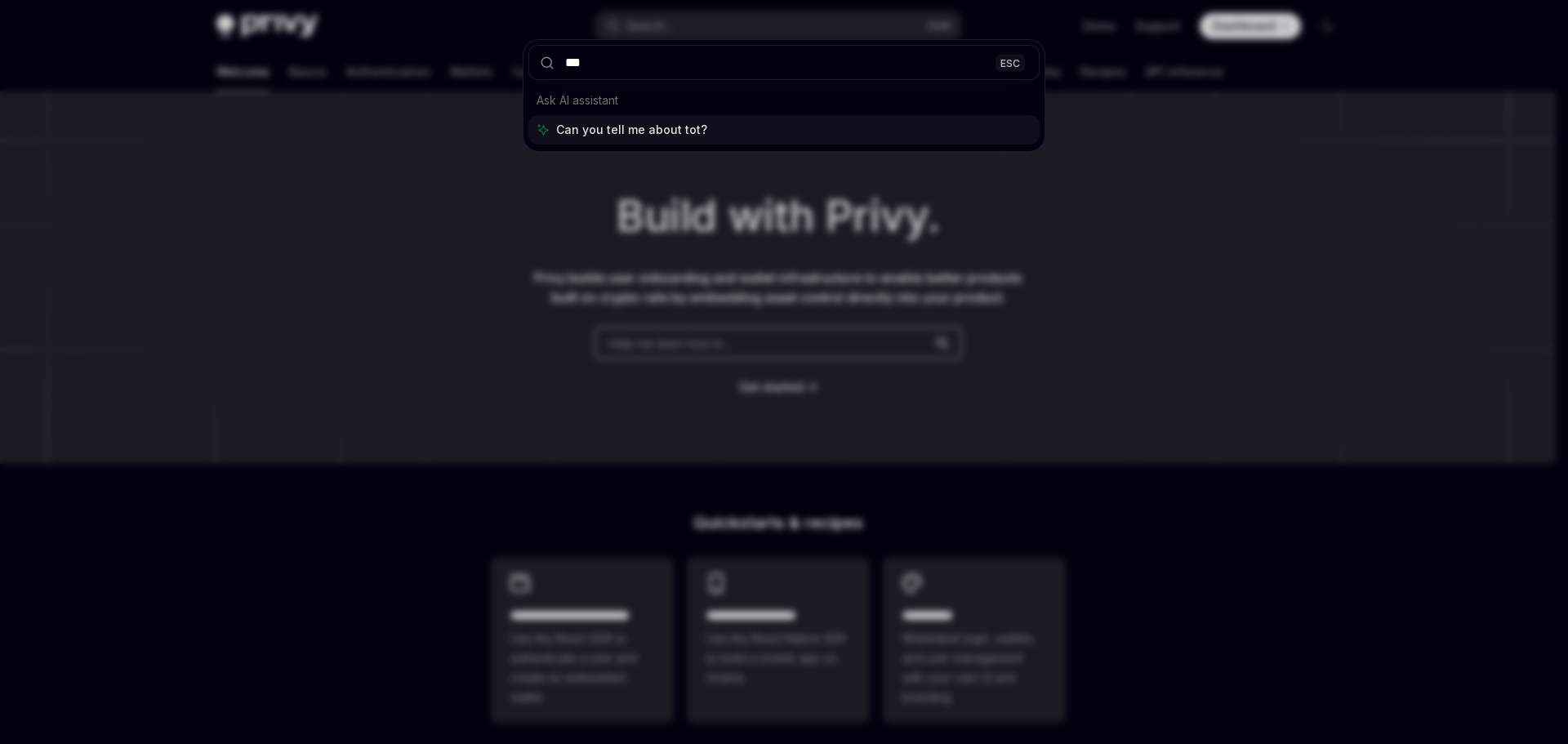
type input "****"
type textarea "*"
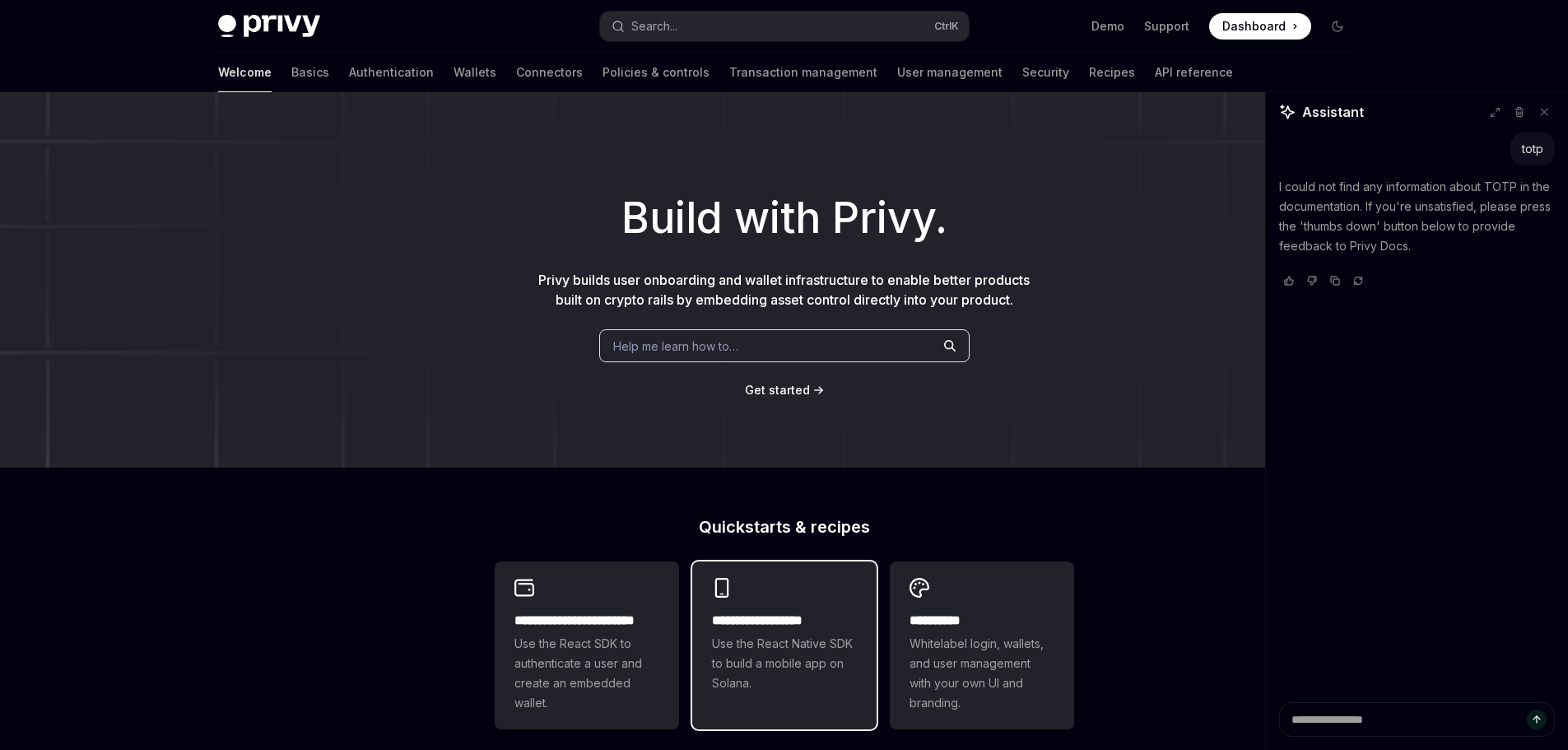
click at [808, 628] on h2 "**********" at bounding box center [784, 621] width 145 height 20
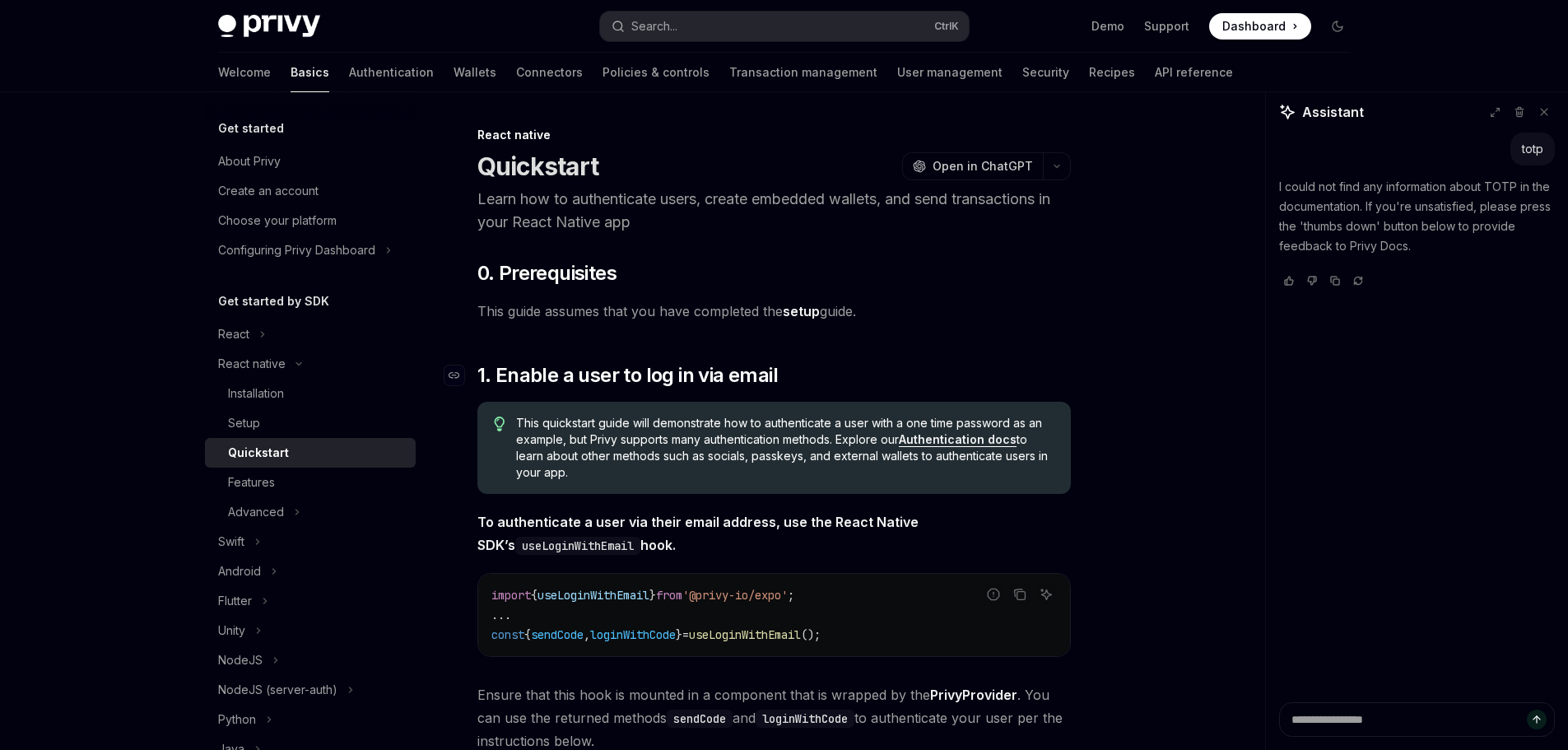
type textarea "*"
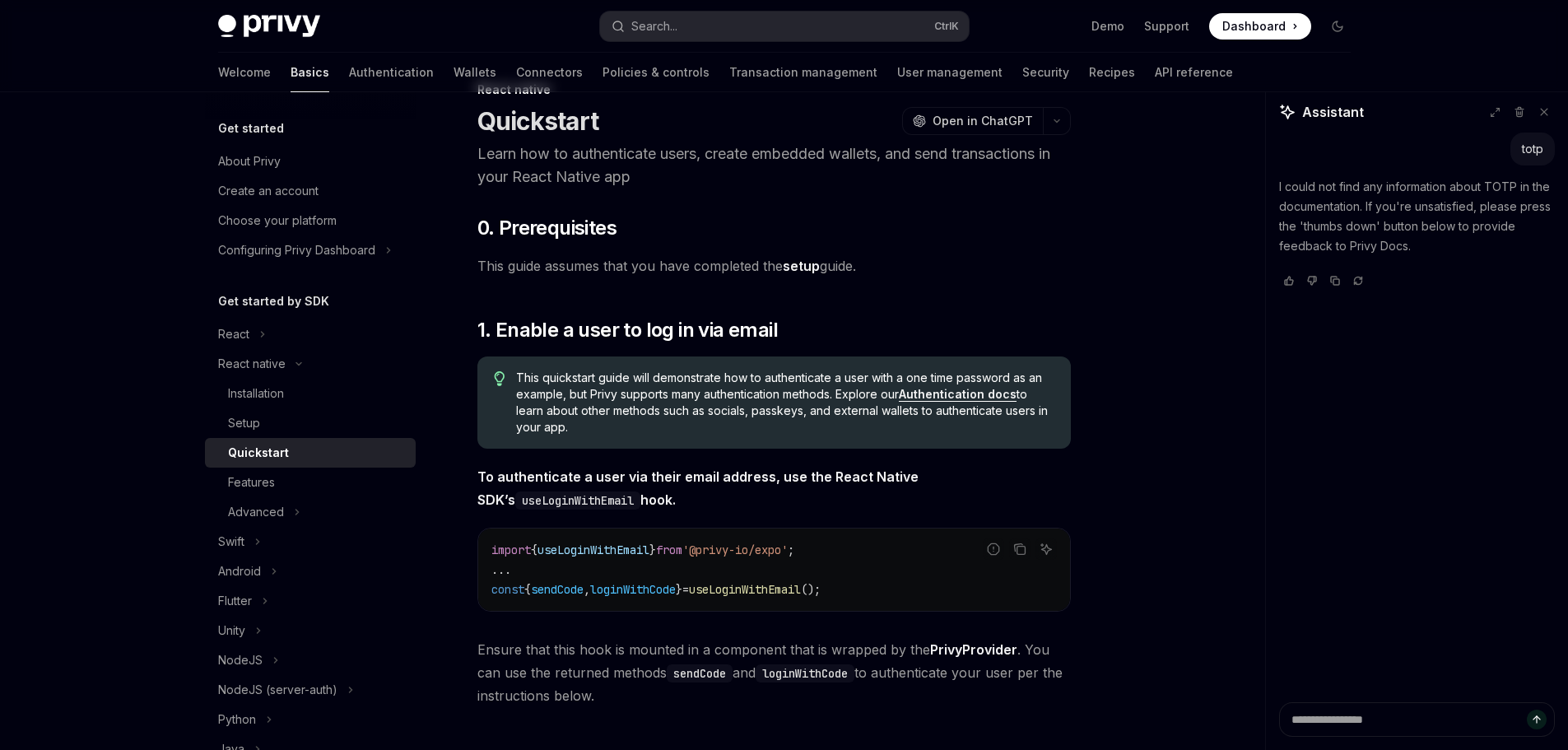
scroll to position [82, 0]
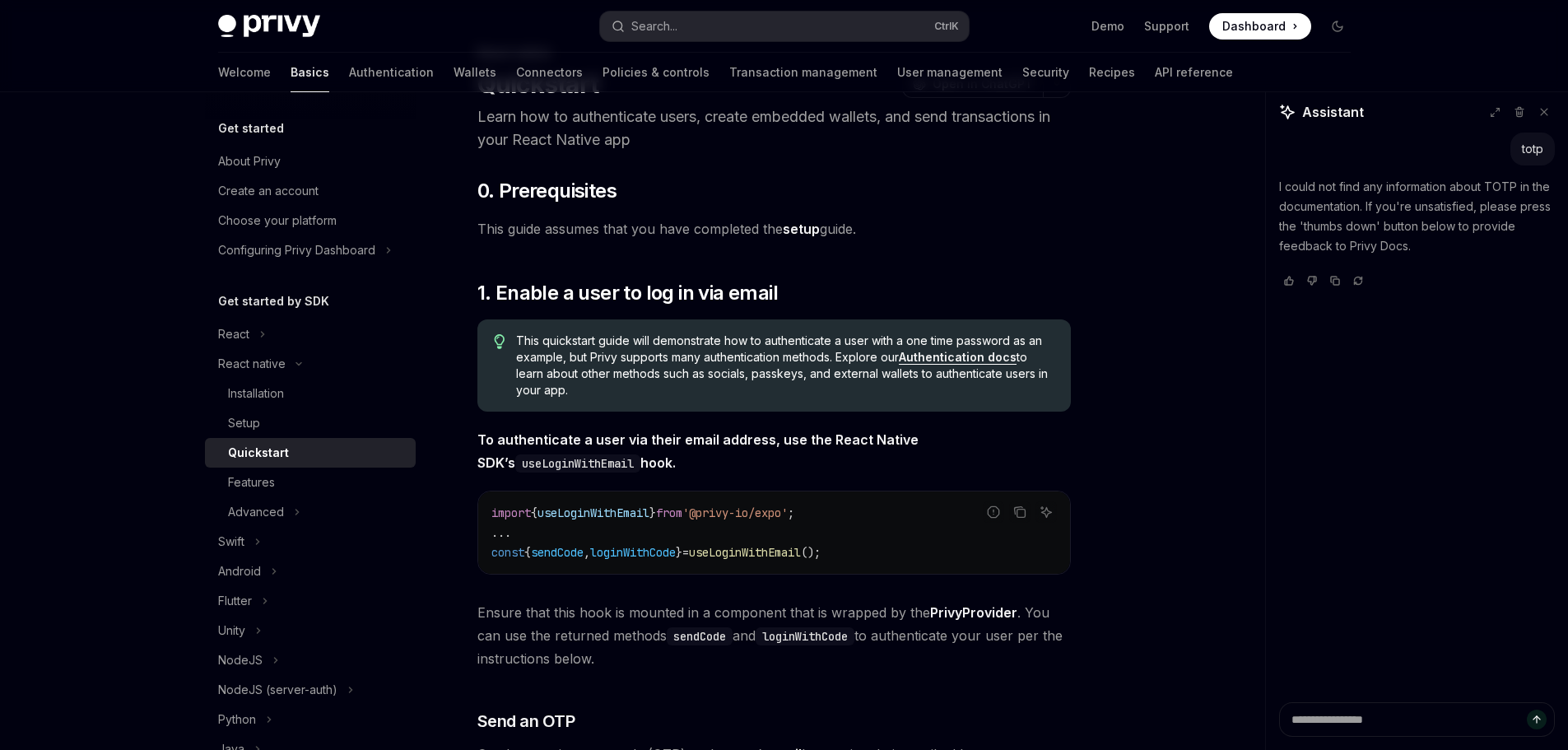
click at [328, 447] on div "Quickstart" at bounding box center [316, 453] width 177 height 20
click at [321, 430] on div "Setup" at bounding box center [316, 423] width 177 height 20
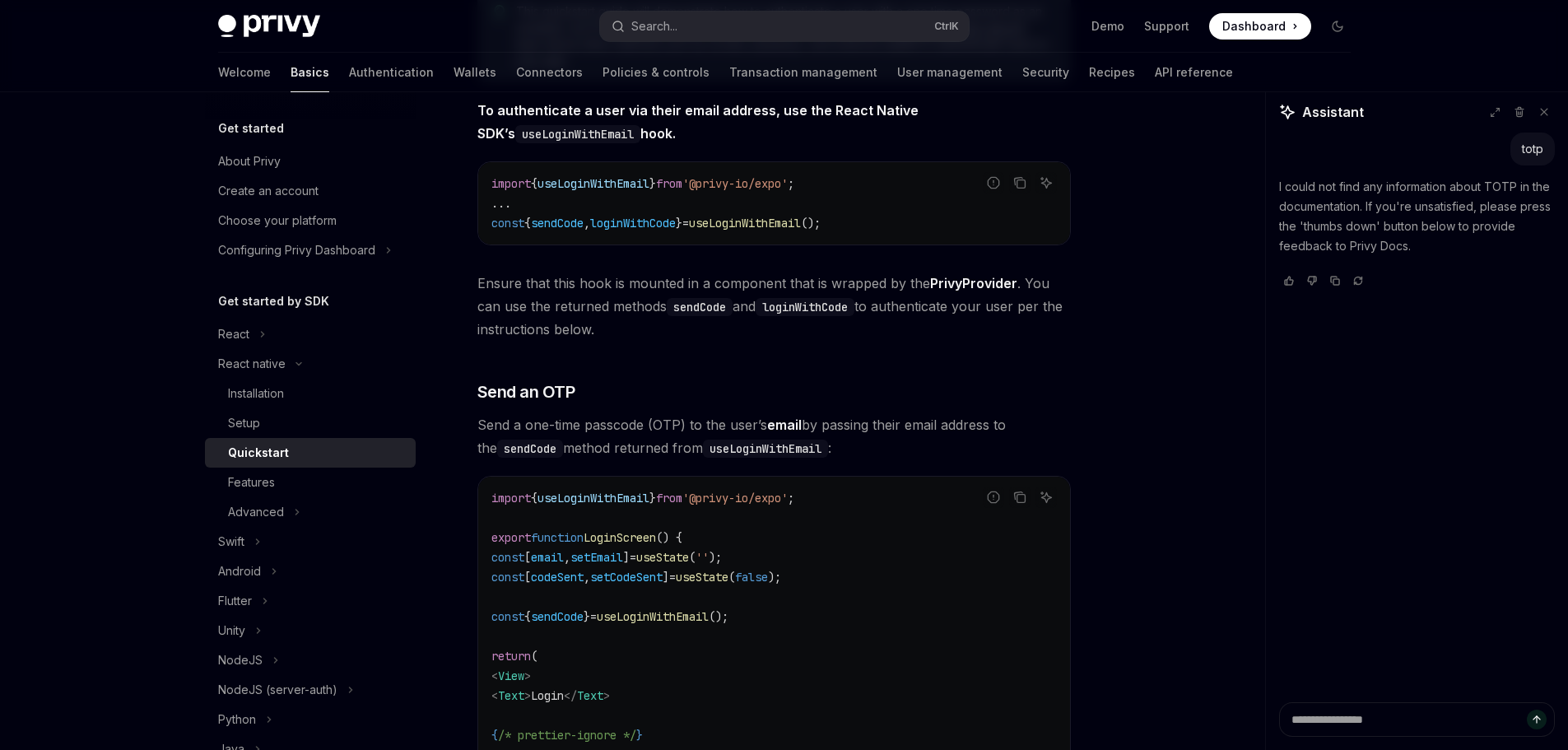
scroll to position [823, 0]
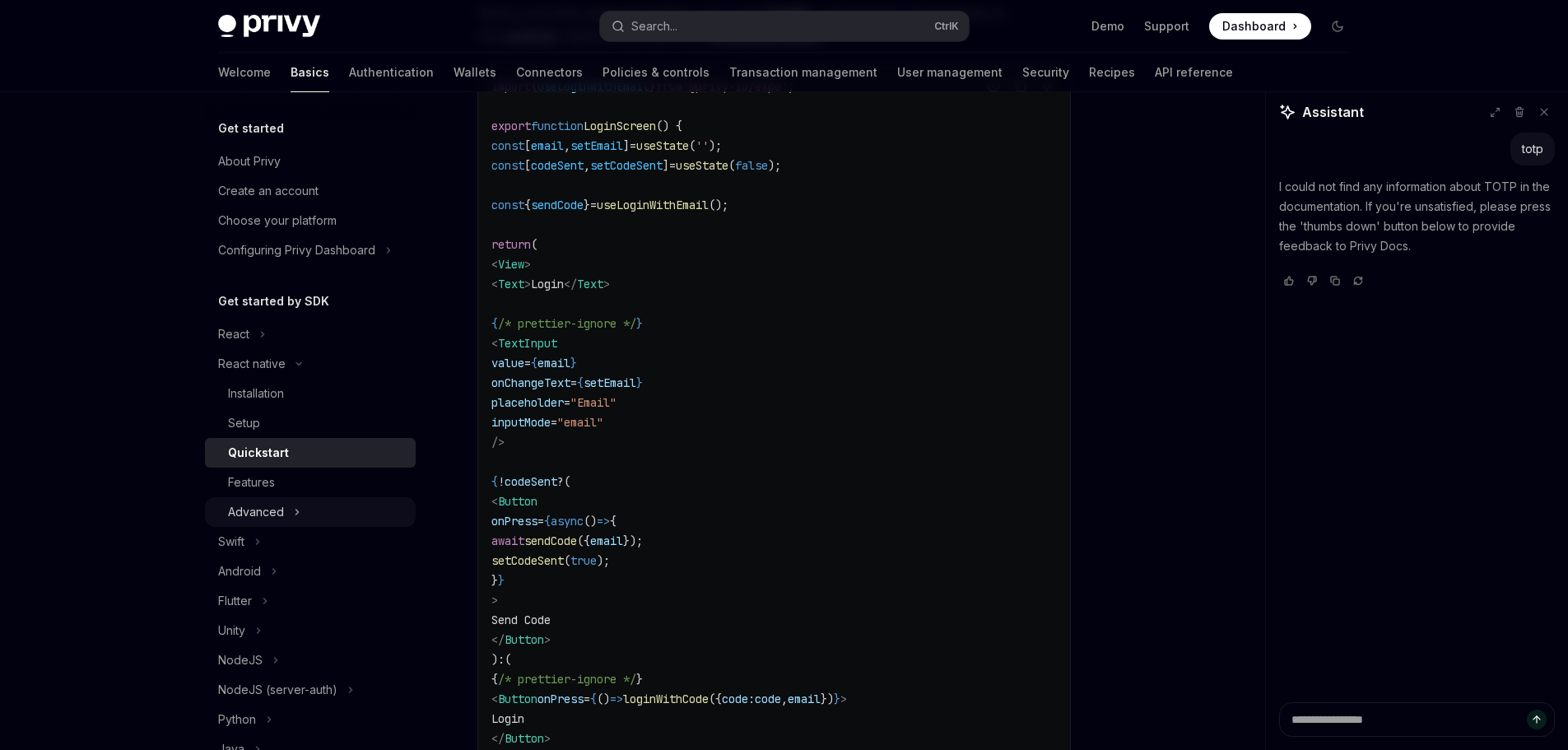
click at [368, 513] on button "Advanced" at bounding box center [310, 512] width 211 height 30
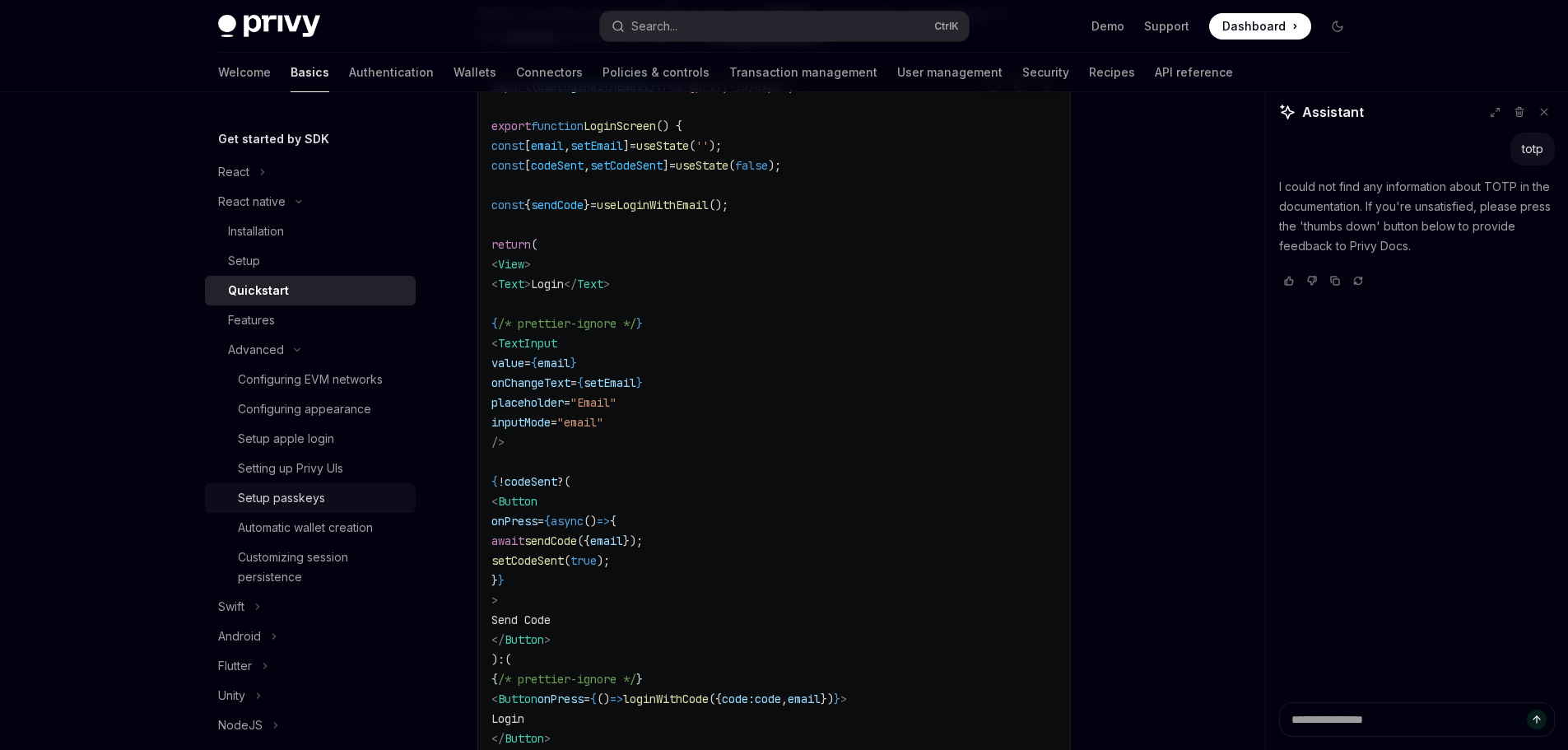
scroll to position [165, 0]
click at [355, 382] on div "Configuring EVM networks" at bounding box center [310, 376] width 145 height 20
click at [348, 411] on div "Configuring appearance" at bounding box center [305, 406] width 134 height 20
click at [320, 442] on div "Setup apple login" at bounding box center [286, 435] width 96 height 20
click at [342, 505] on div "Setup passkeys" at bounding box center [322, 495] width 168 height 20
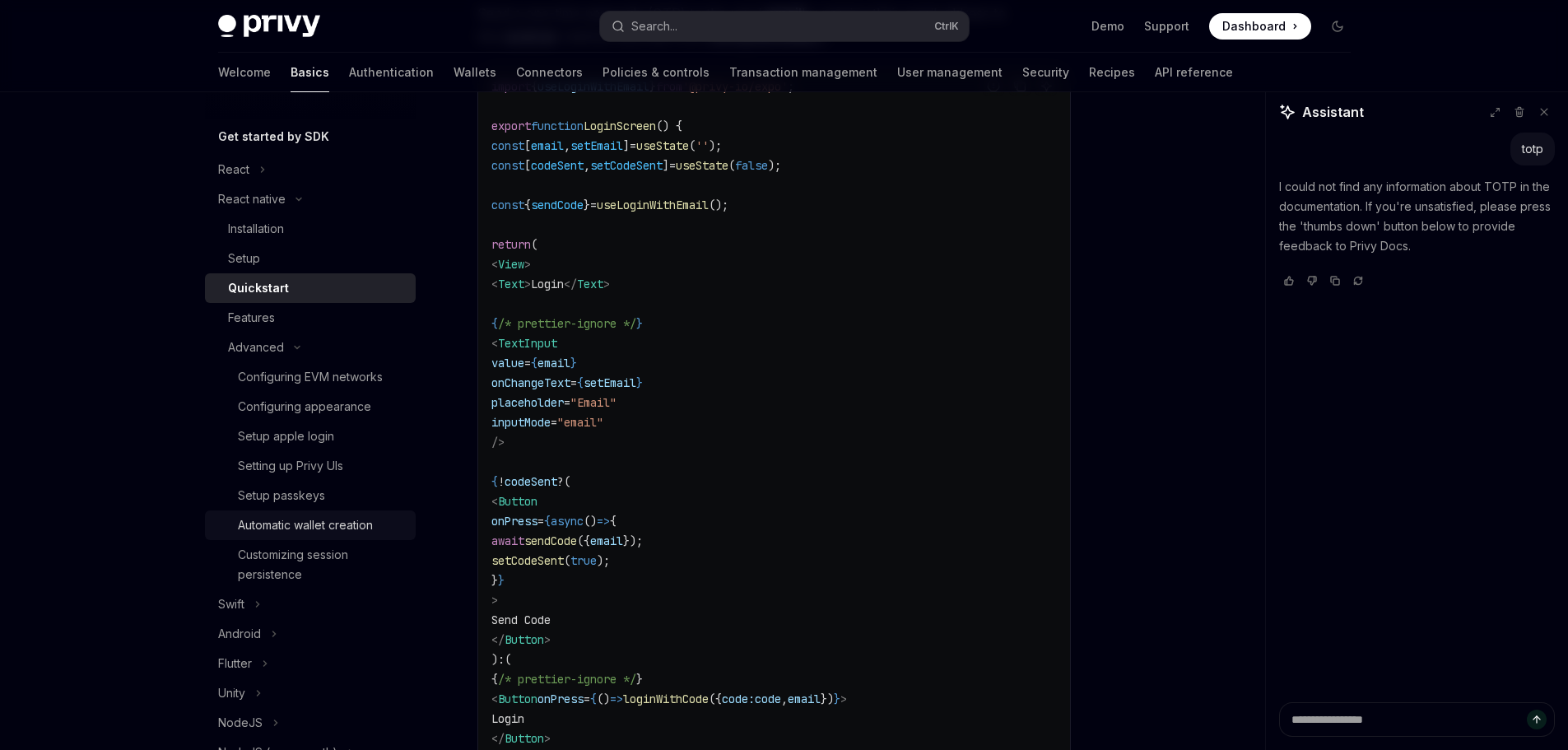
click at [345, 530] on div "Automatic wallet creation" at bounding box center [306, 525] width 135 height 20
click at [280, 618] on button "Swift" at bounding box center [310, 604] width 211 height 30
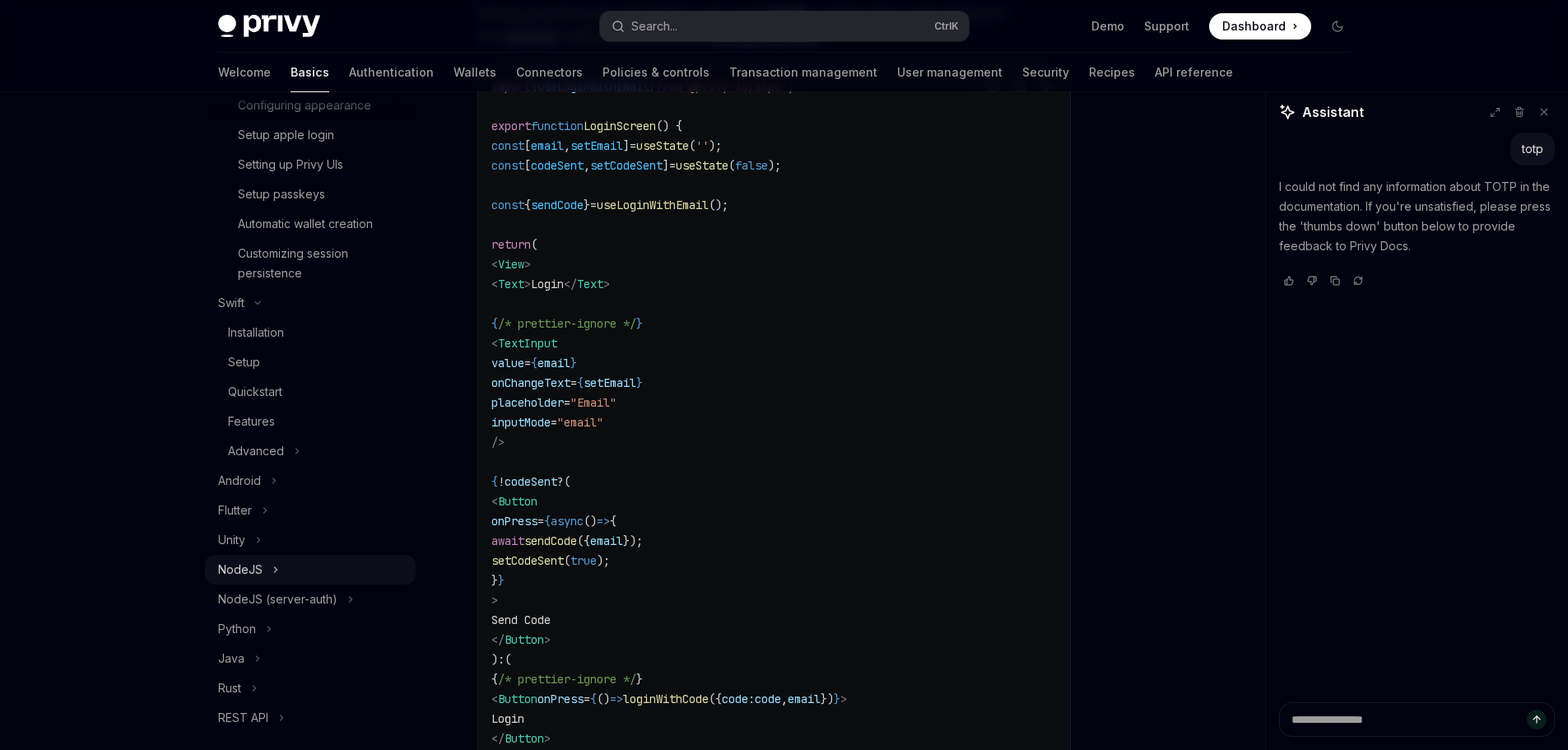
scroll to position [494, 0]
click at [314, 598] on button "Python" at bounding box center [310, 601] width 211 height 30
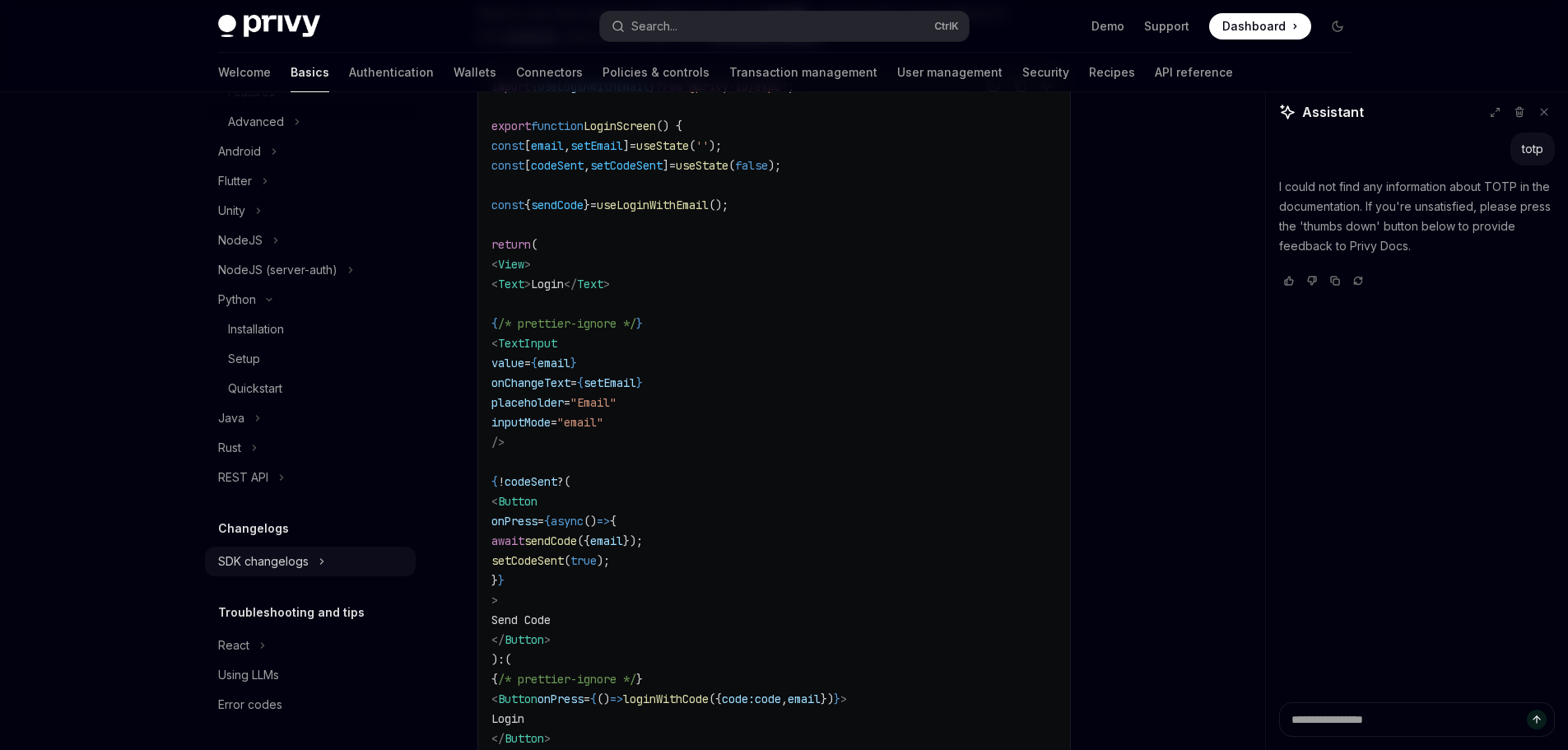
scroll to position [798, 0]
click at [316, 427] on button "Java" at bounding box center [310, 416] width 211 height 30
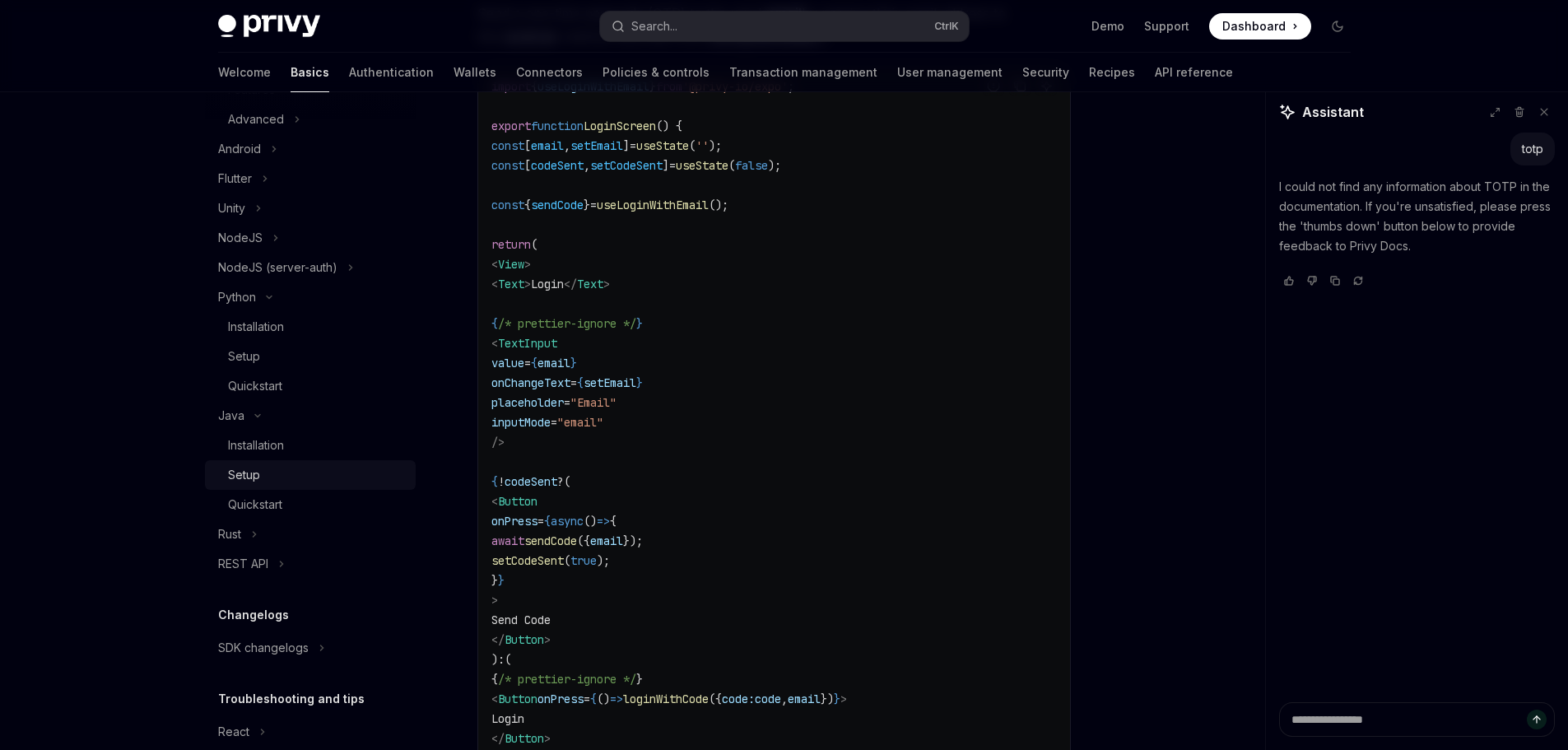
click at [323, 464] on link "Setup" at bounding box center [310, 475] width 211 height 30
click at [331, 443] on div "Installation" at bounding box center [316, 445] width 177 height 20
click at [330, 501] on div "Quickstart" at bounding box center [316, 504] width 177 height 20
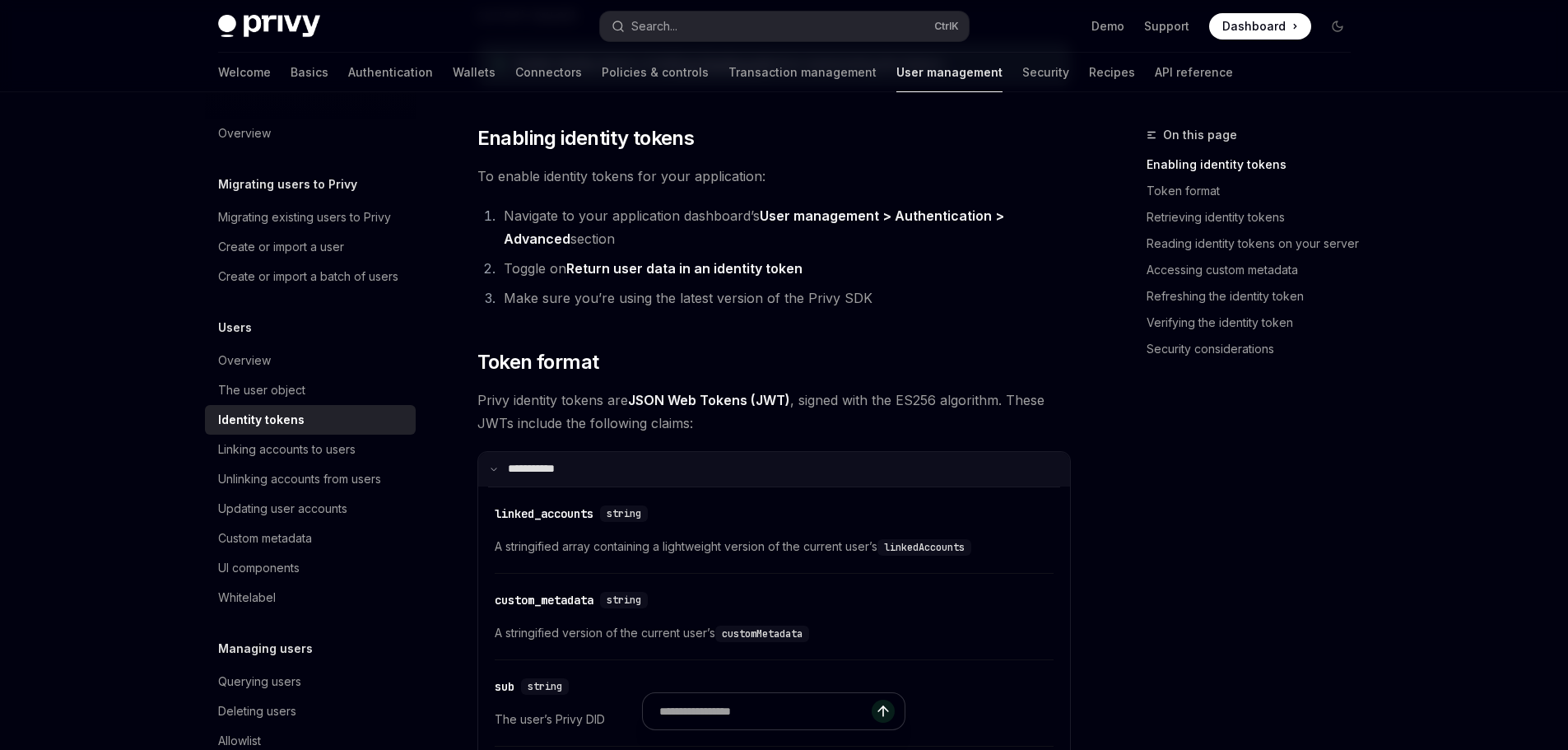
click at [613, 468] on summary "**** ******" at bounding box center [774, 469] width 592 height 34
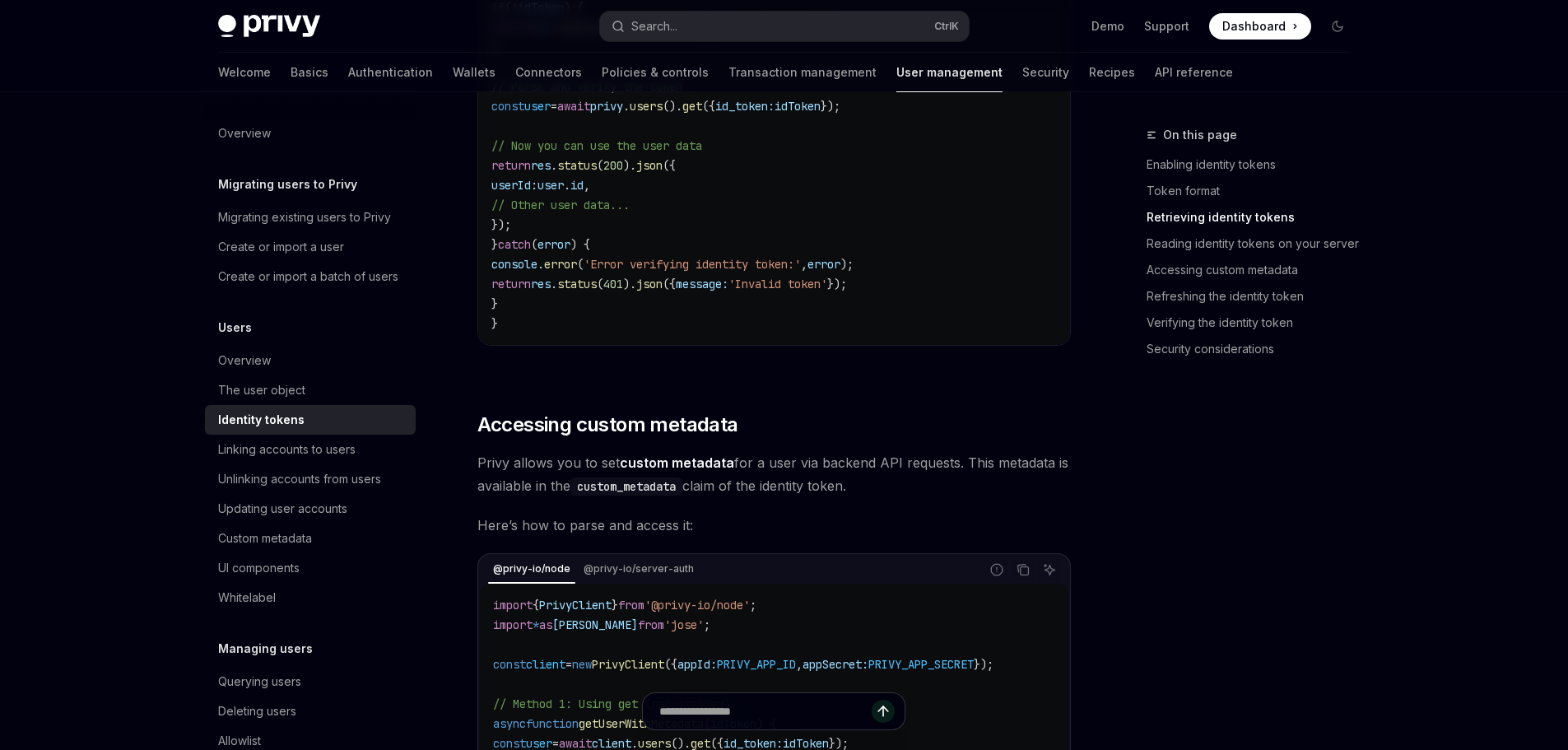
scroll to position [2140, 0]
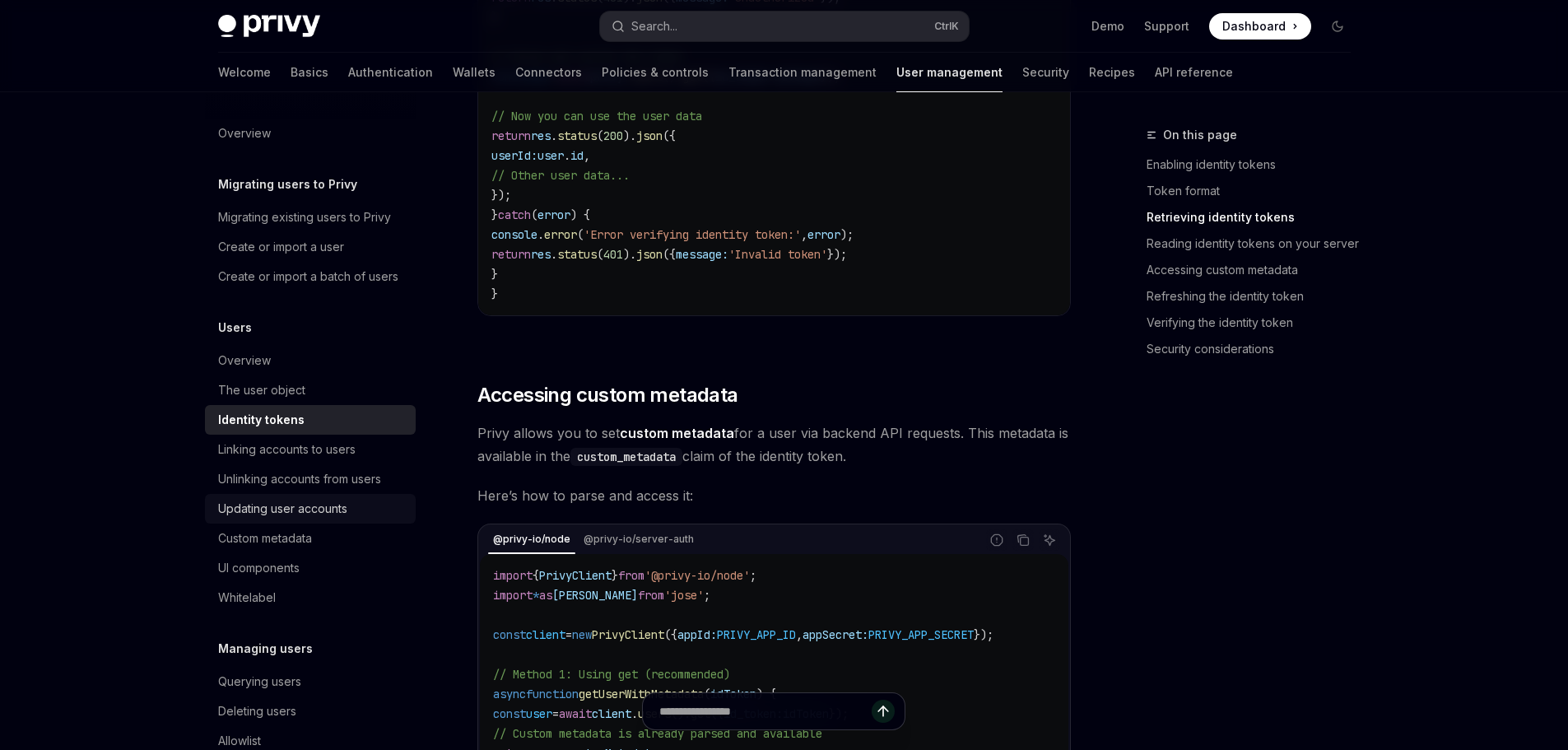
click at [344, 519] on div "Updating user accounts" at bounding box center [283, 508] width 129 height 20
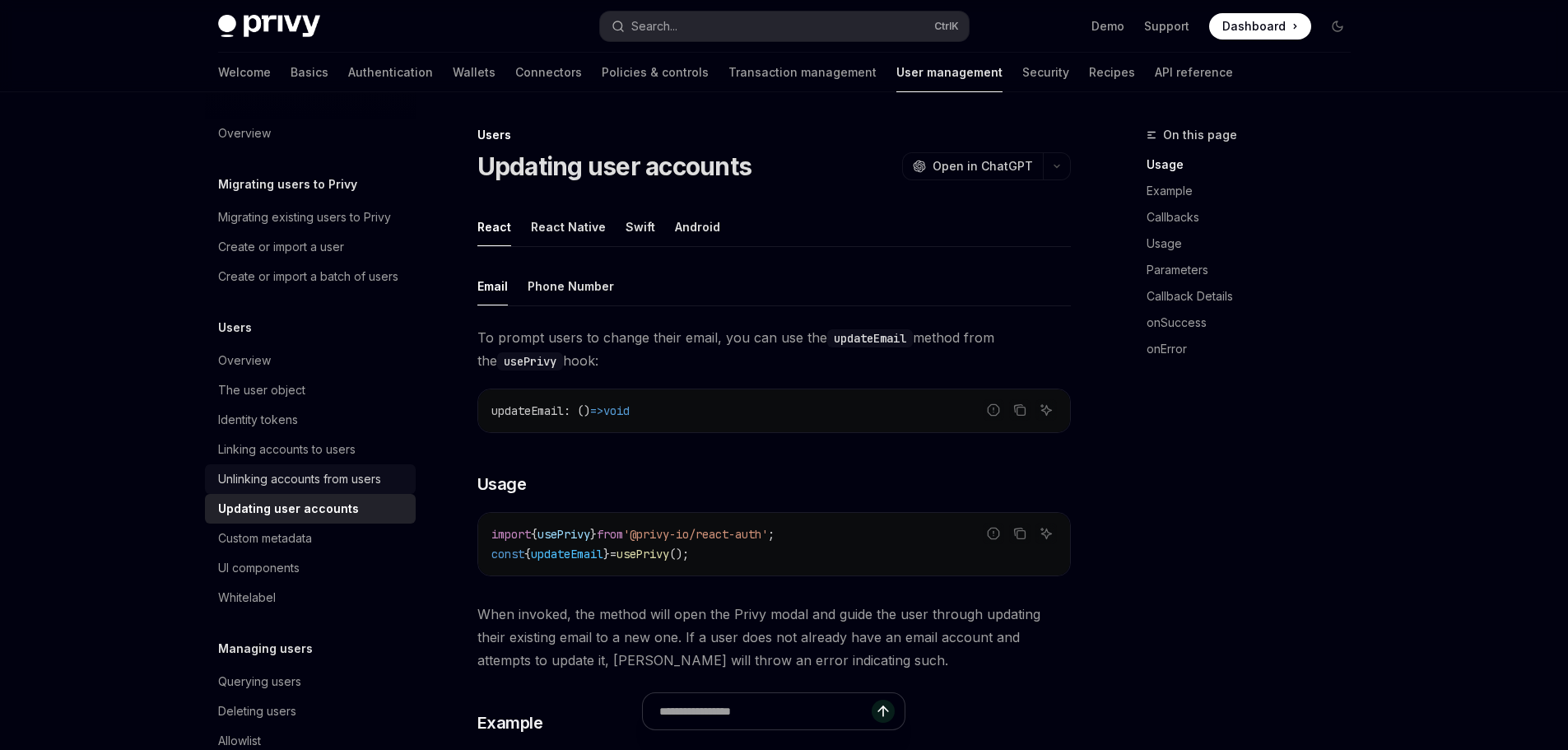
click at [349, 489] on div "Unlinking accounts from users" at bounding box center [300, 478] width 163 height 20
type textarea "*"
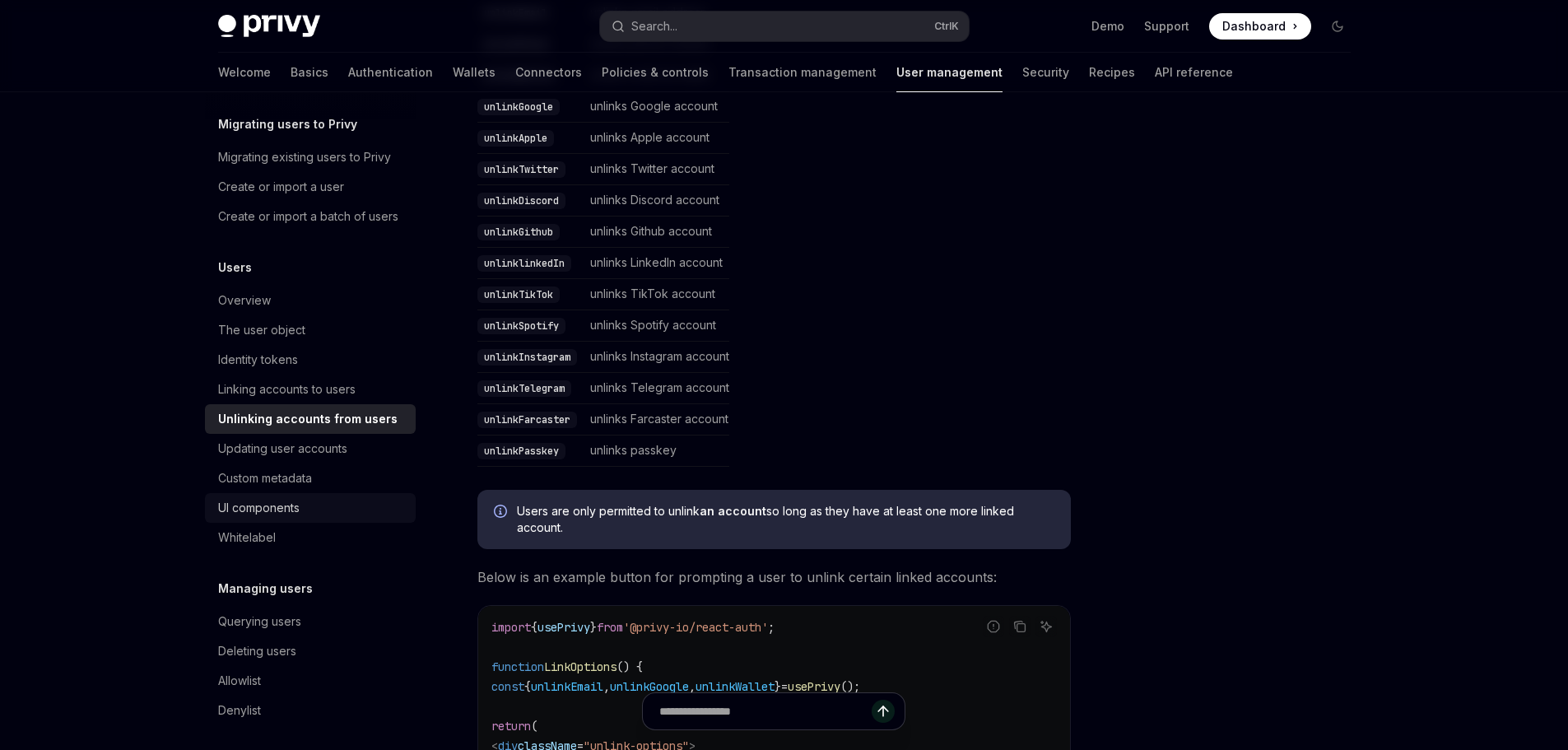
scroll to position [201, 0]
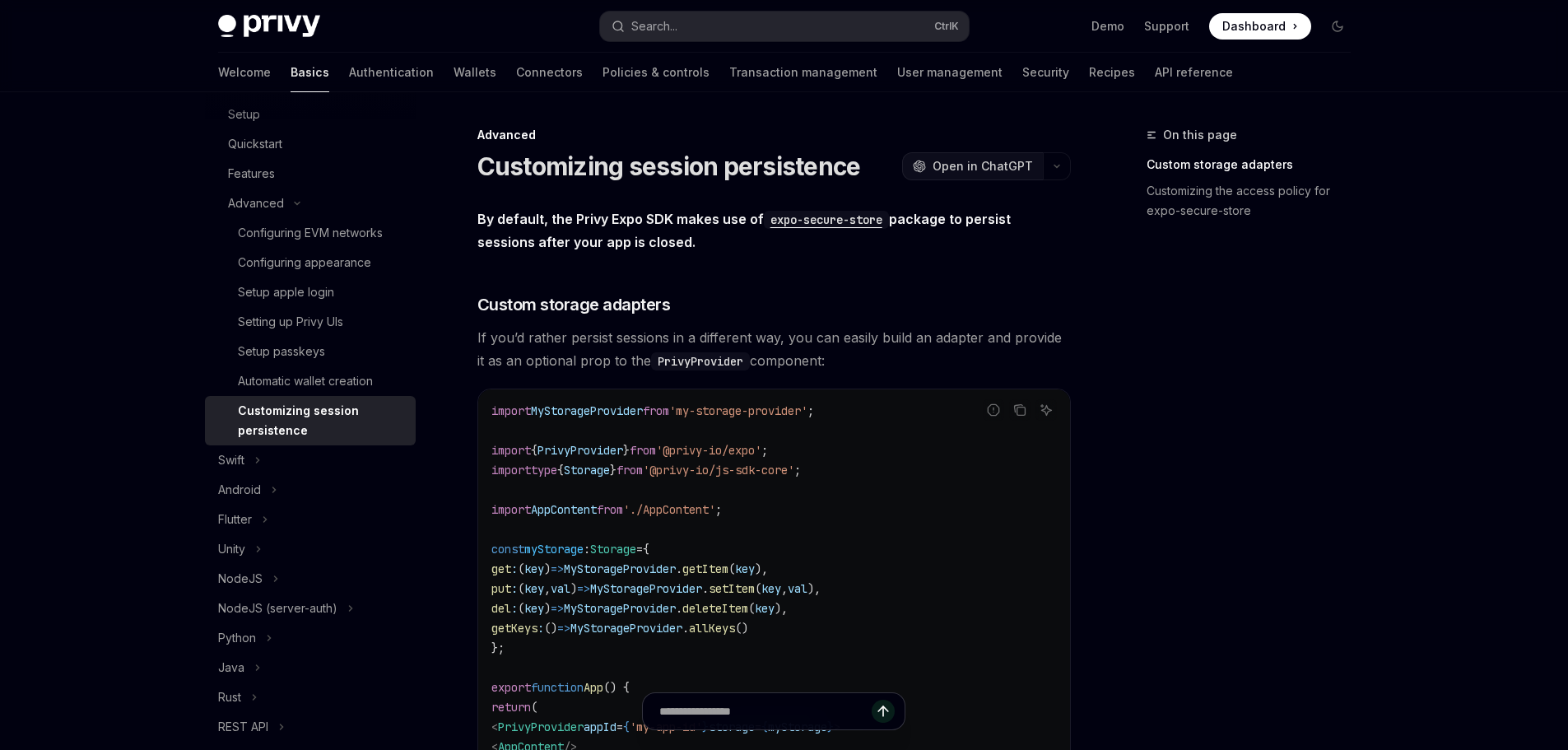
click at [950, 176] on button "OpenAI Open in ChatGPT" at bounding box center [973, 166] width 141 height 28
click at [334, 352] on div "Setup passkeys" at bounding box center [322, 351] width 168 height 20
type textarea "*"
